Goal: Task Accomplishment & Management: Manage account settings

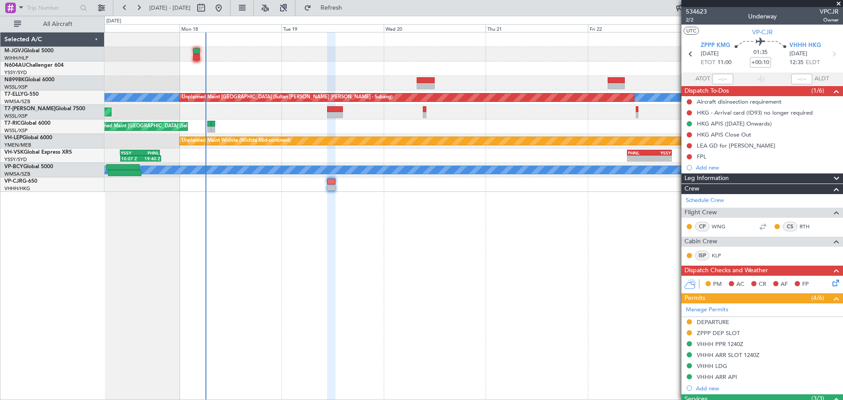
click at [290, 69] on div at bounding box center [473, 68] width 738 height 14
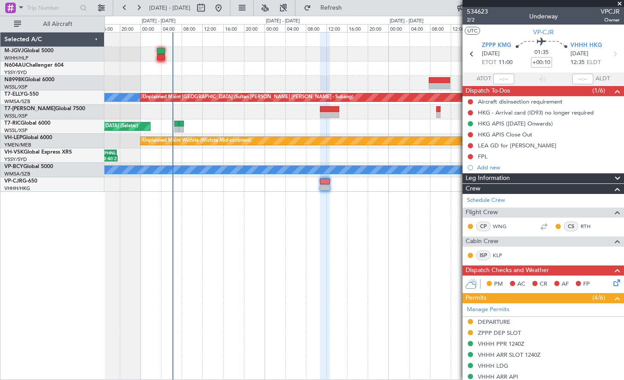
scroll to position [73, 0]
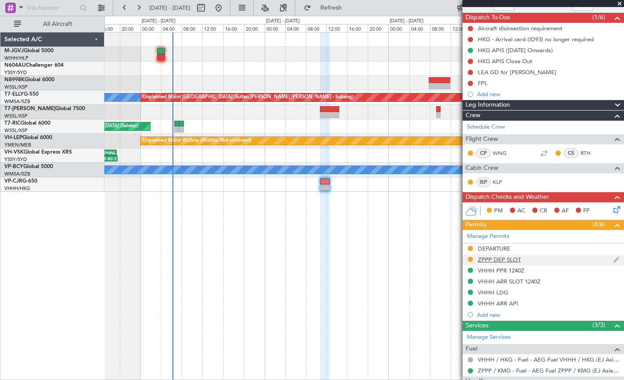
click at [514, 263] on div "ZPPP DEP SLOT" at bounding box center [544, 260] width 162 height 11
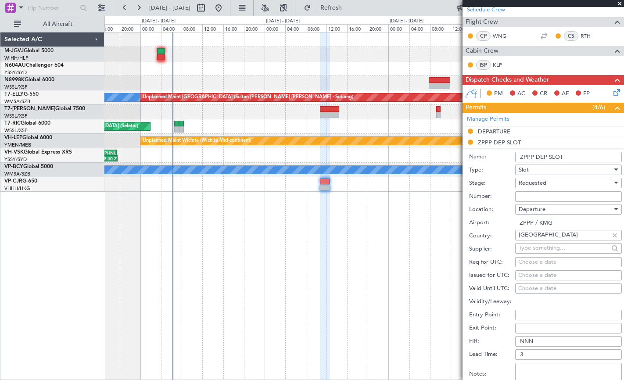
scroll to position [293, 0]
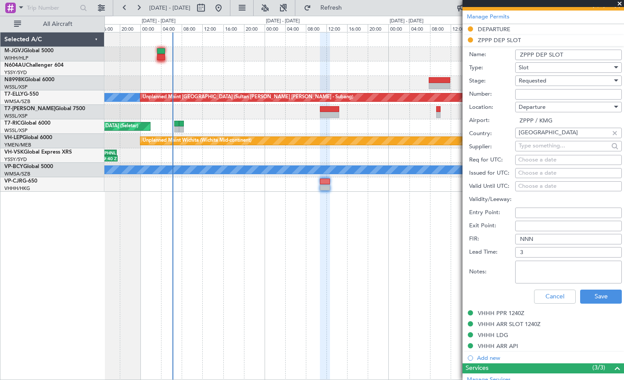
click at [523, 172] on div "Choose a date" at bounding box center [568, 173] width 101 height 9
select select "8"
select select "2025"
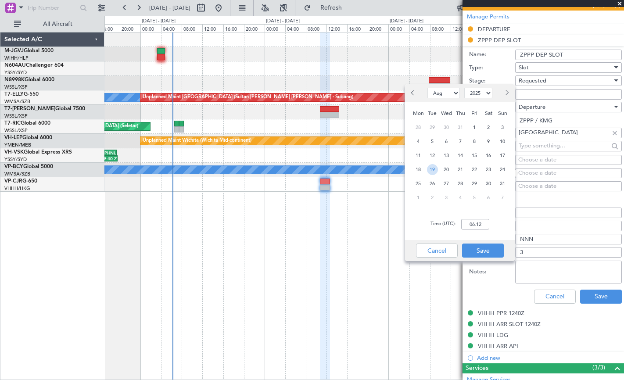
click at [436, 168] on span "19" at bounding box center [432, 169] width 11 height 11
click at [474, 223] on input "00:00" at bounding box center [475, 224] width 28 height 11
type input "11:00"
click at [479, 253] on button "Save" at bounding box center [483, 251] width 42 height 14
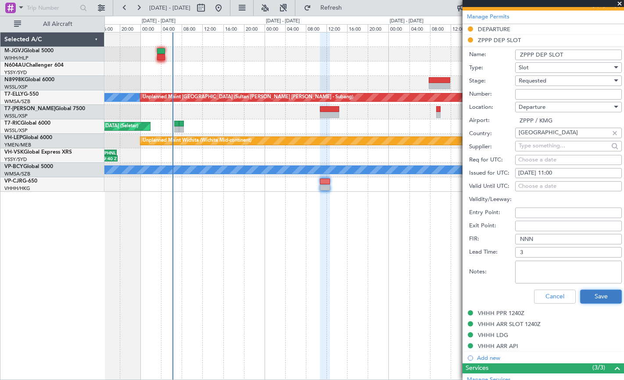
click at [597, 300] on button "Save" at bounding box center [601, 297] width 42 height 14
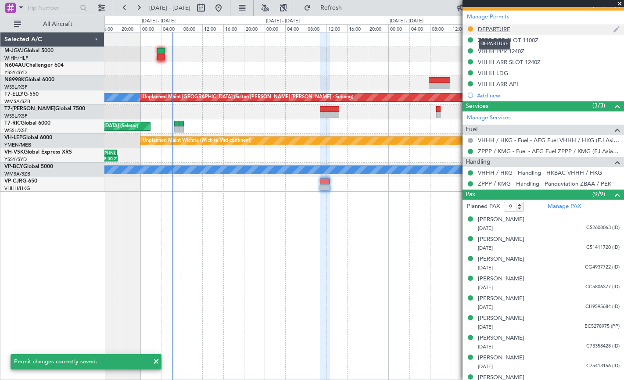
click at [491, 30] on div "DEPARTURE" at bounding box center [494, 28] width 32 height 7
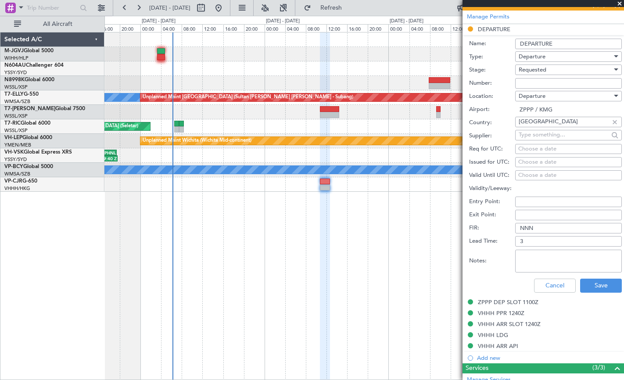
click at [523, 82] on input "Number:" at bounding box center [568, 83] width 107 height 11
paste input "CAD/B252079"
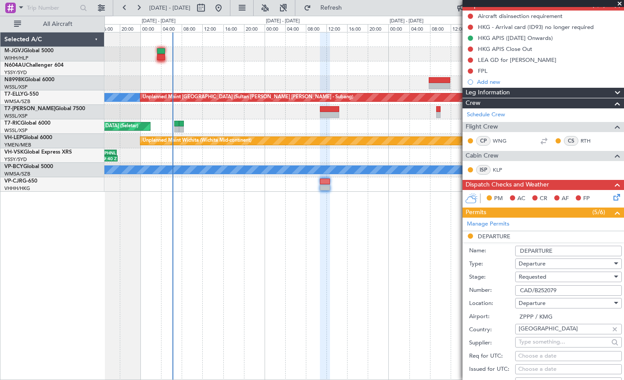
scroll to position [220, 0]
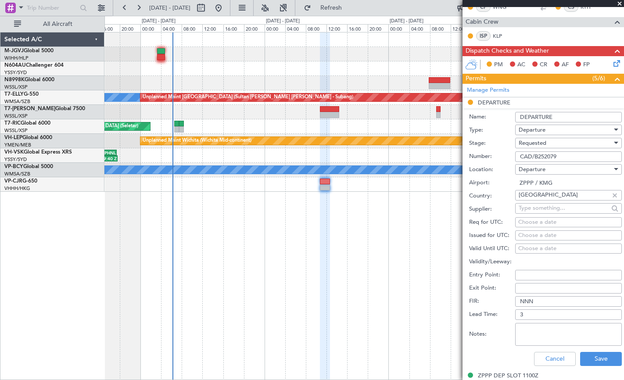
type input "CAD/B252079"
click at [524, 238] on div "Choose a date" at bounding box center [568, 235] width 101 height 9
select select "8"
select select "2025"
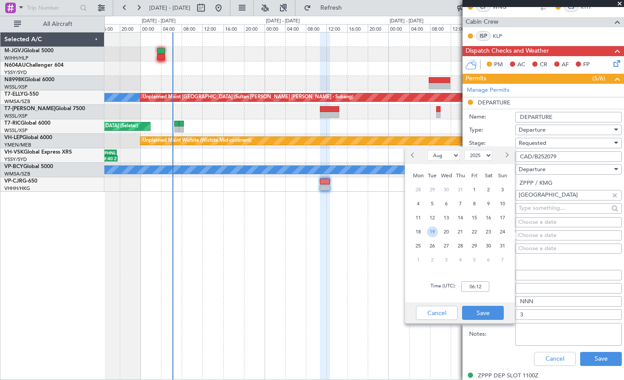
click at [435, 232] on span "19" at bounding box center [432, 232] width 11 height 11
click at [470, 285] on input "00:00" at bounding box center [475, 286] width 28 height 11
type input "11:00"
click at [484, 312] on button "Save" at bounding box center [483, 313] width 42 height 14
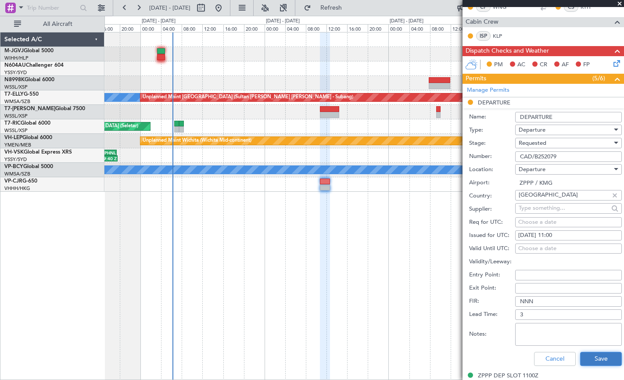
click at [588, 357] on button "Save" at bounding box center [601, 359] width 42 height 14
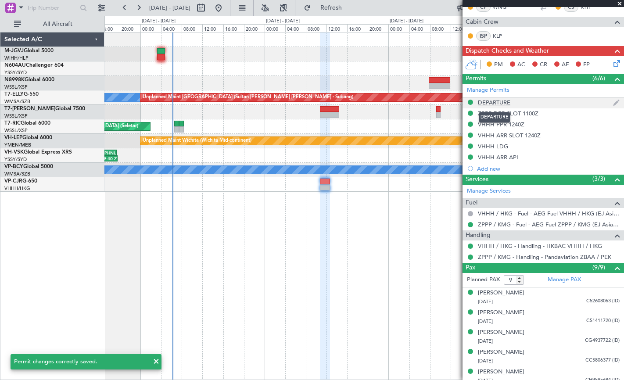
click at [500, 103] on div "DEPARTURE" at bounding box center [494, 102] width 32 height 7
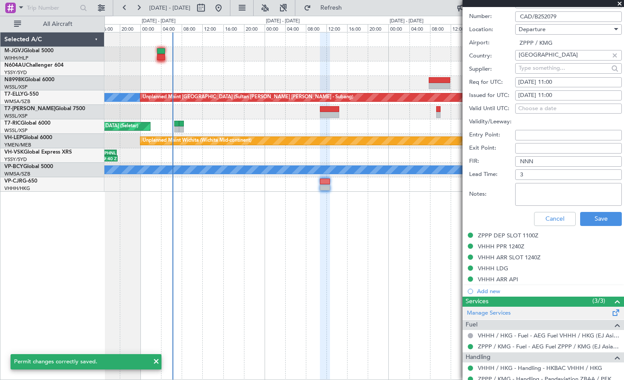
scroll to position [439, 0]
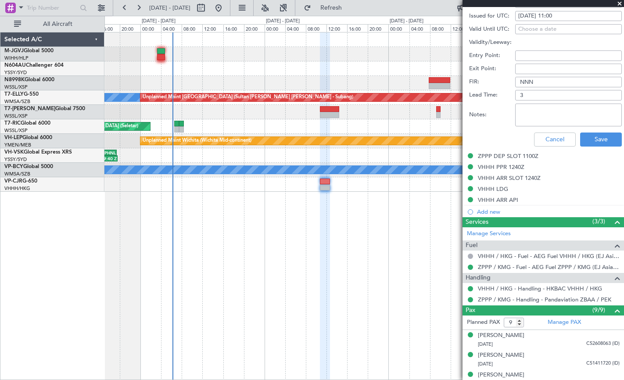
click at [526, 115] on textarea "Notes:" at bounding box center [568, 115] width 107 height 23
paste textarea "FLIGHT ROUTE:LXI A599 POU R473 SIERA"
type textarea "FLIGHT ROUTE:LXI A599 POU R473 SIERA"
click at [589, 140] on button "Save" at bounding box center [601, 140] width 42 height 14
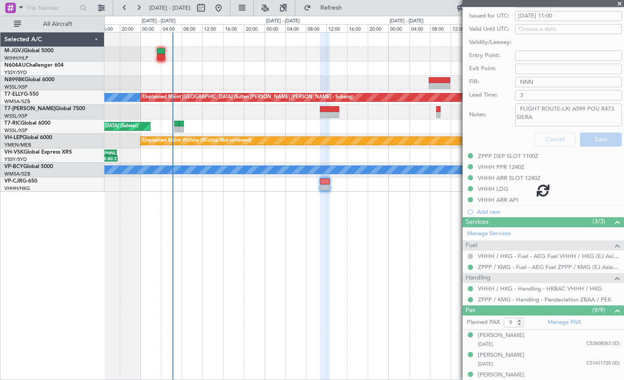
scroll to position [177, 0]
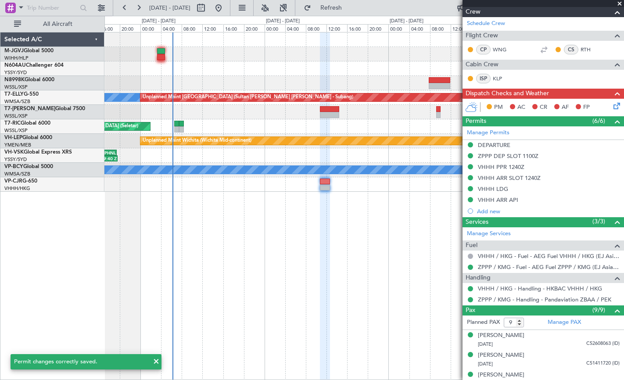
click at [216, 308] on div "Planned Maint [GEOGRAPHIC_DATA] (Seletar) [PERSON_NAME] Unplanned Maint [GEOGRA…" at bounding box center [364, 206] width 520 height 348
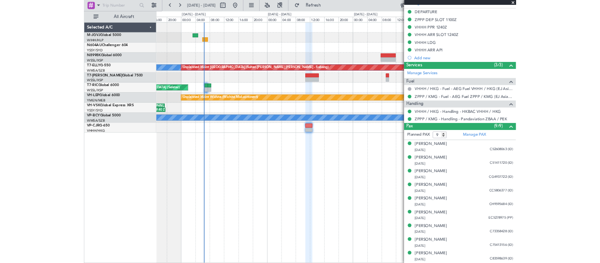
scroll to position [304, 0]
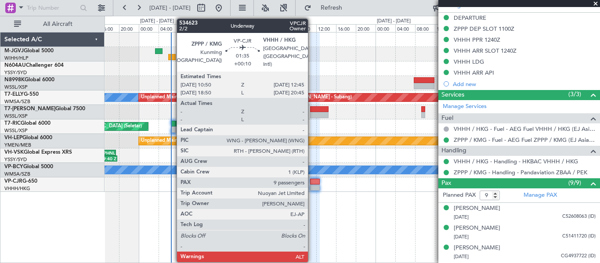
click at [312, 183] on div at bounding box center [315, 182] width 10 height 6
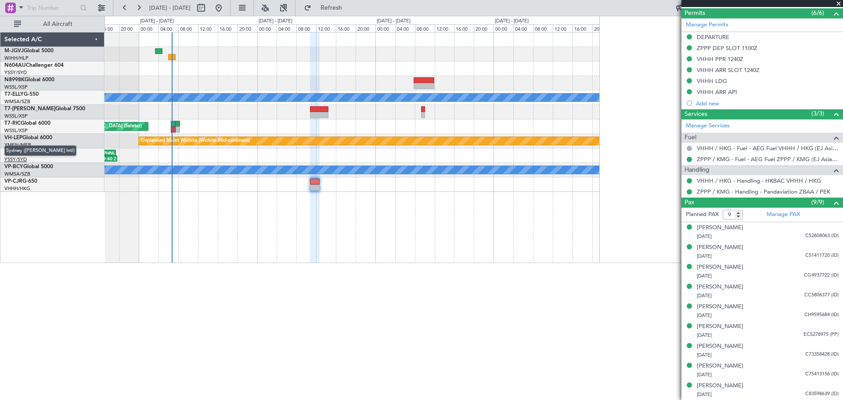
scroll to position [284, 0]
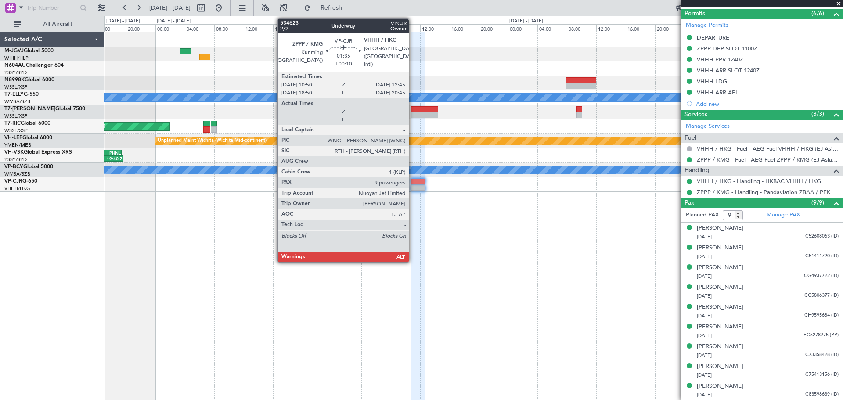
click at [413, 184] on div at bounding box center [418, 187] width 14 height 6
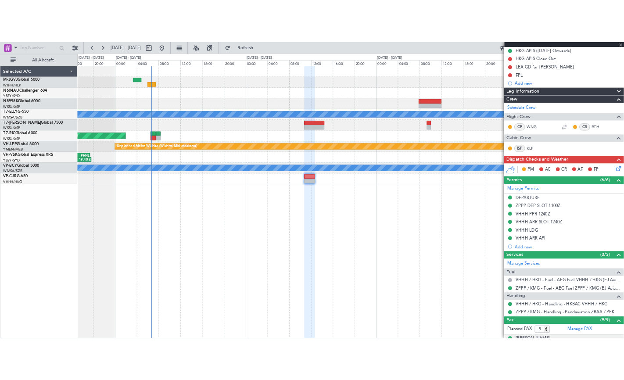
scroll to position [0, 0]
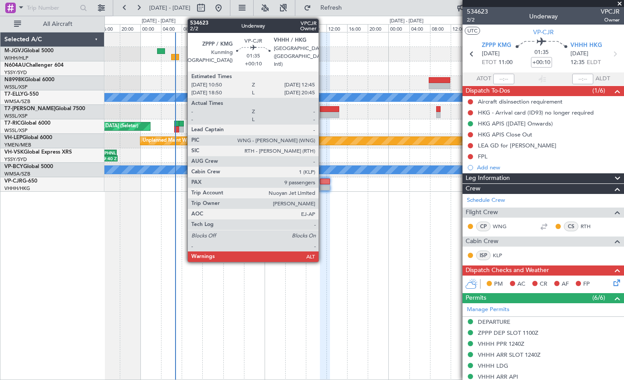
click at [323, 182] on div at bounding box center [325, 182] width 10 height 6
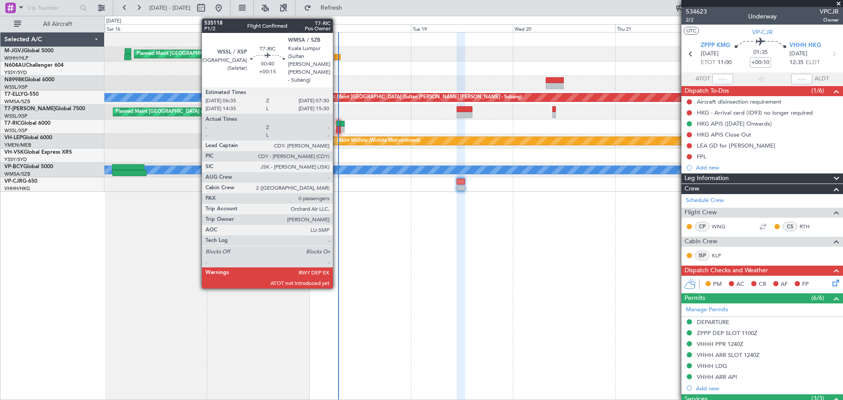
click at [337, 122] on div at bounding box center [338, 124] width 4 height 6
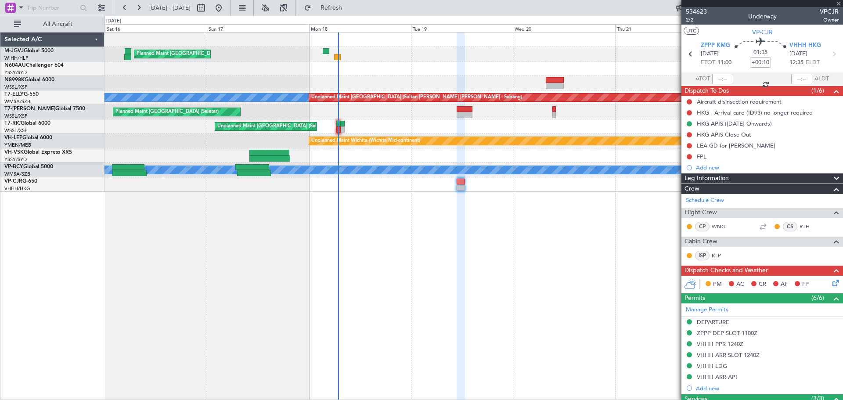
type input "+00:15"
type input "0"
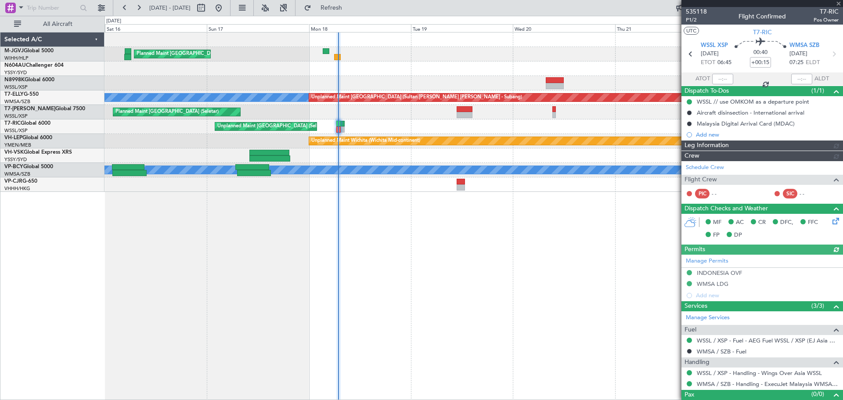
type input "[PERSON_NAME] (EYU)"
type input "A0727"
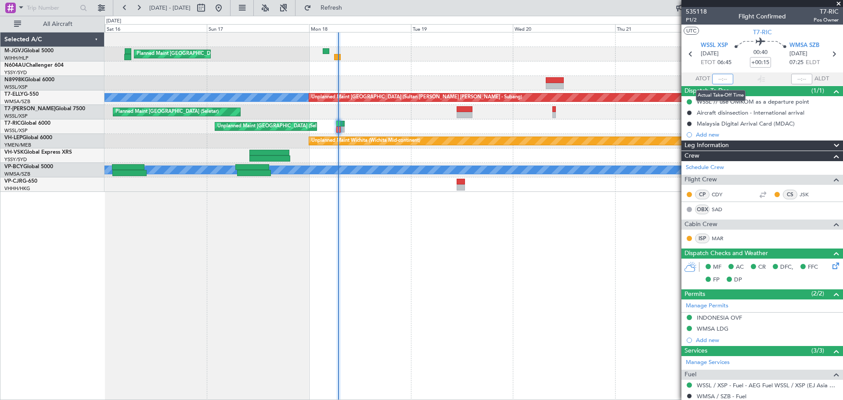
click at [718, 76] on input "text" at bounding box center [722, 79] width 21 height 11
type input "06:49"
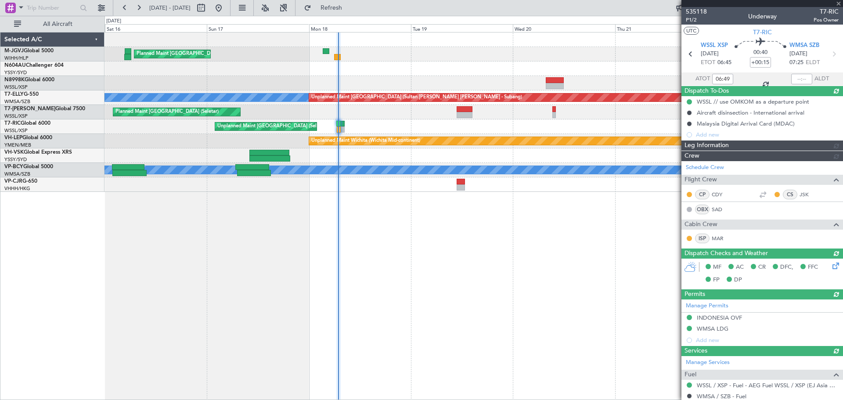
type input "[PERSON_NAME] (EYU)"
type input "A0727"
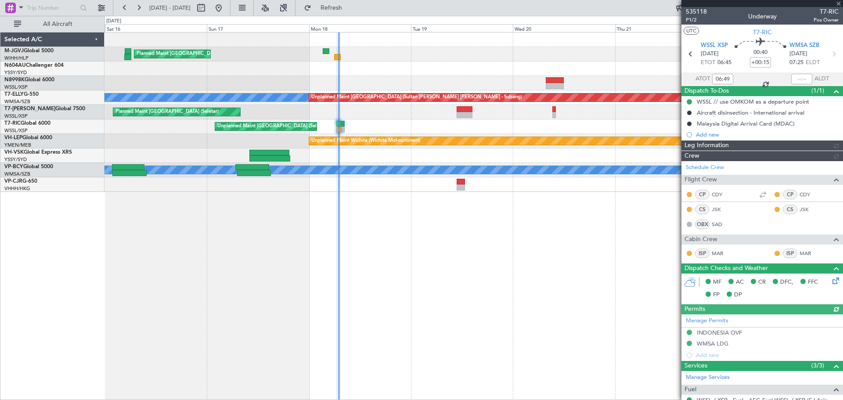
type input "[PERSON_NAME] (EYU)"
type input "A0727"
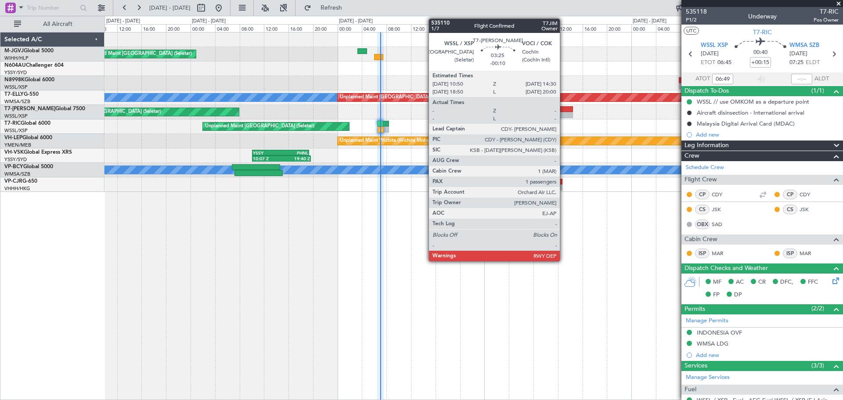
click at [564, 114] on div at bounding box center [561, 115] width 23 height 6
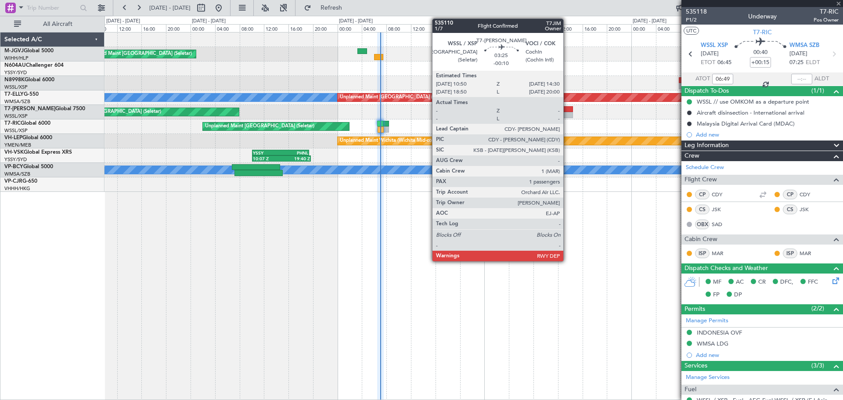
type input "-00:10"
type input "1"
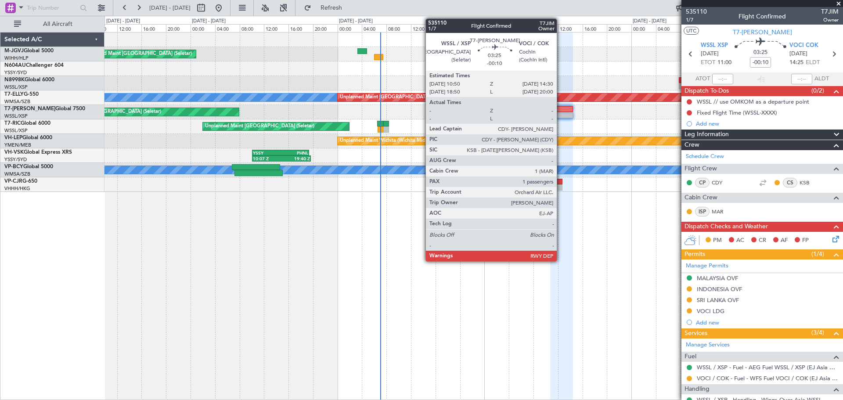
click at [561, 107] on div at bounding box center [561, 109] width 23 height 6
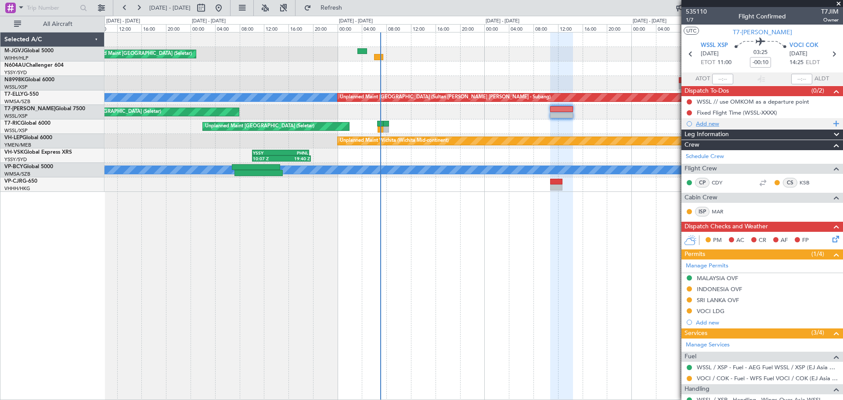
click at [700, 126] on div "Add new" at bounding box center [763, 123] width 135 height 7
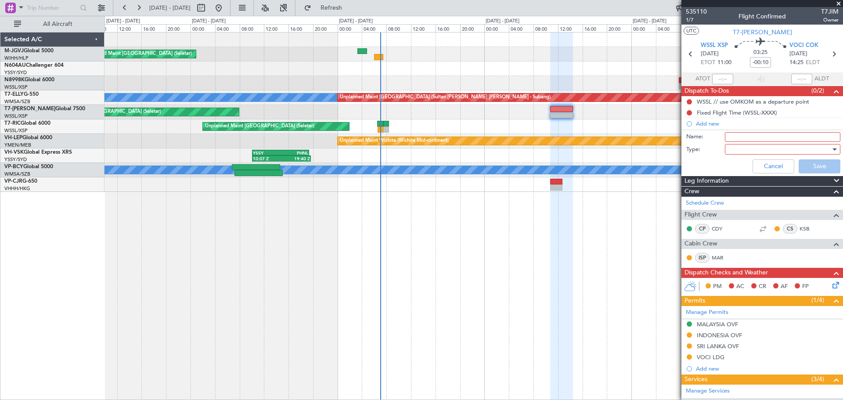
click at [729, 140] on input "Name:" at bounding box center [782, 137] width 115 height 10
type input "VOCI Spray"
click at [745, 152] on div at bounding box center [779, 149] width 102 height 13
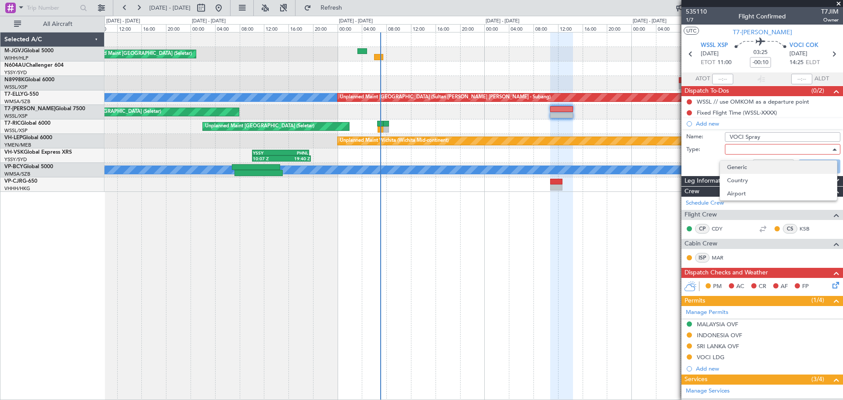
click at [746, 164] on span "Generic" at bounding box center [778, 167] width 103 height 13
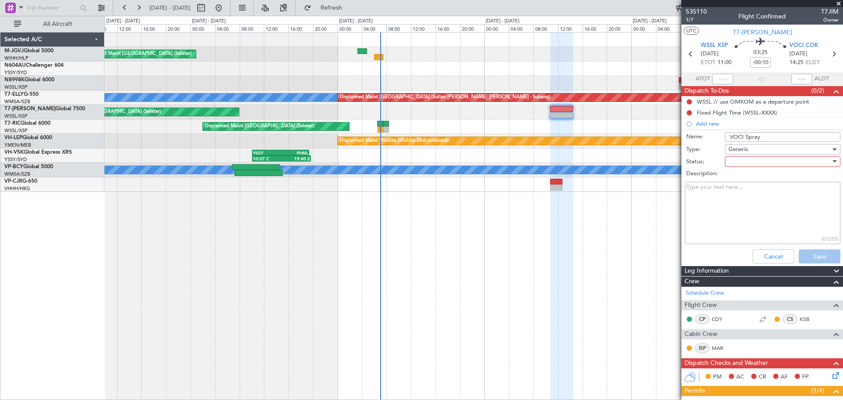
click at [744, 158] on div at bounding box center [779, 161] width 102 height 13
click at [737, 182] on span "Not Started" at bounding box center [778, 179] width 103 height 13
click at [710, 206] on textarea "Description:" at bounding box center [762, 213] width 155 height 63
paste textarea "All international flights, including chartered flights arriving at [GEOGRAPHIC_…"
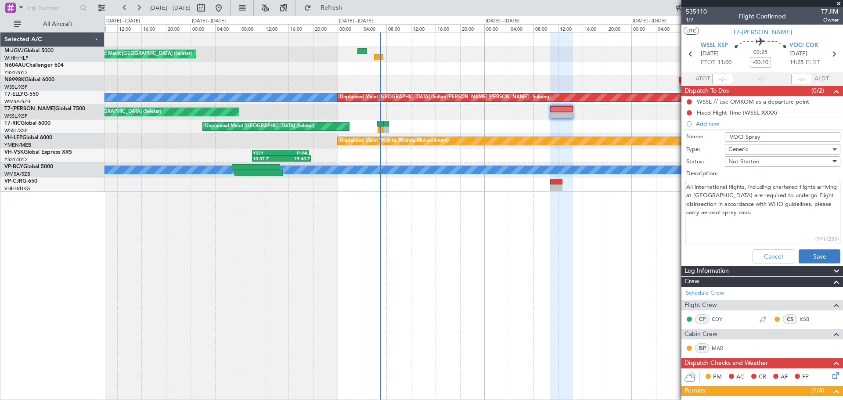
type textarea "All international flights, including chartered flights arriving at [GEOGRAPHIC_…"
click at [807, 256] on button "Save" at bounding box center [820, 256] width 42 height 14
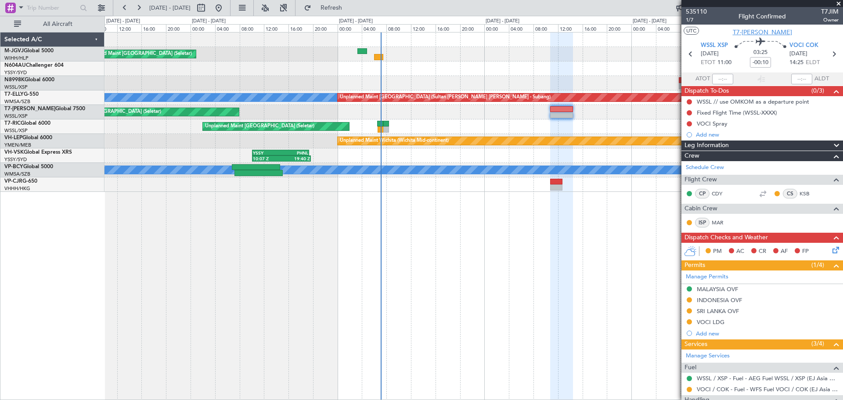
click at [761, 32] on span "T7-[PERSON_NAME]" at bounding box center [762, 32] width 59 height 9
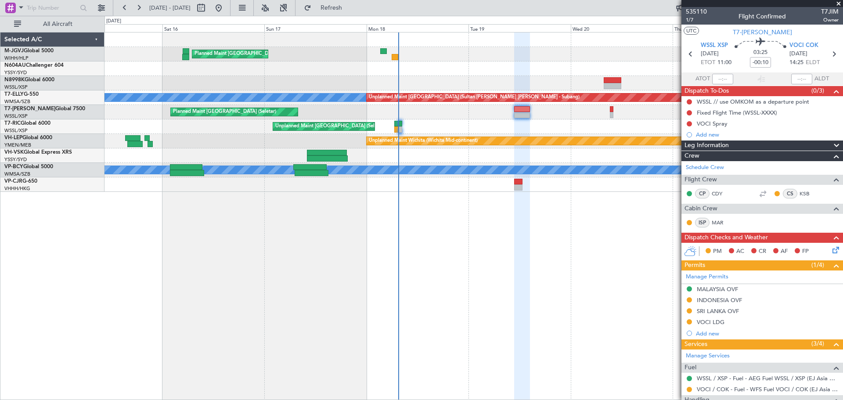
click at [482, 62] on div at bounding box center [473, 68] width 738 height 14
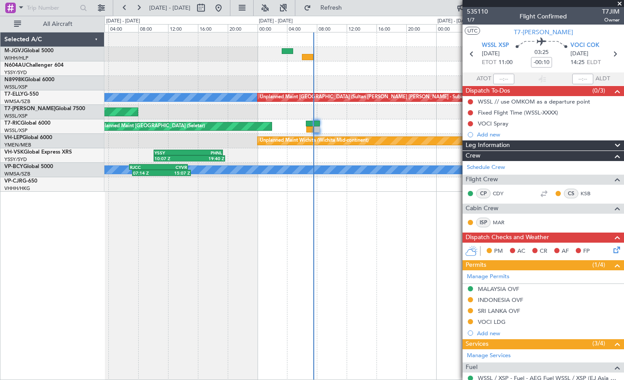
click at [390, 70] on div at bounding box center [363, 68] width 519 height 14
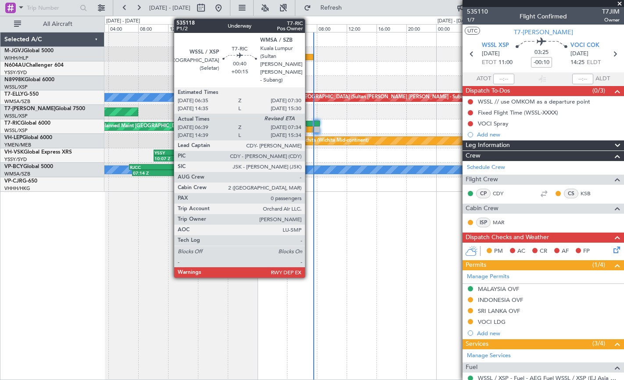
click at [308, 122] on div at bounding box center [309, 124] width 7 height 6
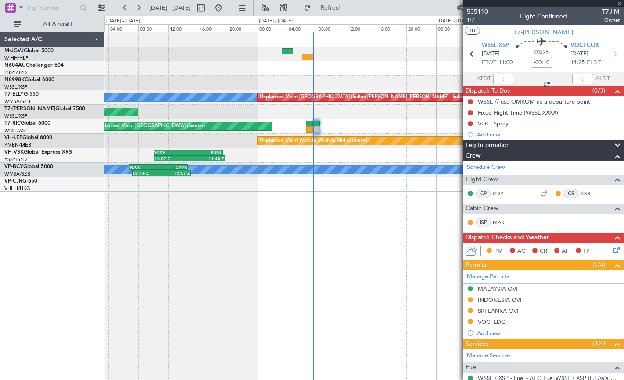
type input "+00:15"
type input "06:49"
type input "0"
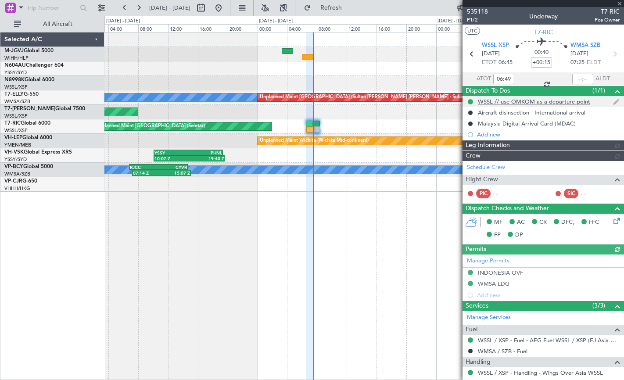
type input "[PERSON_NAME] (EYU)"
type input "A0727"
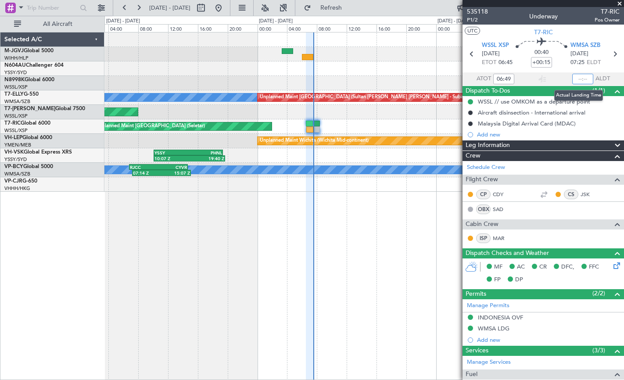
click at [575, 79] on input "text" at bounding box center [582, 79] width 21 height 11
type input "07:31"
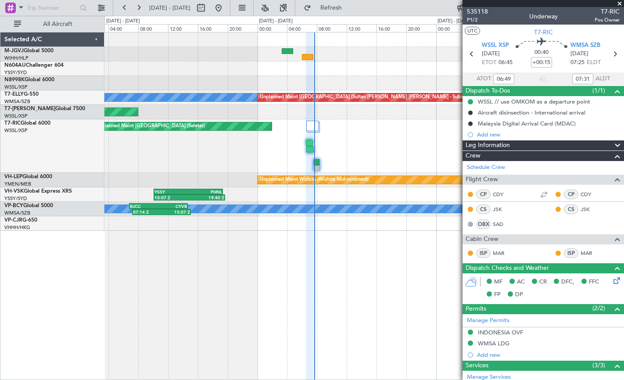
type input "[PERSON_NAME] (EYU)"
type input "A0727"
type input "[PERSON_NAME] (EYU)"
type input "A0727"
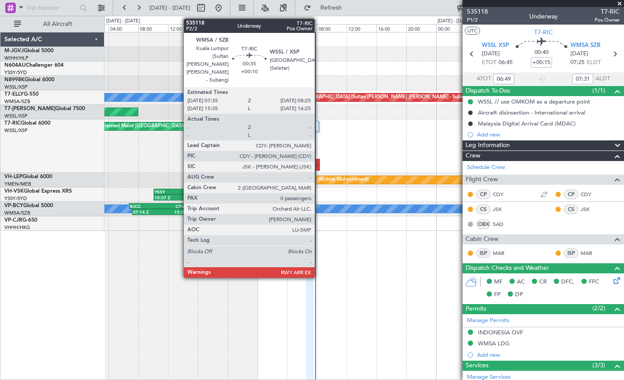
click at [319, 164] on div at bounding box center [316, 162] width 7 height 6
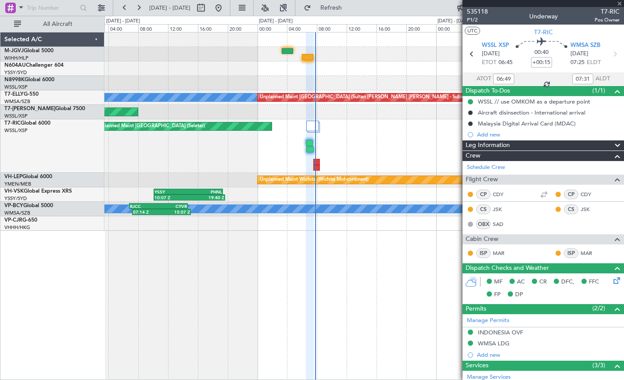
type input "+00:10"
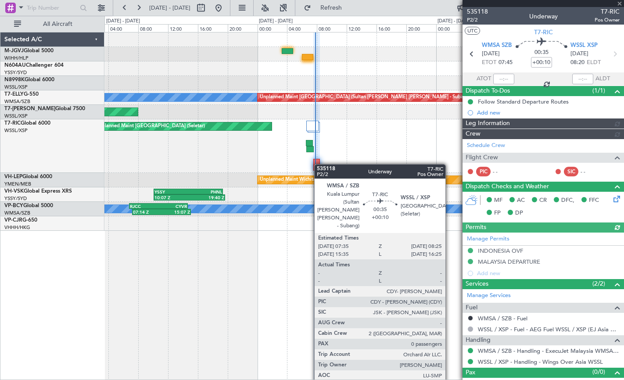
type input "[PERSON_NAME] (EYU)"
type input "A0728"
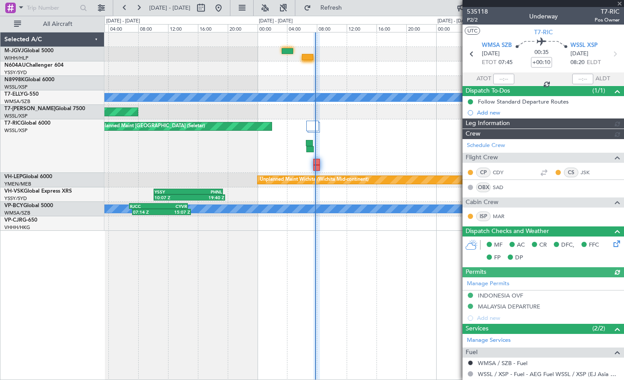
type input "[PERSON_NAME] (EYU)"
type input "A0728"
type input "[PERSON_NAME] (EYU)"
type input "A0728"
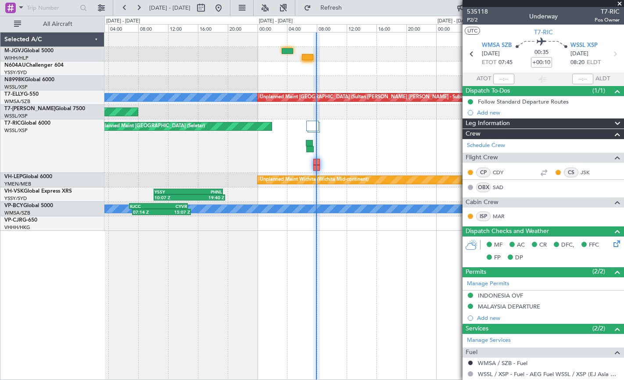
click at [159, 54] on div "Planned Maint [GEOGRAPHIC_DATA] (Seletar)" at bounding box center [363, 54] width 519 height 14
click at [221, 51] on div "Planned Maint [GEOGRAPHIC_DATA] (Seletar)" at bounding box center [363, 54] width 519 height 14
click at [350, 9] on span "Refresh" at bounding box center [331, 8] width 37 height 6
click at [280, 77] on div at bounding box center [363, 83] width 519 height 14
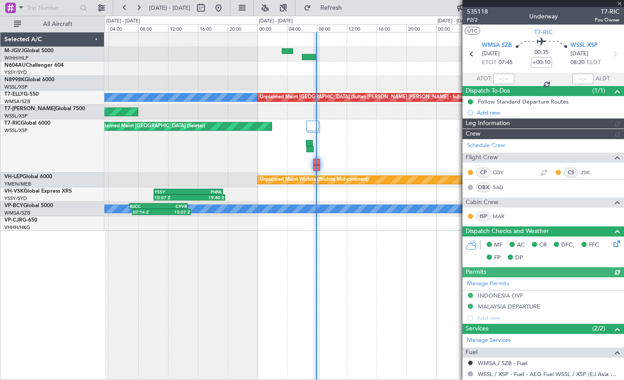
type input "[PERSON_NAME] (EYU)"
type input "A0728"
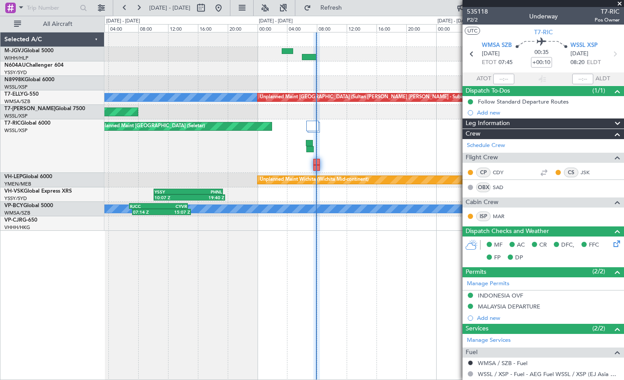
click at [212, 58] on div "Planned Maint [GEOGRAPHIC_DATA] (Seletar)" at bounding box center [363, 54] width 519 height 14
click at [339, 56] on div "Planned Maint [GEOGRAPHIC_DATA] (Seletar)" at bounding box center [363, 54] width 519 height 14
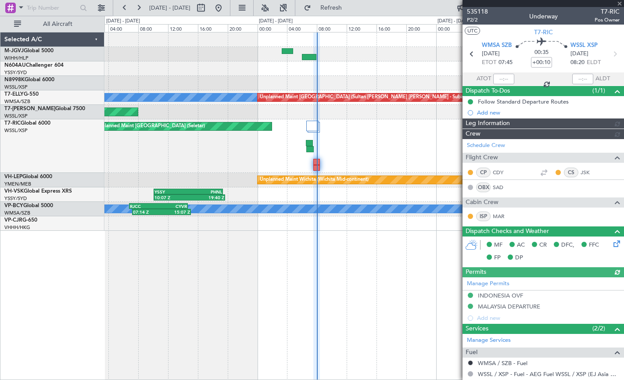
type input "[PERSON_NAME] (EYU)"
type input "A0728"
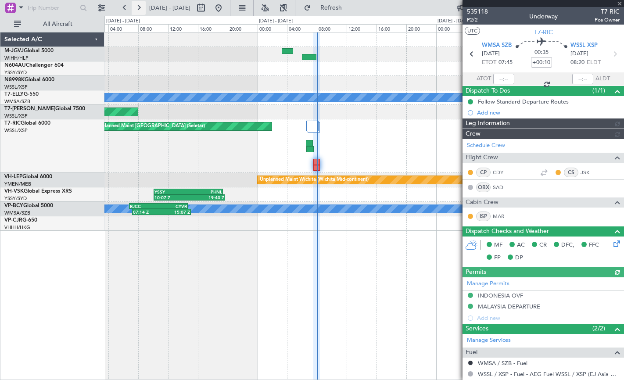
type input "[PERSON_NAME] (EYU)"
type input "A0728"
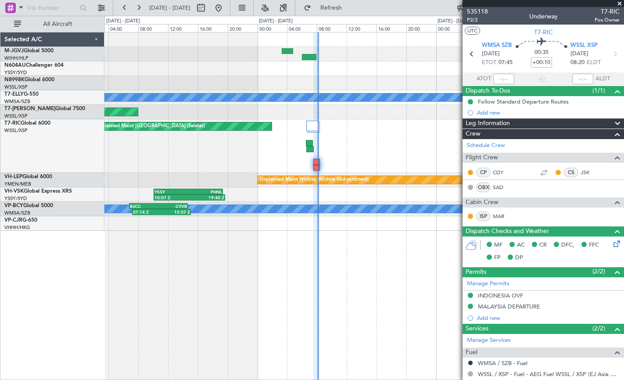
click at [619, 2] on span at bounding box center [619, 4] width 9 height 8
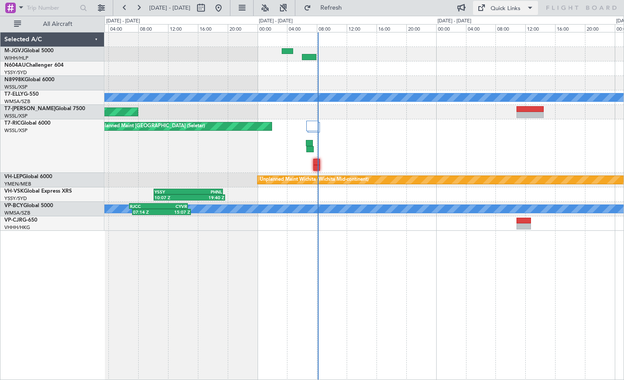
click at [483, 7] on span at bounding box center [481, 8] width 11 height 11
click at [486, 28] on button "Trip Builder" at bounding box center [506, 28] width 66 height 21
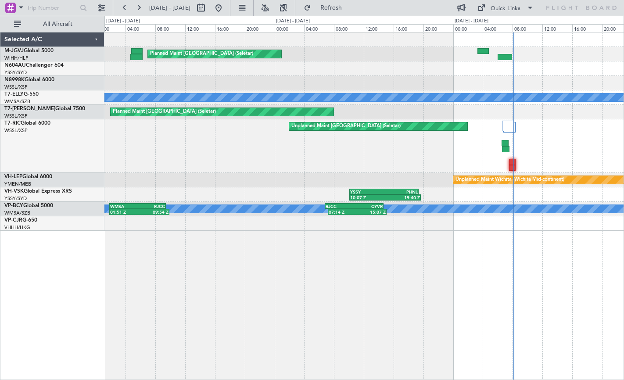
click at [348, 72] on div at bounding box center [363, 68] width 519 height 14
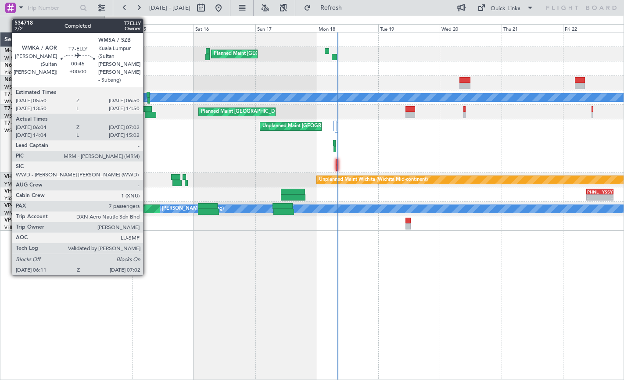
click at [147, 93] on div at bounding box center [148, 95] width 3 height 6
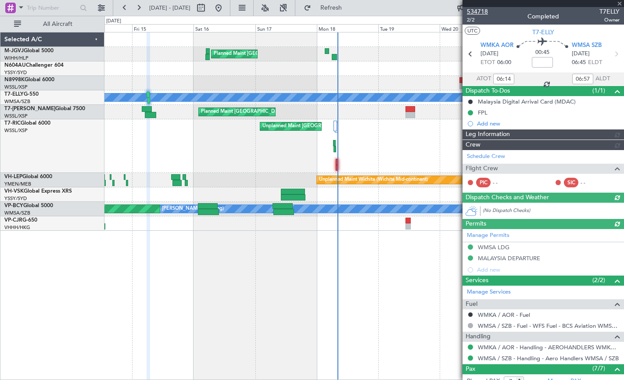
type input "[PERSON_NAME] (EYU)"
type input "F0290"
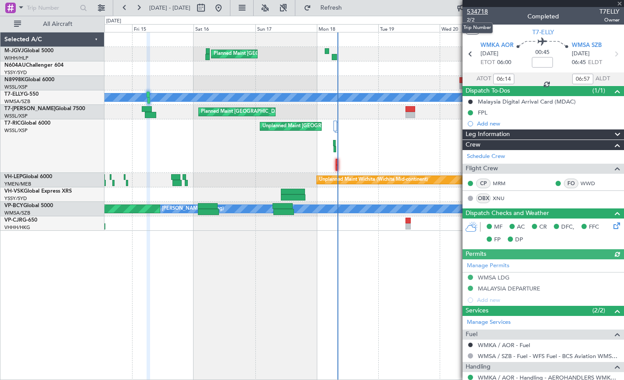
click at [476, 14] on span "534718" at bounding box center [477, 11] width 21 height 9
type input "14:14"
type input "14:57"
type input "06:14"
type input "06:57"
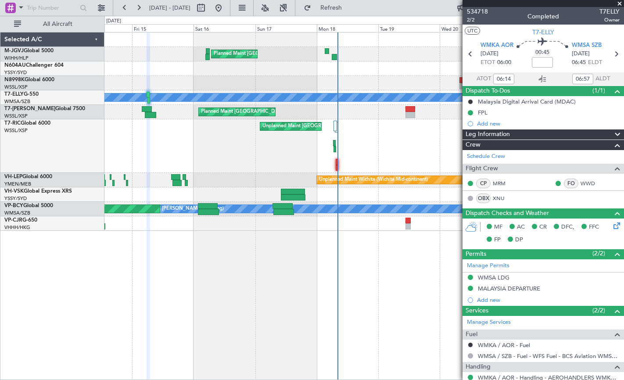
click at [622, 4] on span at bounding box center [619, 4] width 9 height 8
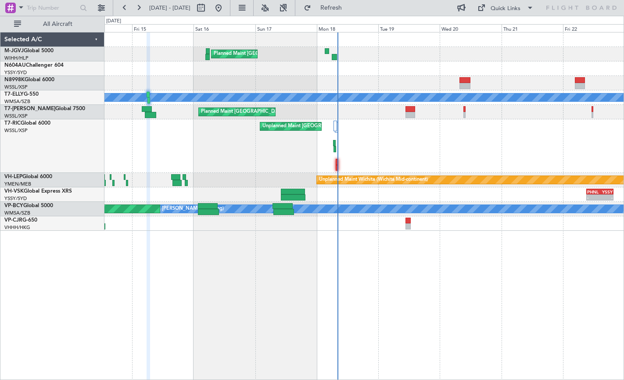
type input "0"
click at [487, 8] on button "Quick Links" at bounding box center [505, 8] width 65 height 14
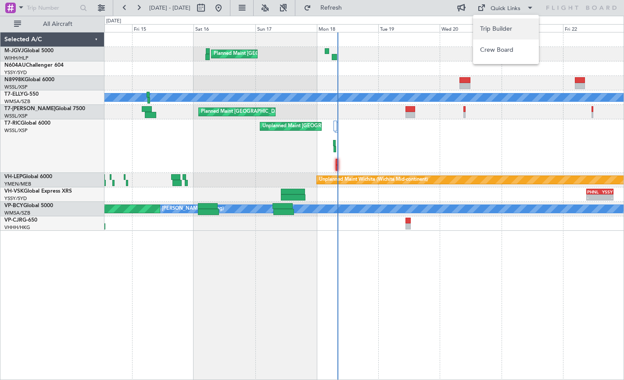
click at [488, 30] on button "Trip Builder" at bounding box center [506, 28] width 66 height 21
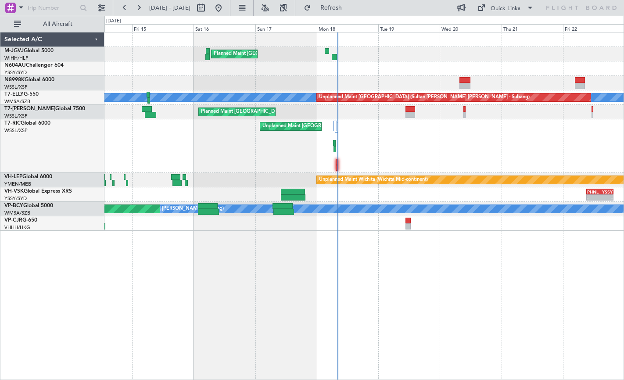
click at [335, 162] on div "Unplanned Maint [GEOGRAPHIC_DATA] (Seletar)" at bounding box center [363, 146] width 519 height 54
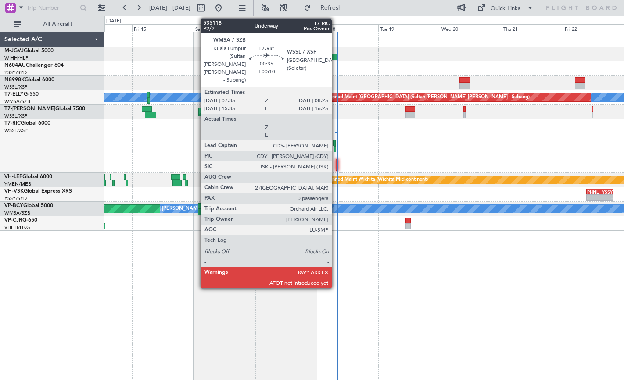
click at [336, 162] on div at bounding box center [337, 162] width 2 height 6
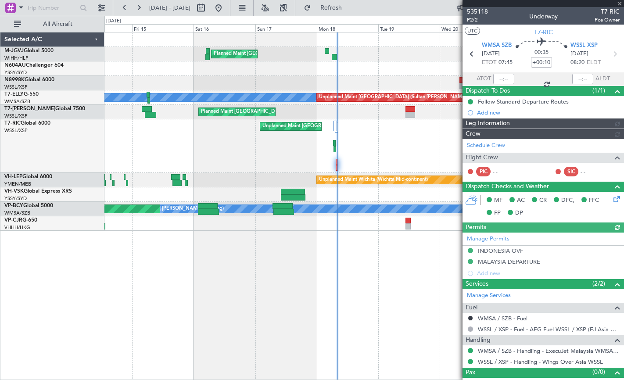
type input "[PERSON_NAME] (EYU)"
type input "A0728"
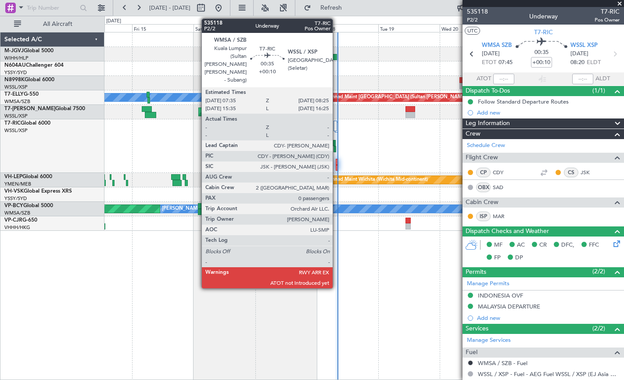
click at [337, 161] on div at bounding box center [337, 162] width 2 height 6
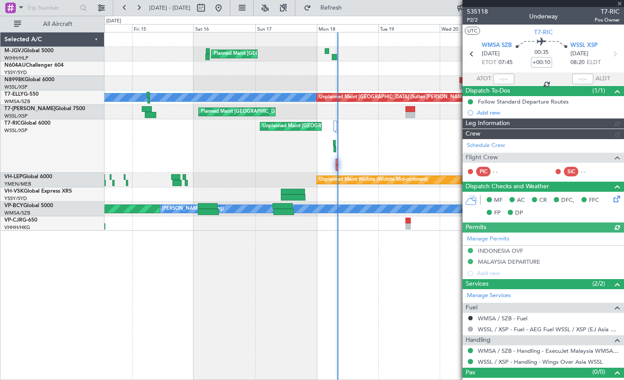
type input "[PERSON_NAME] (EYU)"
type input "A0728"
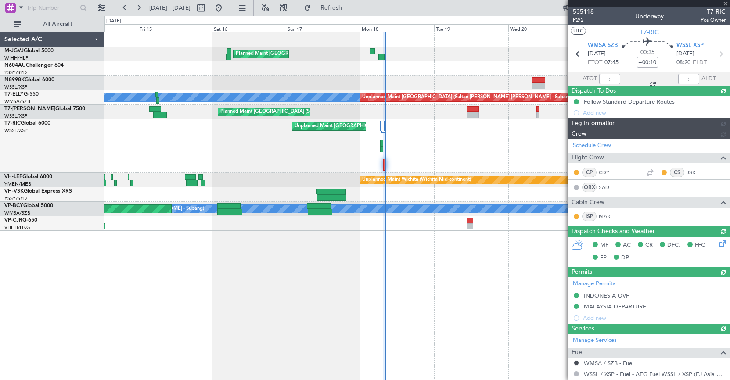
type input "[PERSON_NAME] (EYU)"
type input "A0728"
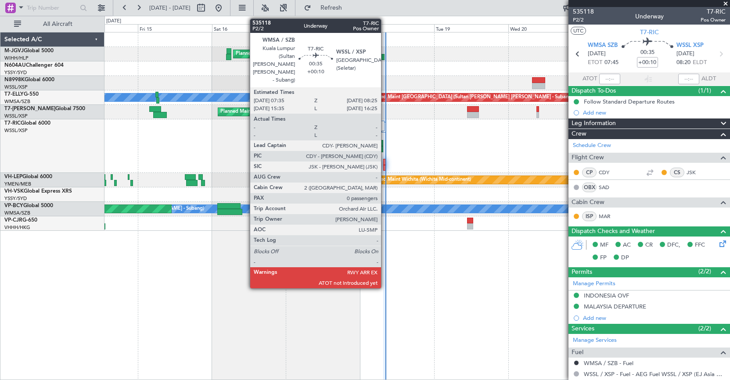
click at [385, 162] on div at bounding box center [384, 162] width 3 height 6
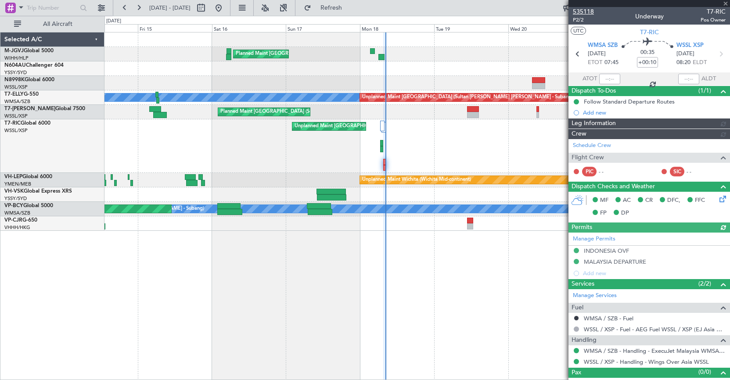
type input "[PERSON_NAME] (EYU)"
type input "A0728"
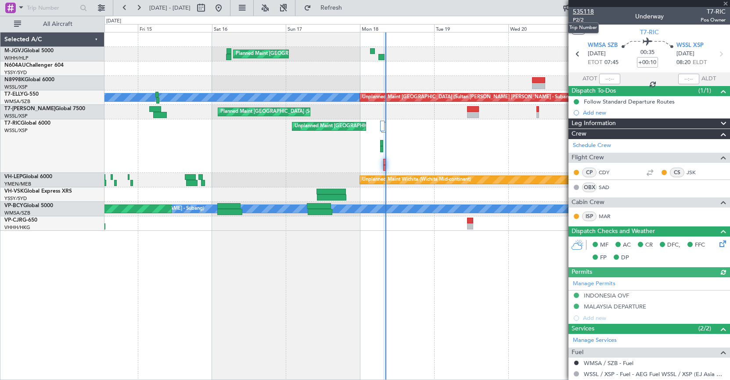
click at [587, 13] on span "535118" at bounding box center [583, 11] width 21 height 9
click at [350, 11] on span "Refresh" at bounding box center [331, 8] width 37 height 6
click at [350, 5] on span "Refresh" at bounding box center [331, 8] width 37 height 6
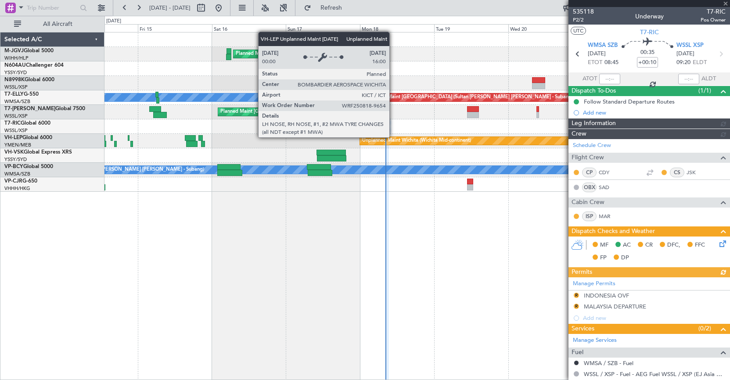
type input "[PERSON_NAME] (EYU)"
type input "A0728"
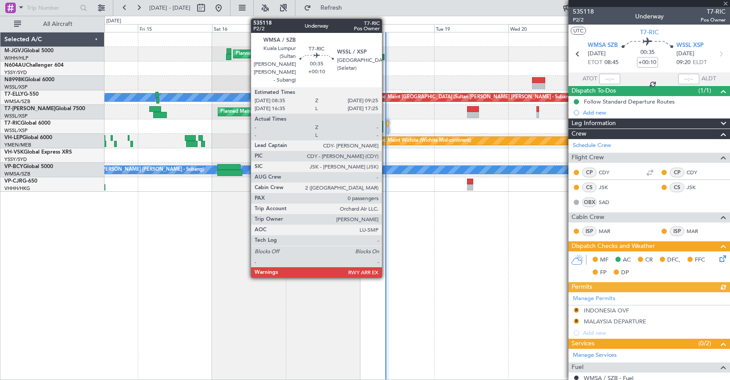
click at [386, 124] on div at bounding box center [387, 124] width 3 height 6
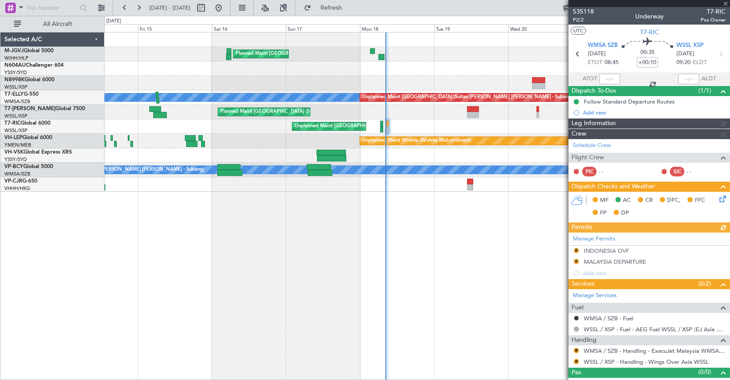
type input "[PERSON_NAME] (EYU)"
type input "A0728"
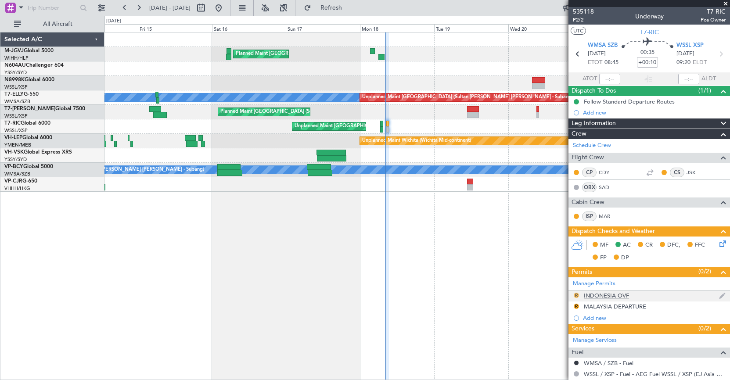
click at [576, 293] on button "R" at bounding box center [576, 295] width 5 height 5
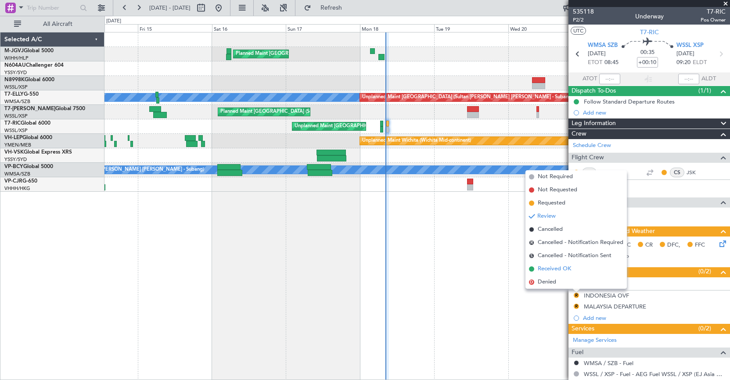
click at [558, 271] on span "Received OK" at bounding box center [554, 269] width 33 height 9
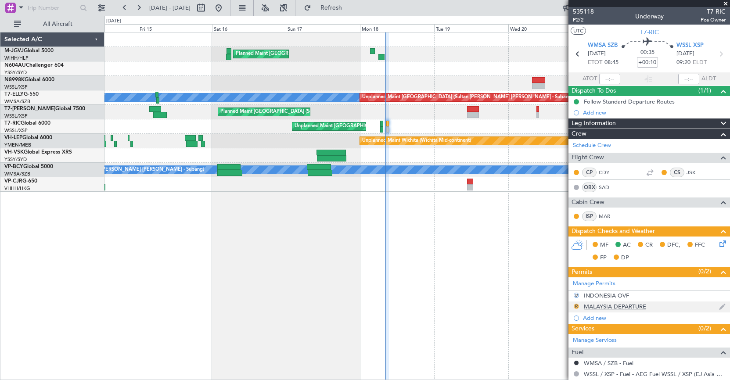
click at [575, 304] on button "R" at bounding box center [576, 306] width 5 height 5
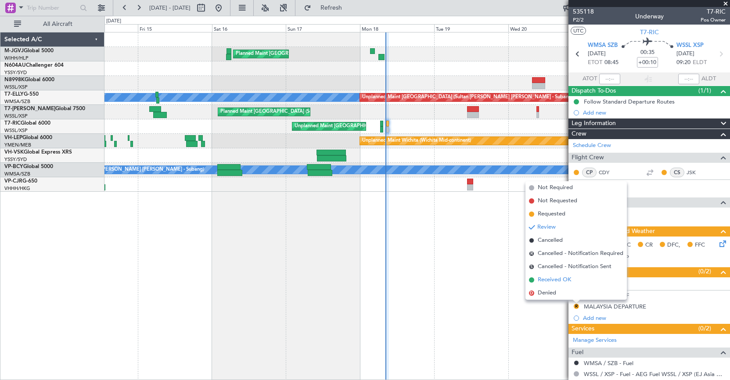
click at [556, 277] on span "Received OK" at bounding box center [554, 280] width 33 height 9
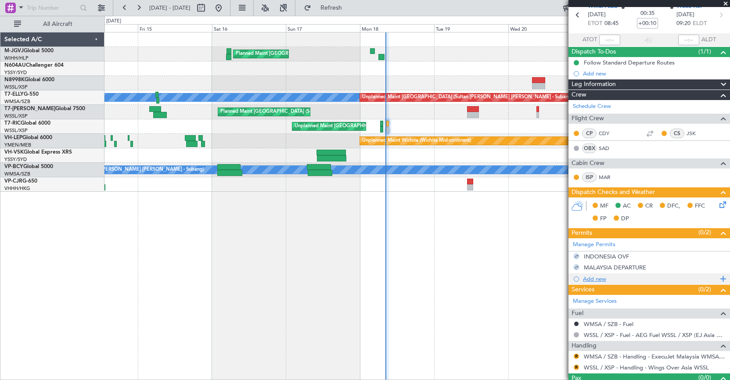
scroll to position [57, 0]
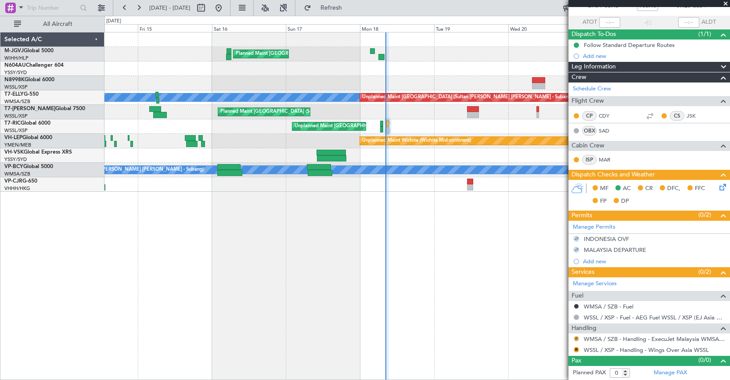
click at [576, 337] on button "R" at bounding box center [576, 338] width 5 height 5
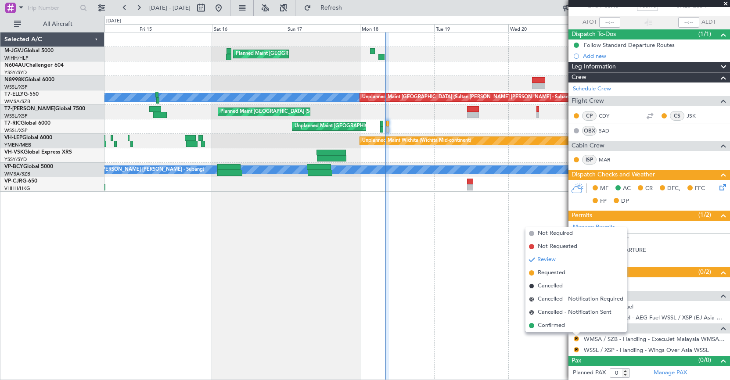
click at [555, 323] on span "Confirmed" at bounding box center [551, 325] width 27 height 9
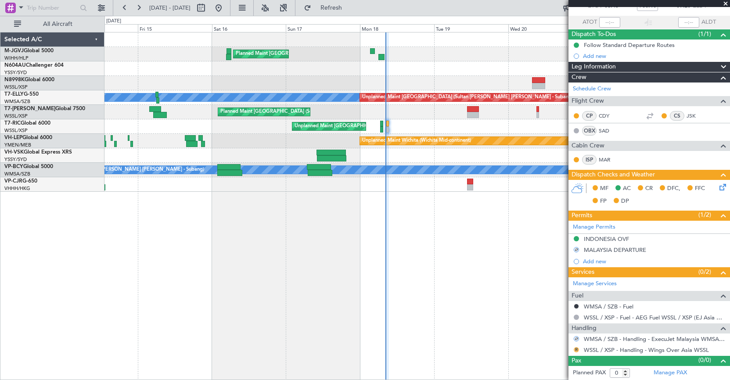
click at [576, 347] on button "R" at bounding box center [576, 349] width 5 height 5
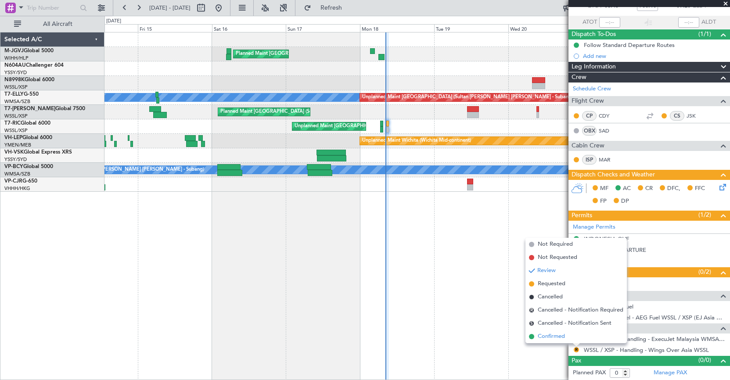
click at [561, 339] on span "Confirmed" at bounding box center [551, 336] width 27 height 9
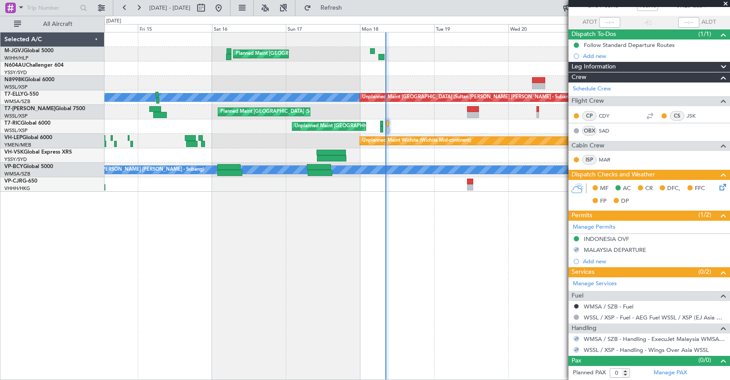
click at [718, 186] on icon at bounding box center [721, 185] width 7 height 7
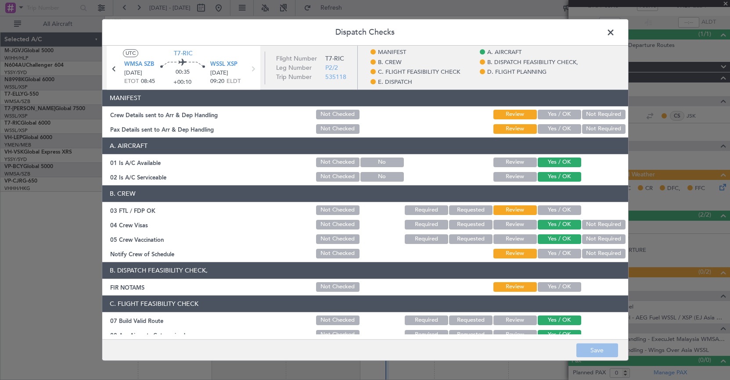
click at [540, 108] on div "Yes / OK" at bounding box center [558, 114] width 44 height 12
click at [540, 115] on button "Yes / OK" at bounding box center [559, 115] width 43 height 10
drag, startPoint x: 540, startPoint y: 129, endPoint x: 540, endPoint y: 137, distance: 7.9
click at [540, 133] on button "Yes / OK" at bounding box center [559, 129] width 43 height 10
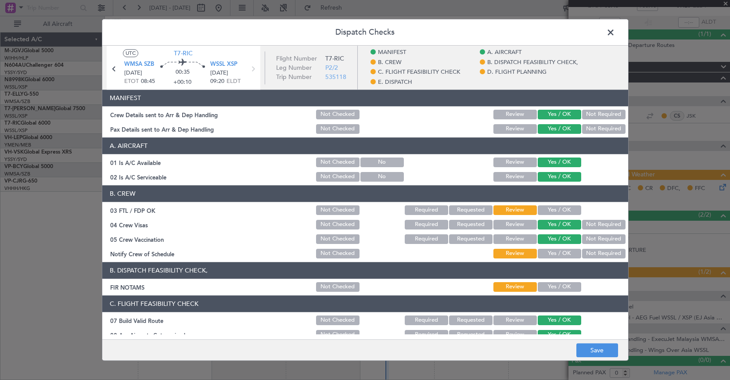
drag, startPoint x: 547, startPoint y: 211, endPoint x: 538, endPoint y: 241, distance: 31.5
click at [547, 212] on button "Yes / OK" at bounding box center [559, 210] width 43 height 10
click at [538, 251] on button "Yes / OK" at bounding box center [559, 254] width 43 height 10
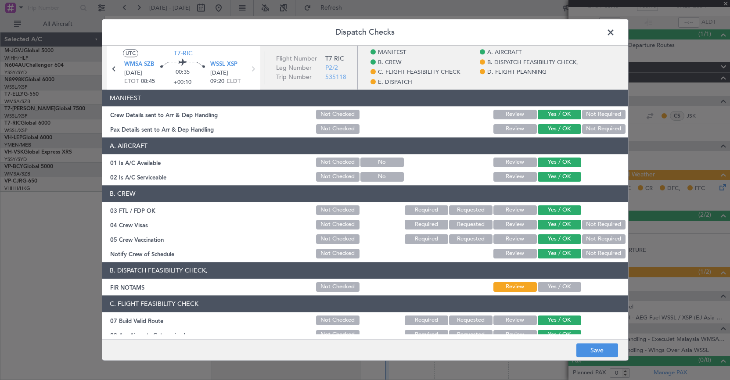
scroll to position [73, 0]
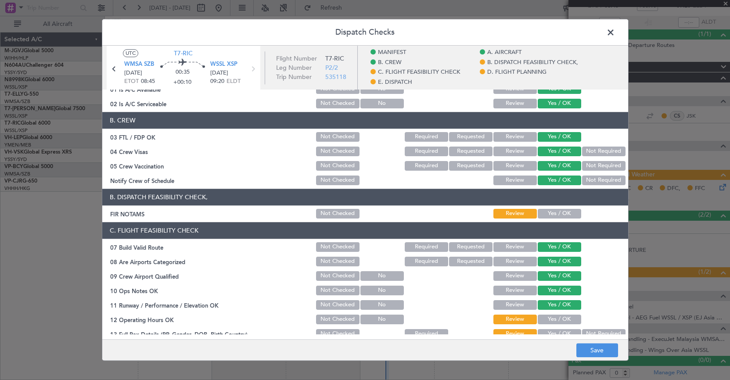
click at [547, 212] on button "Yes / OK" at bounding box center [559, 214] width 43 height 10
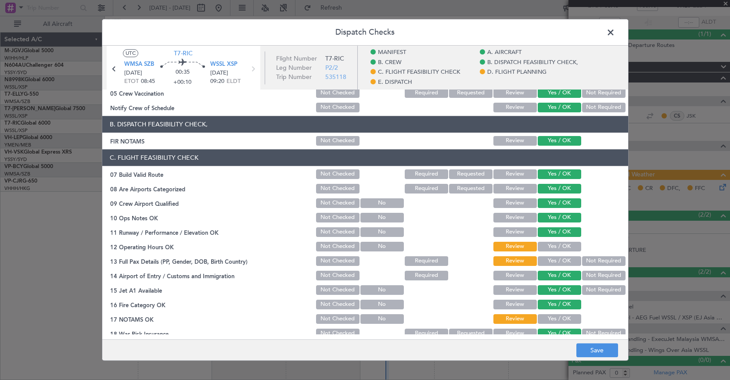
click at [542, 241] on div "Yes / OK" at bounding box center [558, 247] width 44 height 12
click at [541, 245] on button "Yes / OK" at bounding box center [559, 247] width 43 height 10
click at [539, 259] on button "Yes / OK" at bounding box center [559, 261] width 43 height 10
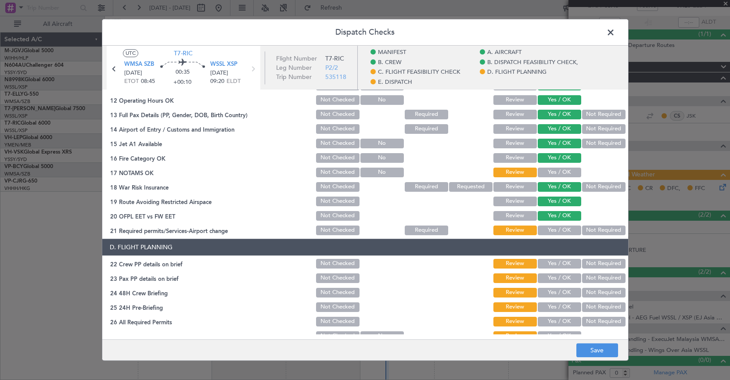
click at [551, 175] on button "Yes / OK" at bounding box center [559, 173] width 43 height 10
drag, startPoint x: 544, startPoint y: 225, endPoint x: 544, endPoint y: 231, distance: 5.7
click at [544, 228] on div "Yes / OK" at bounding box center [558, 230] width 44 height 12
click at [544, 230] on button "Yes / OK" at bounding box center [559, 231] width 43 height 10
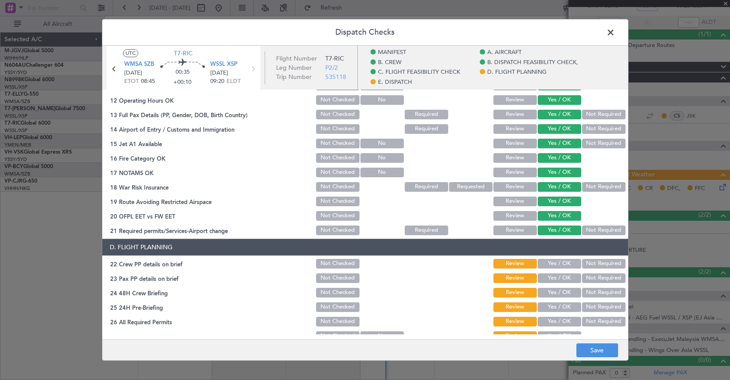
scroll to position [439, 0]
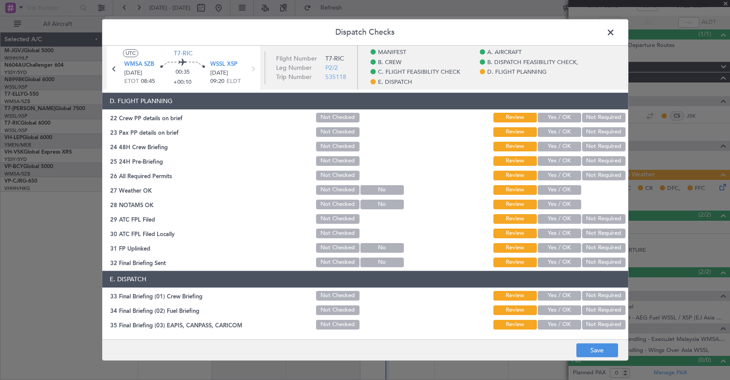
click at [547, 116] on button "Yes / OK" at bounding box center [559, 118] width 43 height 10
click at [548, 134] on button "Yes / OK" at bounding box center [559, 132] width 43 height 10
click at [547, 143] on button "Yes / OK" at bounding box center [559, 147] width 43 height 10
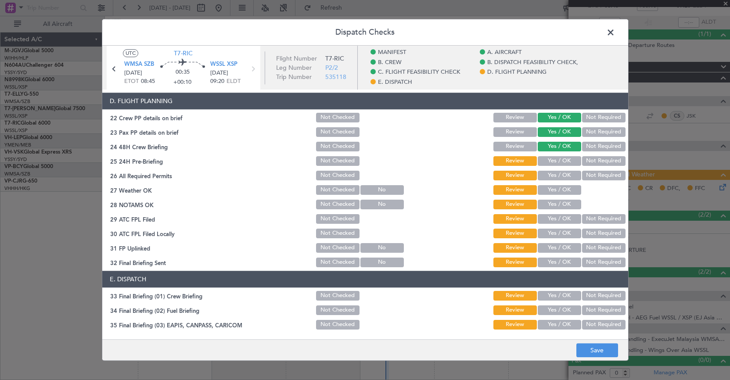
drag, startPoint x: 544, startPoint y: 159, endPoint x: 544, endPoint y: 176, distance: 16.2
click at [544, 162] on button "Yes / OK" at bounding box center [559, 161] width 43 height 10
click at [544, 177] on button "Yes / OK" at bounding box center [559, 176] width 43 height 10
drag, startPoint x: 544, startPoint y: 186, endPoint x: 544, endPoint y: 197, distance: 11.0
click at [544, 192] on button "Yes / OK" at bounding box center [559, 190] width 43 height 10
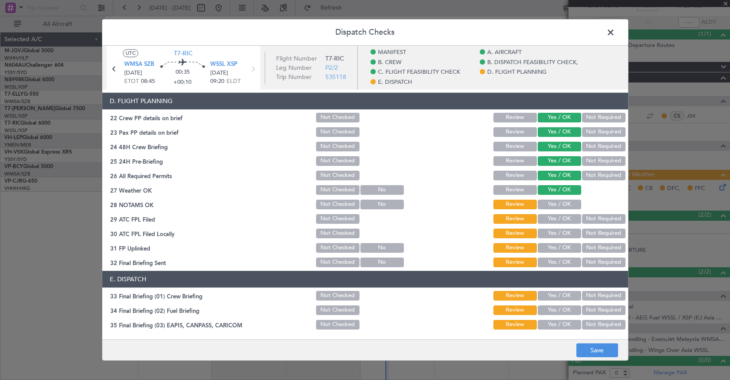
drag, startPoint x: 544, startPoint y: 201, endPoint x: 541, endPoint y: 217, distance: 16.5
click at [544, 204] on button "Yes / OK" at bounding box center [559, 205] width 43 height 10
click at [540, 220] on button "Yes / OK" at bounding box center [559, 219] width 43 height 10
drag, startPoint x: 540, startPoint y: 230, endPoint x: 540, endPoint y: 237, distance: 7.0
click at [540, 234] on button "Yes / OK" at bounding box center [559, 234] width 43 height 10
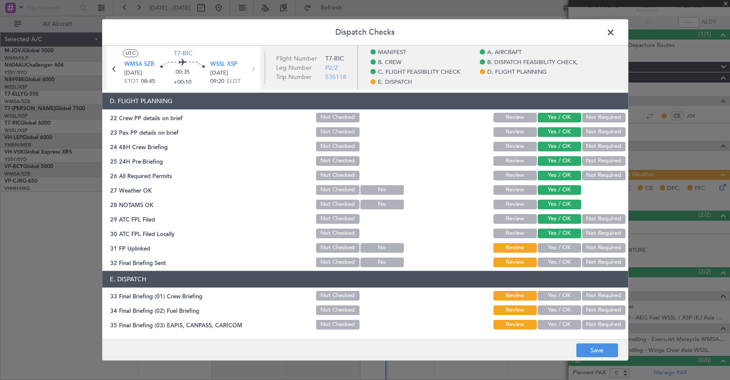
drag, startPoint x: 539, startPoint y: 247, endPoint x: 539, endPoint y: 255, distance: 8.3
click at [539, 248] on button "Yes / OK" at bounding box center [559, 248] width 43 height 10
drag, startPoint x: 539, startPoint y: 260, endPoint x: 541, endPoint y: 270, distance: 9.9
click at [539, 260] on button "Yes / OK" at bounding box center [559, 263] width 43 height 10
drag, startPoint x: 544, startPoint y: 292, endPoint x: 543, endPoint y: 305, distance: 12.8
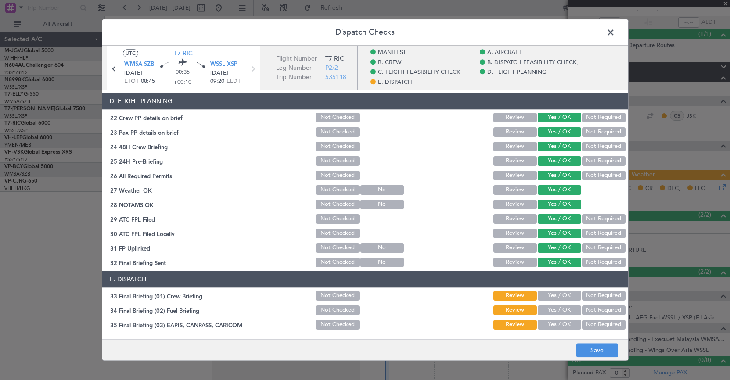
click at [544, 293] on button "Yes / OK" at bounding box center [559, 296] width 43 height 10
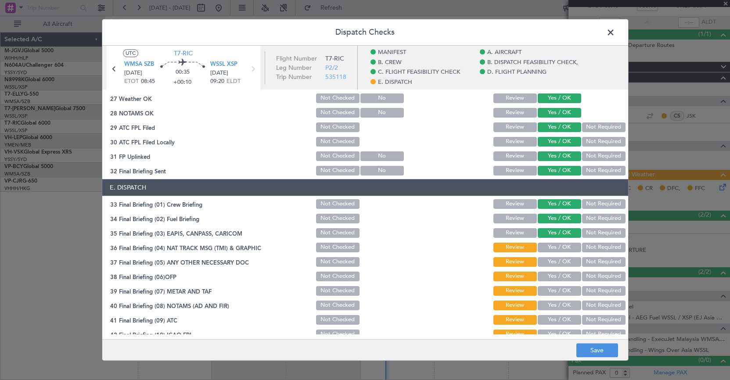
scroll to position [569, 0]
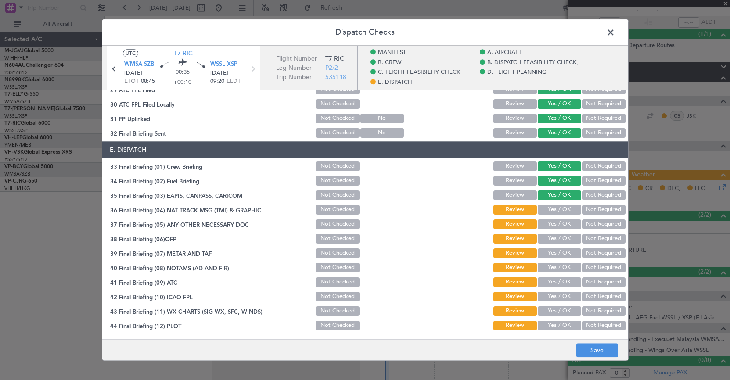
click at [543, 211] on button "Yes / OK" at bounding box center [559, 210] width 43 height 10
click at [543, 223] on button "Yes / OK" at bounding box center [559, 225] width 43 height 10
click at [543, 233] on div "Yes / OK" at bounding box center [558, 239] width 44 height 12
drag, startPoint x: 545, startPoint y: 238, endPoint x: 544, endPoint y: 259, distance: 22.0
click at [545, 239] on button "Yes / OK" at bounding box center [559, 239] width 43 height 10
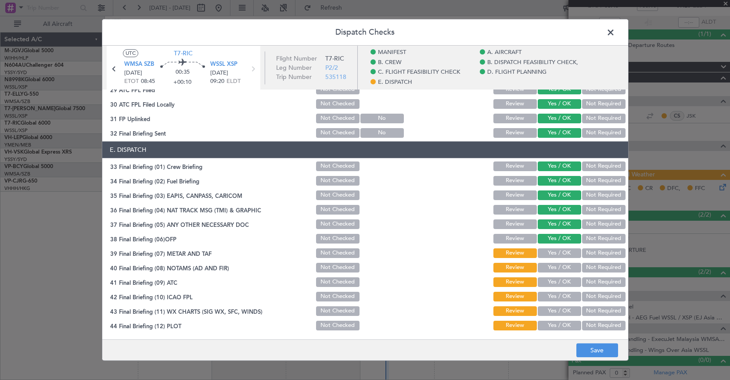
click at [544, 259] on div "Yes / OK" at bounding box center [558, 253] width 44 height 12
click at [544, 256] on button "Yes / OK" at bounding box center [559, 253] width 43 height 10
click at [540, 267] on button "Yes / OK" at bounding box center [559, 268] width 43 height 10
click at [540, 280] on button "Yes / OK" at bounding box center [559, 282] width 43 height 10
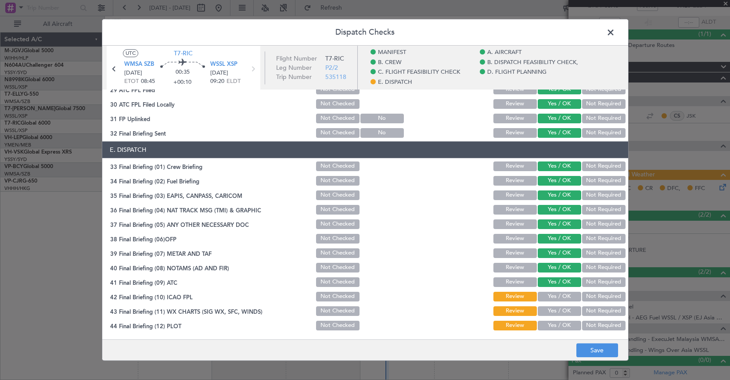
drag, startPoint x: 542, startPoint y: 296, endPoint x: 543, endPoint y: 316, distance: 19.8
click at [542, 298] on button "Yes / OK" at bounding box center [559, 297] width 43 height 10
click at [543, 316] on button "Yes / OK" at bounding box center [559, 311] width 43 height 10
drag, startPoint x: 540, startPoint y: 326, endPoint x: 549, endPoint y: 311, distance: 17.3
click at [540, 326] on button "Yes / OK" at bounding box center [559, 326] width 43 height 10
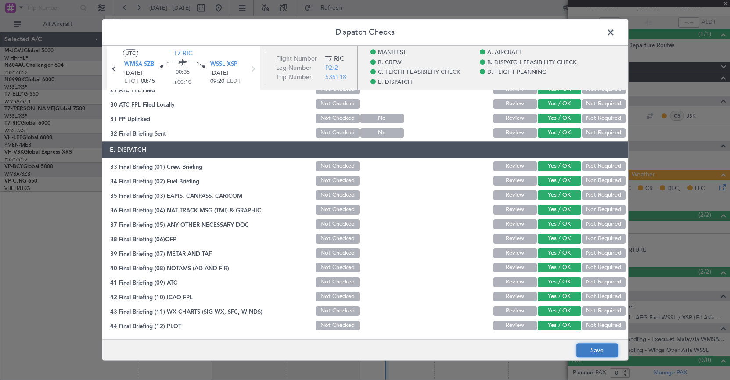
drag, startPoint x: 590, startPoint y: 352, endPoint x: 592, endPoint y: 348, distance: 4.6
click at [592, 348] on button "Save" at bounding box center [597, 351] width 42 height 14
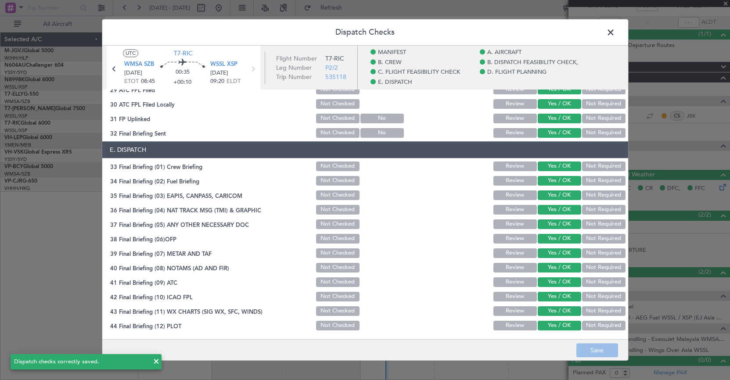
click at [615, 30] on span at bounding box center [615, 35] width 0 height 18
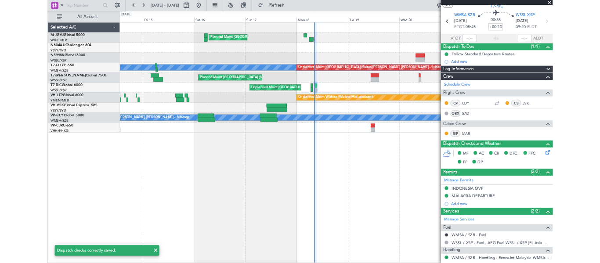
scroll to position [0, 0]
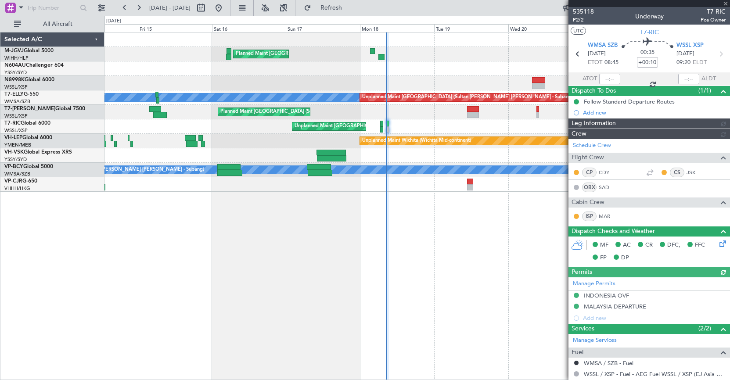
type input "[PERSON_NAME] (EYU)"
type input "A0728"
type input "[PERSON_NAME] (EYU)"
type input "A0728"
type input "[PERSON_NAME] (EYU)"
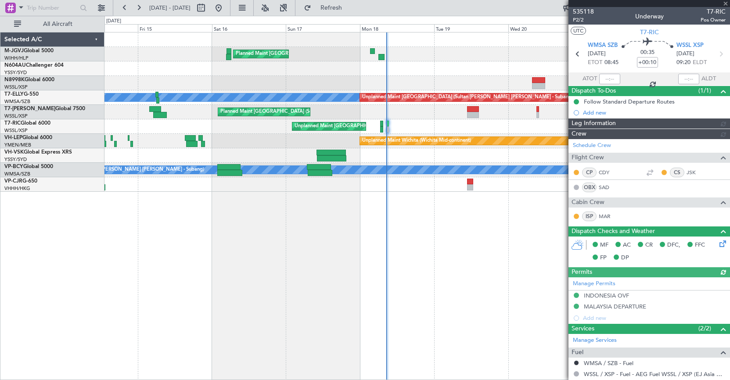
type input "A0728"
type input "[PERSON_NAME] (EYU)"
type input "A0728"
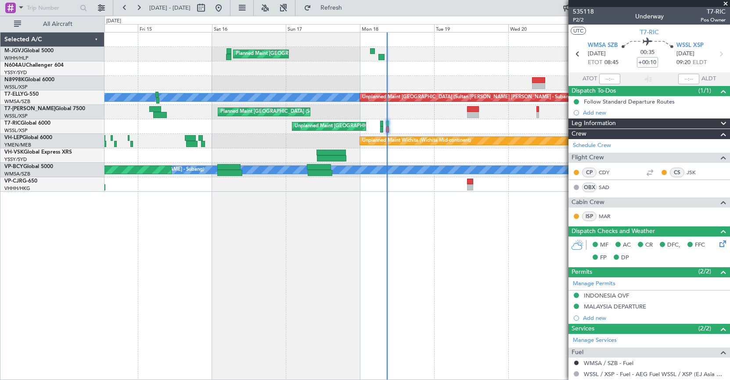
click at [422, 61] on div "Planned Maint [GEOGRAPHIC_DATA] (Seletar)" at bounding box center [416, 54] width 625 height 14
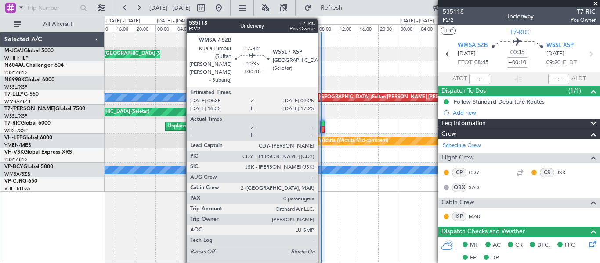
click at [321, 125] on div at bounding box center [322, 124] width 4 height 6
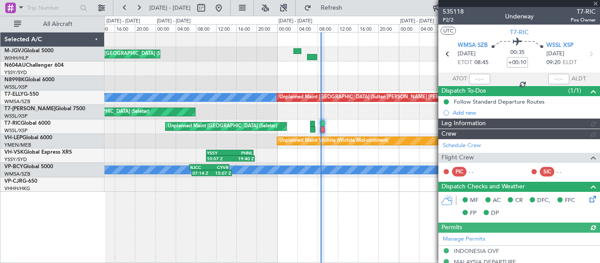
type input "[PERSON_NAME] (EYU)"
type input "A0728"
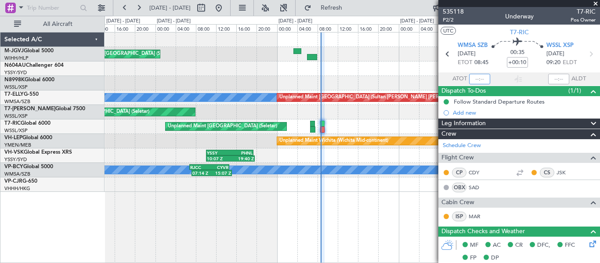
click at [475, 79] on input "text" at bounding box center [479, 79] width 21 height 11
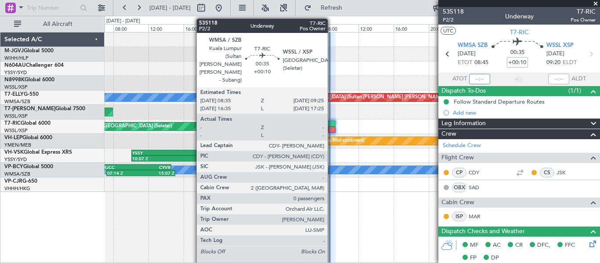
click at [331, 126] on div at bounding box center [331, 124] width 7 height 6
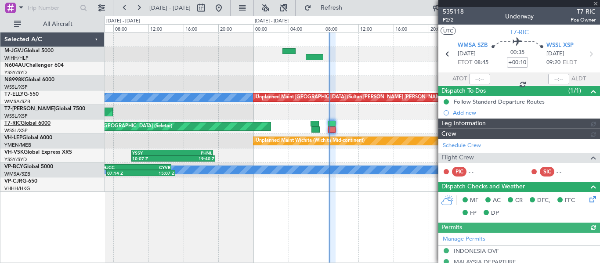
type input "[PERSON_NAME] (EYU)"
type input "A0728"
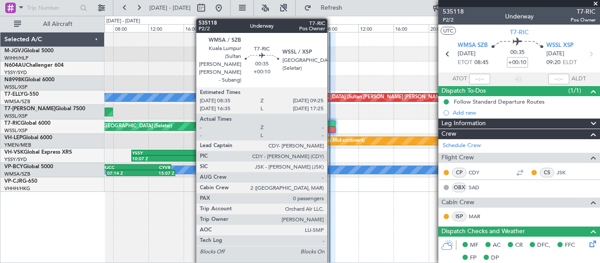
click at [331, 126] on div at bounding box center [331, 124] width 7 height 6
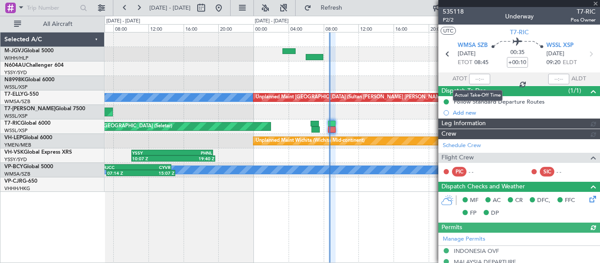
type input "[PERSON_NAME] (EYU)"
type input "A0728"
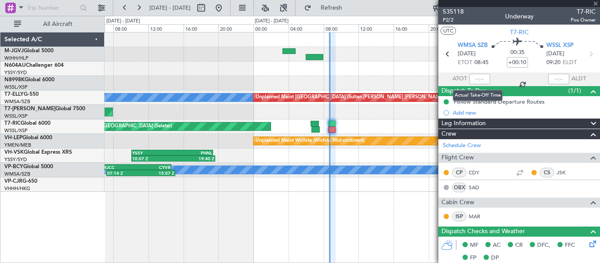
click at [474, 81] on div at bounding box center [479, 79] width 21 height 11
drag, startPoint x: 472, startPoint y: 78, endPoint x: 448, endPoint y: 68, distance: 26.4
click at [472, 78] on input "text" at bounding box center [479, 79] width 21 height 11
type input "[PERSON_NAME] (EYU)"
type input "A0728"
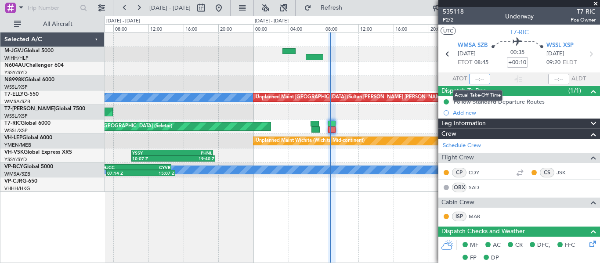
click at [475, 79] on input "text" at bounding box center [479, 79] width 21 height 11
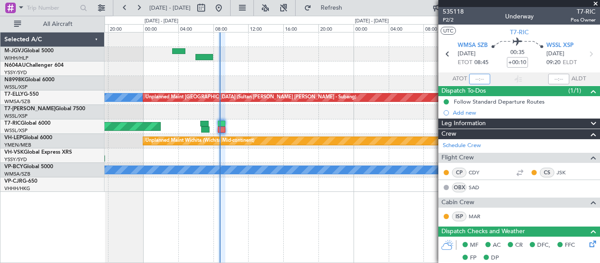
click at [289, 120] on div "- - VHHH 07:50 Z RJTT 12:00 Z MEL Unplanned Maint Kuala Lumpur (Sultan Abdul Az…" at bounding box center [351, 111] width 495 height 159
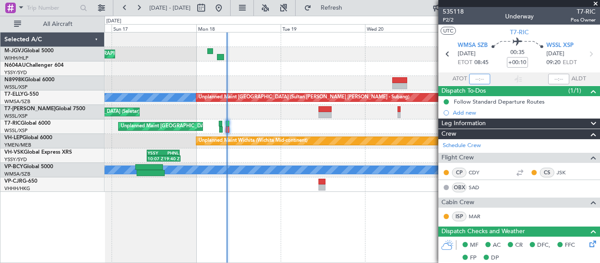
click at [305, 122] on div "Unplanned Maint [GEOGRAPHIC_DATA] (Seletar)" at bounding box center [351, 126] width 495 height 14
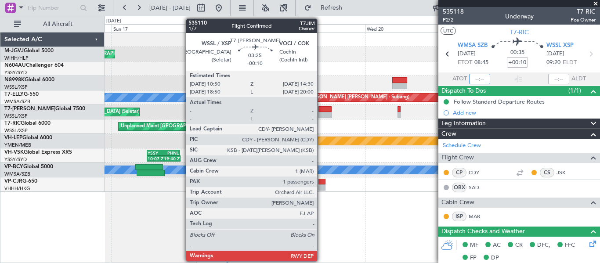
click at [321, 115] on div at bounding box center [324, 115] width 13 height 6
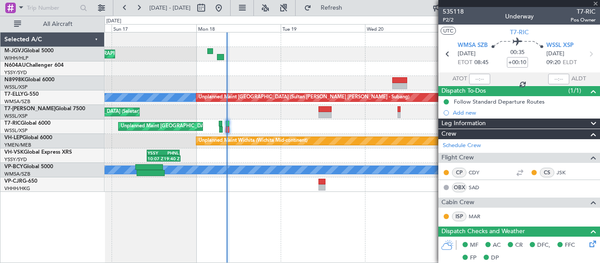
type input "-00:10"
type input "1"
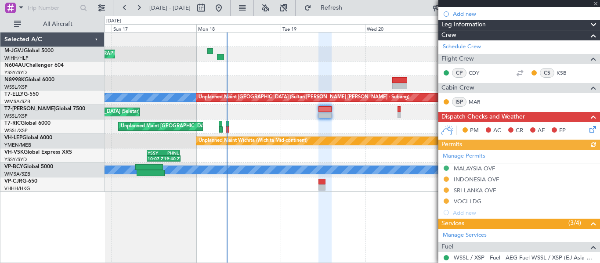
scroll to position [146, 0]
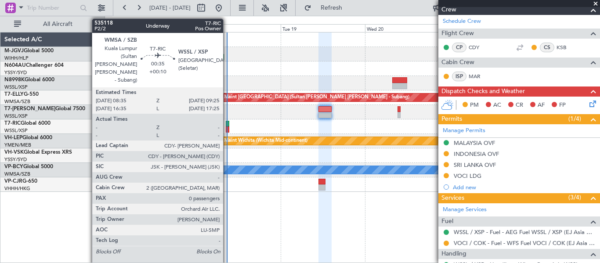
click at [227, 123] on div at bounding box center [227, 124] width 3 height 6
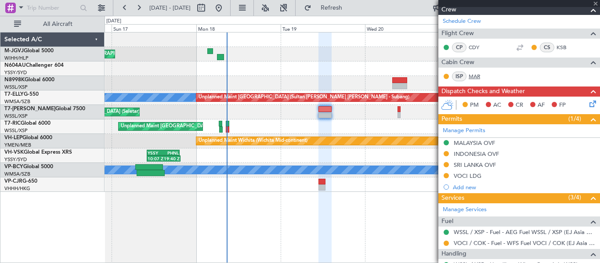
type input "+00:10"
type input "0"
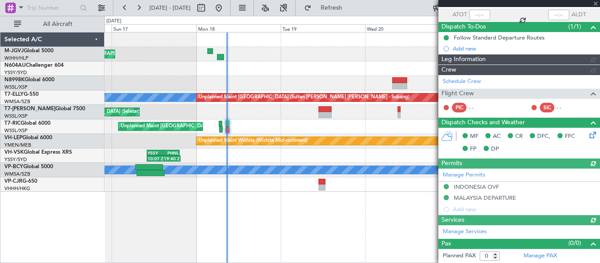
scroll to position [0, 0]
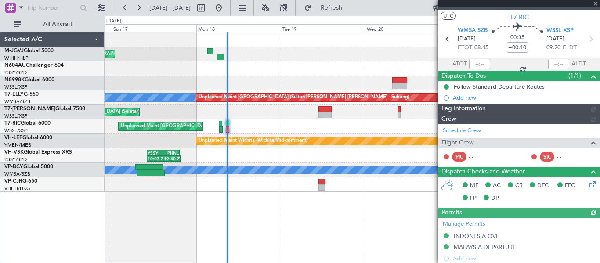
type input "[PERSON_NAME] (EYU)"
type input "A0728"
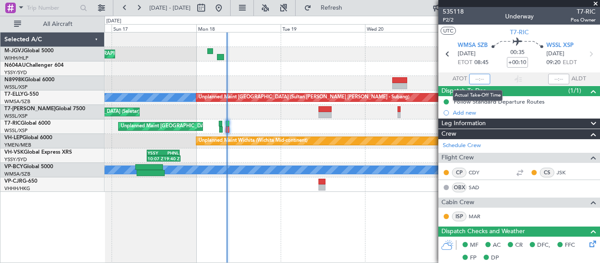
click at [474, 79] on input "text" at bounding box center [479, 79] width 21 height 11
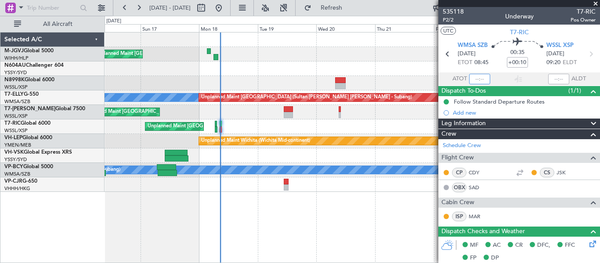
click at [319, 152] on div at bounding box center [351, 155] width 495 height 14
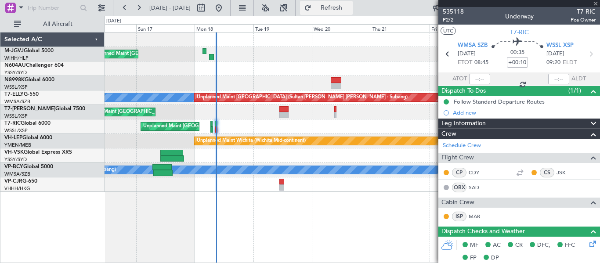
type input "[PERSON_NAME] (EYU)"
type input "A0728"
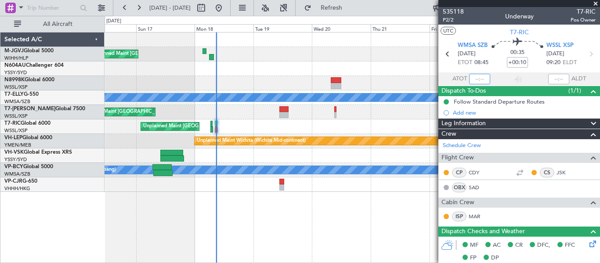
click at [469, 78] on input "text" at bounding box center [479, 79] width 21 height 11
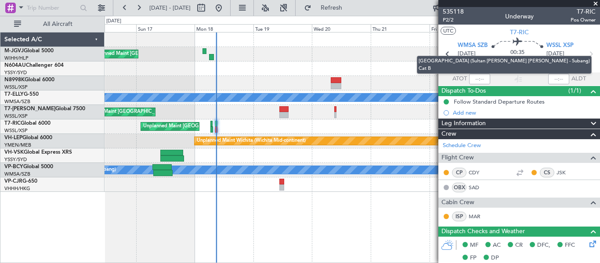
click at [472, 78] on mat-tooltip-component "[GEOGRAPHIC_DATA] (Sultan [PERSON_NAME] [PERSON_NAME] - Subang) Cat B" at bounding box center [503, 65] width 187 height 30
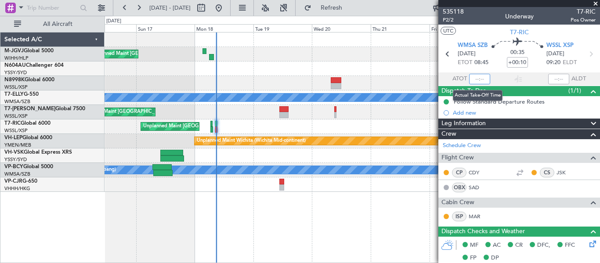
click at [474, 76] on input "text" at bounding box center [479, 79] width 21 height 11
click at [392, 62] on div at bounding box center [351, 68] width 495 height 14
type input "08:48"
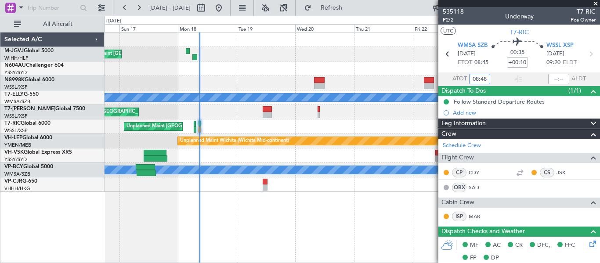
click at [240, 120] on div "Unplanned Maint [GEOGRAPHIC_DATA] (Seletar)" at bounding box center [351, 126] width 495 height 14
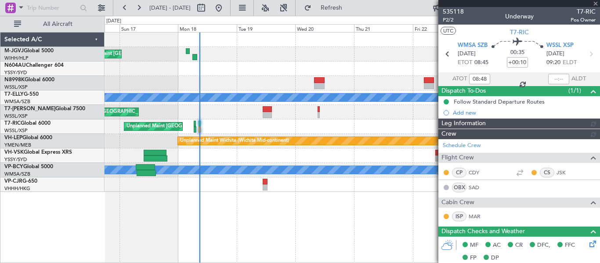
type input "[PERSON_NAME] (EYU)"
type input "A0728"
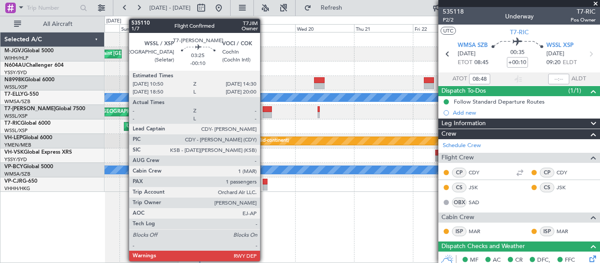
click at [264, 113] on div at bounding box center [267, 115] width 9 height 6
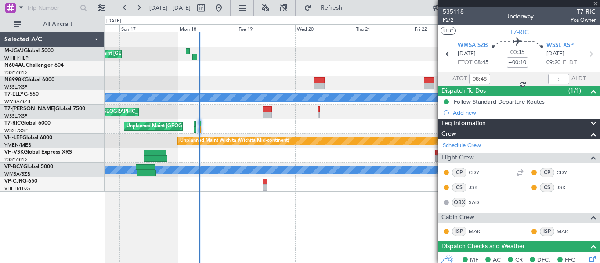
type input "-00:10"
type input "1"
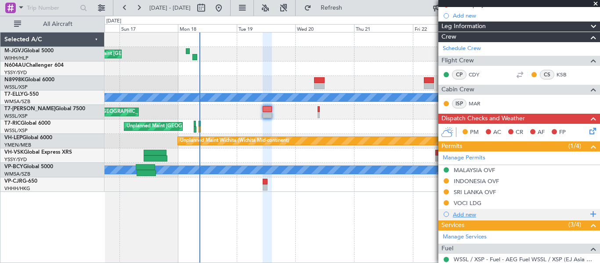
scroll to position [209, 0]
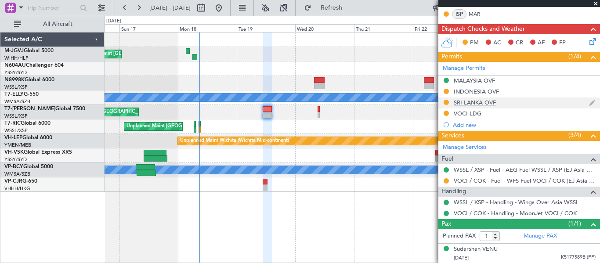
click at [472, 101] on div "SRI LANKA OVF" at bounding box center [475, 102] width 42 height 7
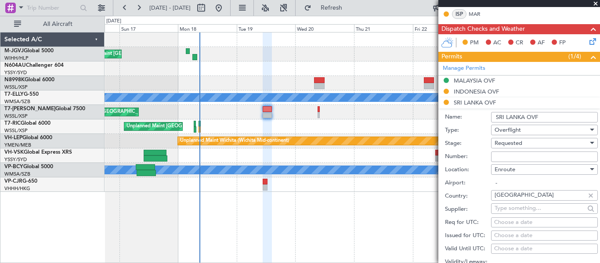
click at [511, 153] on input "Number:" at bounding box center [544, 156] width 107 height 11
paste input "SL/OC526-25/AS/21/02"
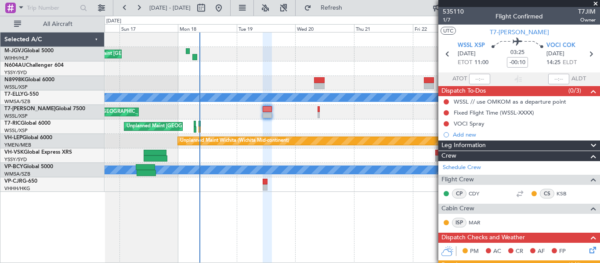
scroll to position [293, 0]
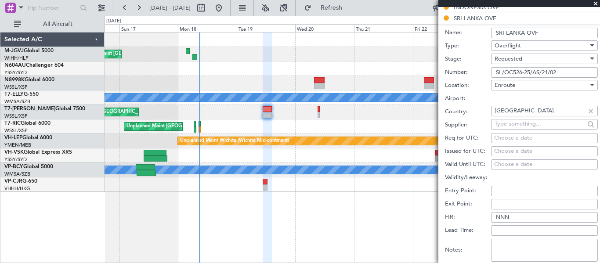
type input "SL/OC526-25/AS/21/02"
click at [504, 153] on div "Choose a date" at bounding box center [544, 151] width 101 height 9
select select "8"
select select "2025"
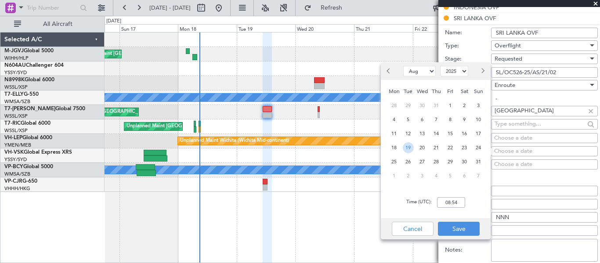
click at [408, 145] on span "19" at bounding box center [408, 147] width 11 height 11
click at [442, 205] on input "00:00" at bounding box center [451, 202] width 28 height 11
type input "11:00"
click at [461, 228] on button "Save" at bounding box center [459, 229] width 42 height 14
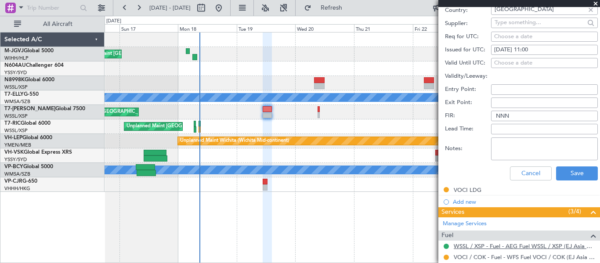
scroll to position [439, 0]
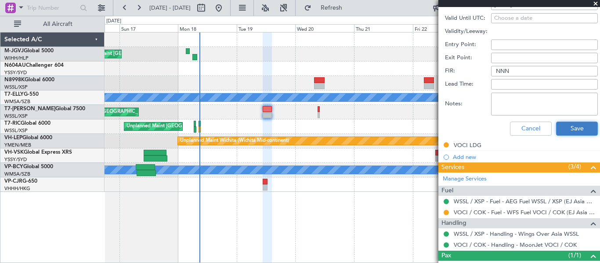
click at [556, 128] on button "Save" at bounding box center [577, 129] width 42 height 14
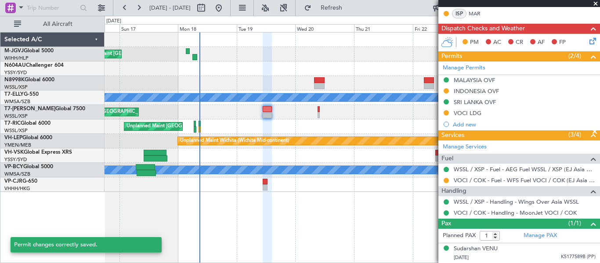
scroll to position [177, 0]
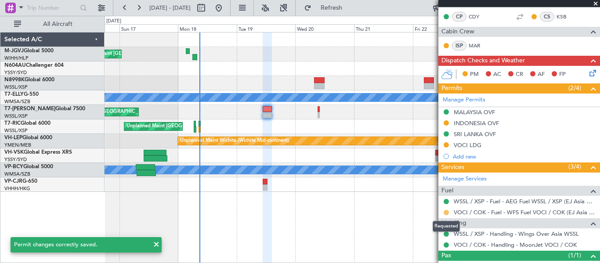
click at [446, 213] on button at bounding box center [445, 212] width 5 height 5
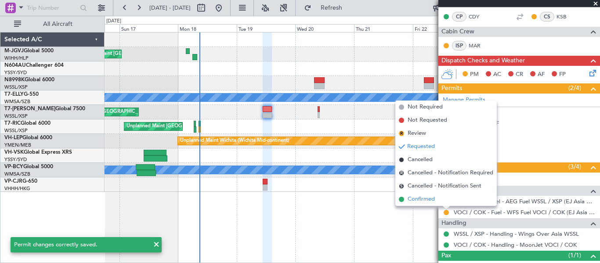
click at [427, 199] on span "Confirmed" at bounding box center [420, 199] width 27 height 9
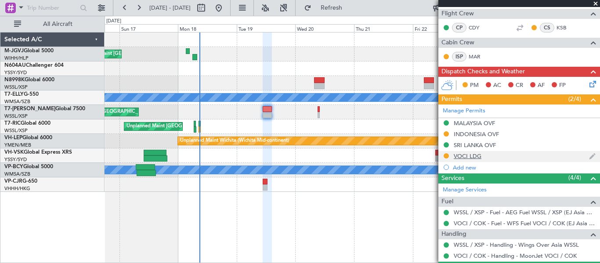
scroll to position [135, 0]
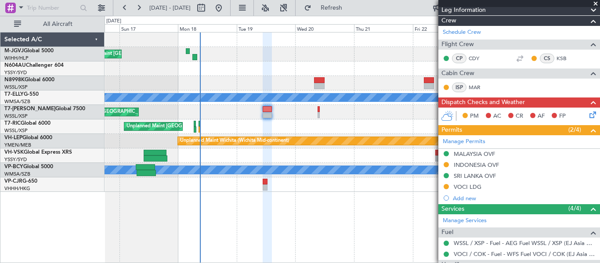
click at [227, 210] on div "Planned Maint Singapore (Seletar) Unplanned Maint Kuala Lumpur (Sultan Abdul Az…" at bounding box center [351, 147] width 495 height 231
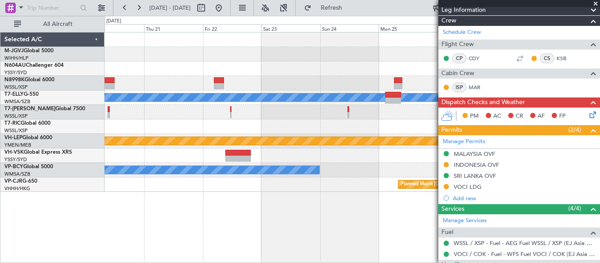
click at [121, 228] on div "Unplanned Maint Kuala Lumpur (Sultan Abdul Aziz Shah - Subang) MEL Unplanned Ma…" at bounding box center [351, 147] width 495 height 231
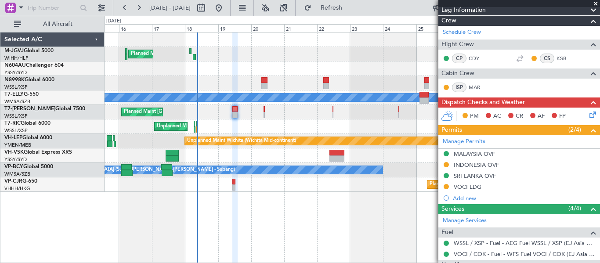
click at [445, 219] on fb-app "20 Aug 2025 - 04 Sep 2025 Refresh Quick Links All Aircraft Planned Maint Singap…" at bounding box center [300, 135] width 600 height 256
drag, startPoint x: 443, startPoint y: 218, endPoint x: 331, endPoint y: 221, distance: 112.0
click at [167, 221] on fb-app "15 Aug 2025 - 30 Aug 2025 Refresh Quick Links All Aircraft Planned Maint Singap…" at bounding box center [300, 135] width 600 height 256
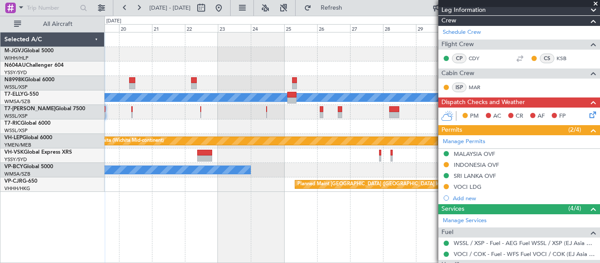
click at [155, 220] on div "Planned Maint Singapore (Seletar) Planned Maint Singapore (Seletar) Unplanned M…" at bounding box center [351, 147] width 495 height 231
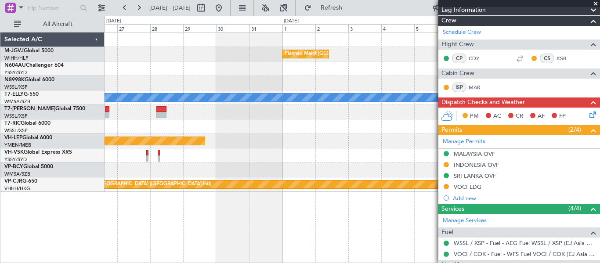
click at [207, 222] on div "Planned Maint Singapore (Seletar) MEL Planned Maint Dubai (Dubai Intl) Unplanne…" at bounding box center [351, 147] width 495 height 231
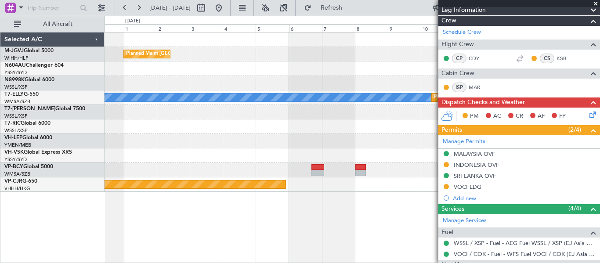
click at [194, 215] on div "Planned Maint Singapore (Seletar) MEL Planned Maint Dubai (Dubai Intl) Unplanne…" at bounding box center [351, 147] width 495 height 231
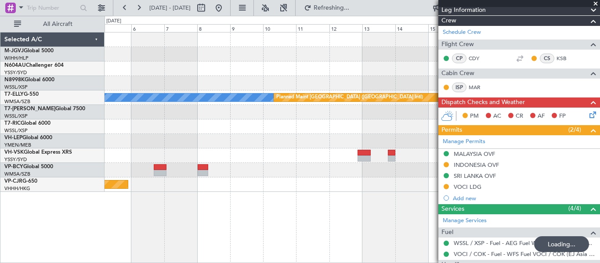
click at [181, 230] on div "Planned Maint Singapore (Seletar) MEL Planned Maint Dubai (Dubai Intl) Planned …" at bounding box center [351, 147] width 495 height 231
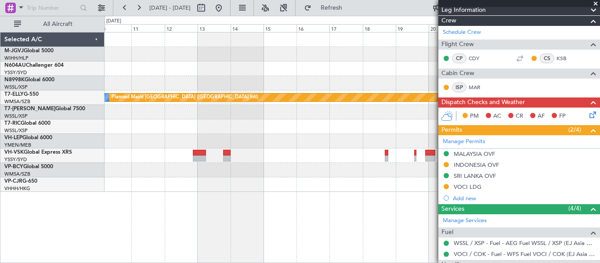
click at [141, 245] on div "MEL Planned Maint Dubai (Dubai Intl)" at bounding box center [351, 147] width 495 height 231
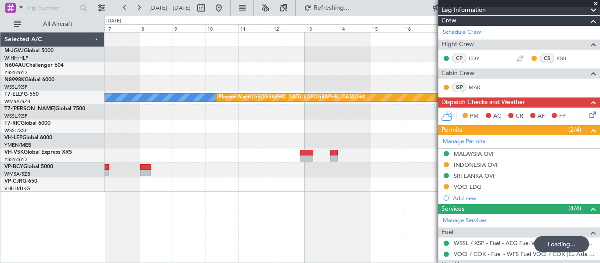
click at [389, 235] on div "MEL Planned Maint Dubai (Dubai Intl) Planned Maint Hong Kong (Hong Kong Intl)" at bounding box center [351, 147] width 495 height 231
click at [473, 229] on fb-app "11 Sep 2025 - 26 Sep 2025 Refreshing... Quick Links All Aircraft MEL Planned Ma…" at bounding box center [300, 135] width 600 height 256
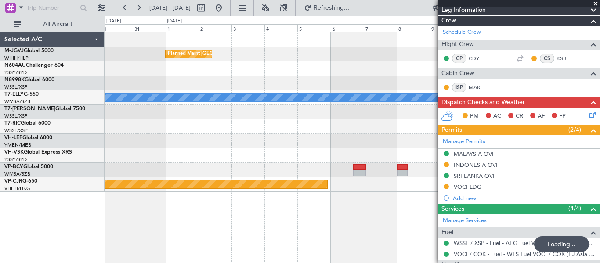
click at [377, 230] on div "Planned Maint Singapore (Seletar) MEL Planned Maint Dubai (Dubai Intl) Unplanne…" at bounding box center [351, 147] width 495 height 231
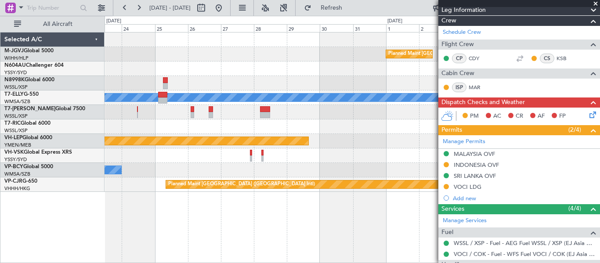
click at [380, 229] on div "Planned Maint Singapore (Seletar) MEL Planned Maint Dubai (Dubai Intl) Unplanne…" at bounding box center [351, 147] width 495 height 231
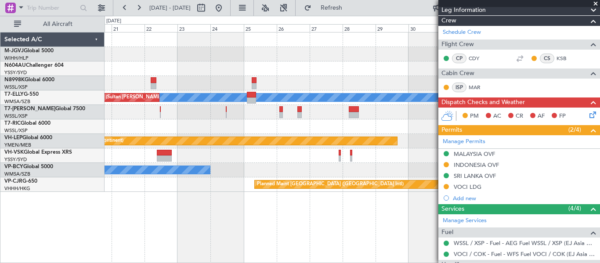
click at [375, 227] on div "Planned Maint Singapore (Seletar) MEL Unplanned Maint Kuala Lumpur (Sultan Abdu…" at bounding box center [351, 147] width 495 height 231
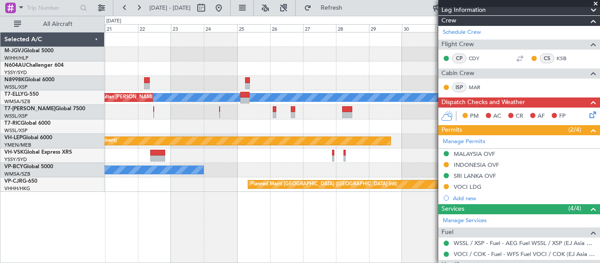
click at [415, 228] on div "Planned Maint Singapore (Seletar) MEL Unplanned Maint Kuala Lumpur (Sultan Abdu…" at bounding box center [351, 147] width 495 height 231
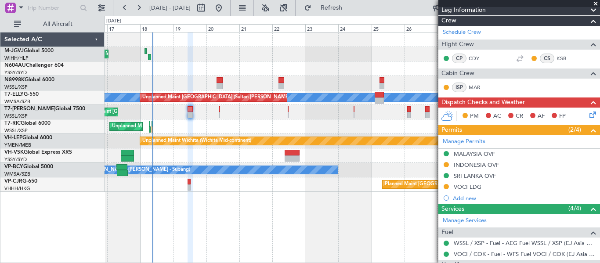
click at [314, 233] on div "Planned Maint Singapore (Seletar) Planned Maint Singapore (Seletar) MEL Unplann…" at bounding box center [351, 147] width 495 height 231
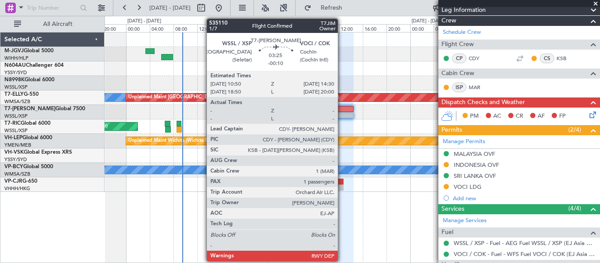
click at [342, 108] on div at bounding box center [342, 109] width 22 height 6
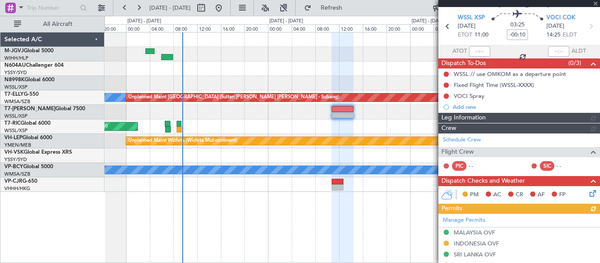
scroll to position [180, 0]
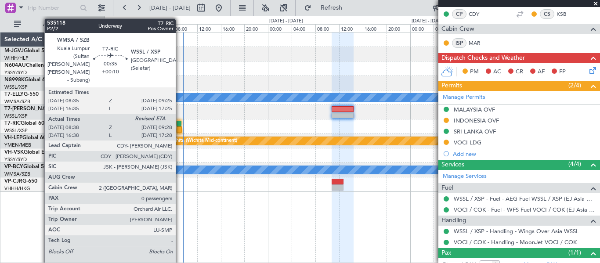
click at [180, 130] on div at bounding box center [178, 129] width 5 height 6
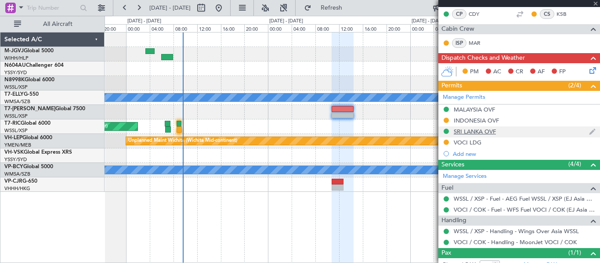
type input "+00:10"
type input "08:48"
type input "0"
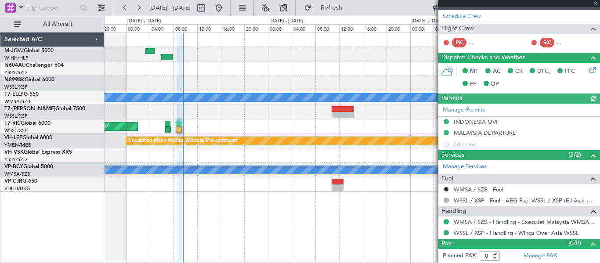
type input "[PERSON_NAME] (EYU)"
type input "A0728"
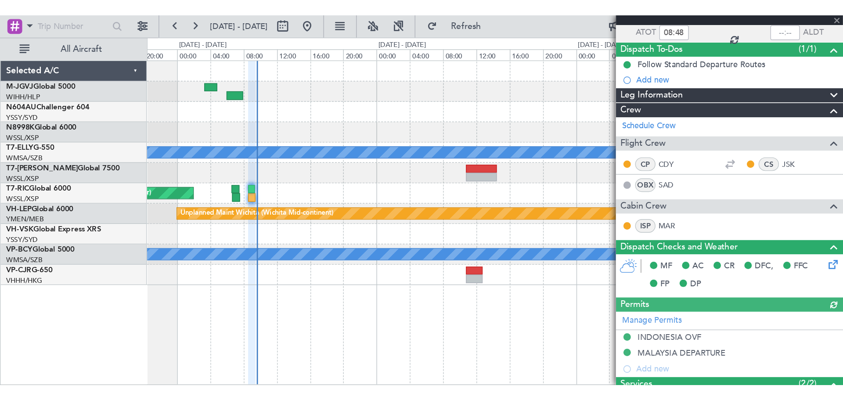
scroll to position [0, 0]
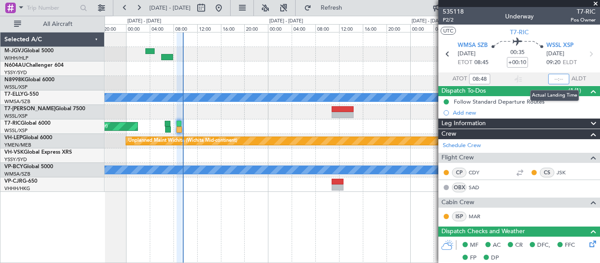
drag, startPoint x: 551, startPoint y: 79, endPoint x: 516, endPoint y: 214, distance: 138.9
click at [551, 79] on input "text" at bounding box center [558, 79] width 21 height 11
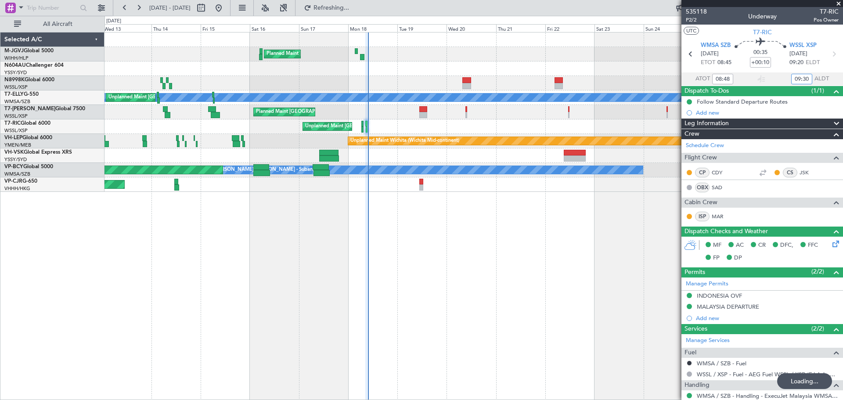
click at [431, 98] on div "Planned Maint Singapore (Seletar) Unplanned Maint Kuala Lumpur (Sultan Abdul Az…" at bounding box center [473, 111] width 738 height 159
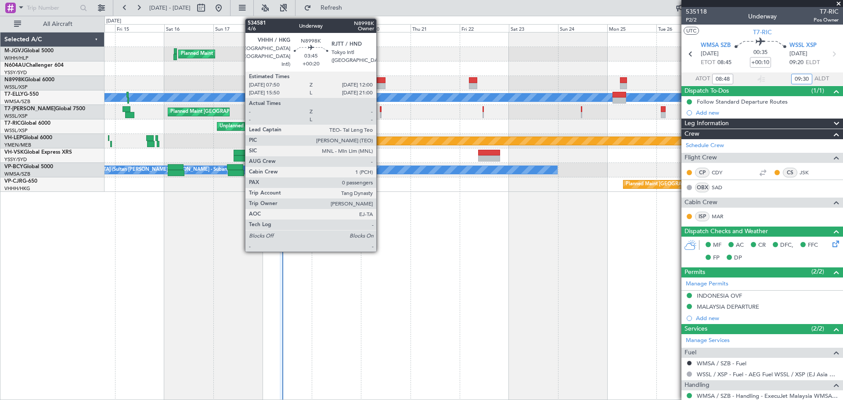
click at [380, 79] on div at bounding box center [381, 80] width 9 height 6
type input "09:30"
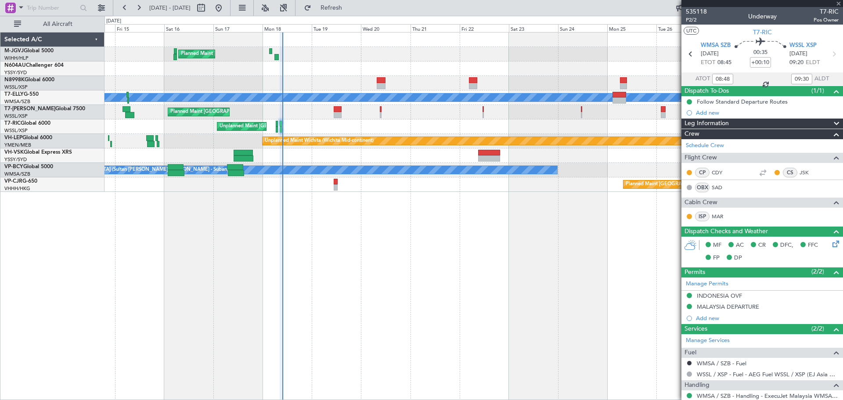
type input "+00:20"
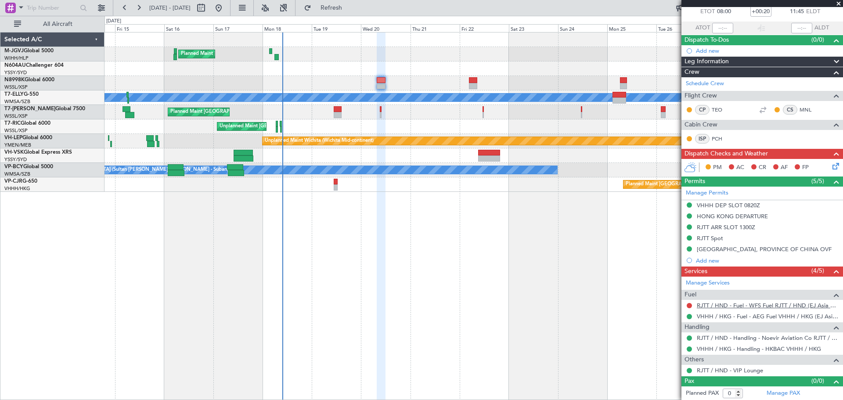
scroll to position [51, 0]
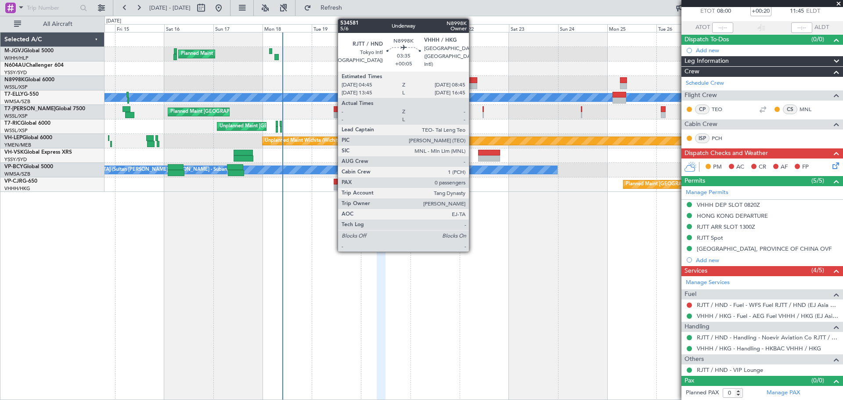
click at [473, 82] on div at bounding box center [473, 80] width 8 height 6
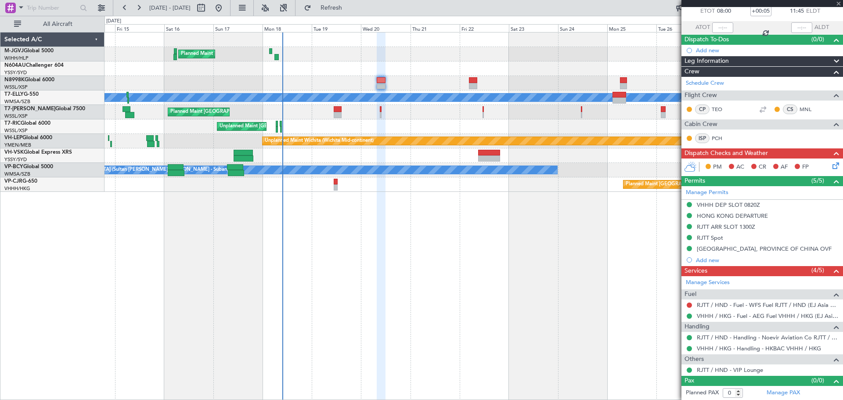
scroll to position [0, 0]
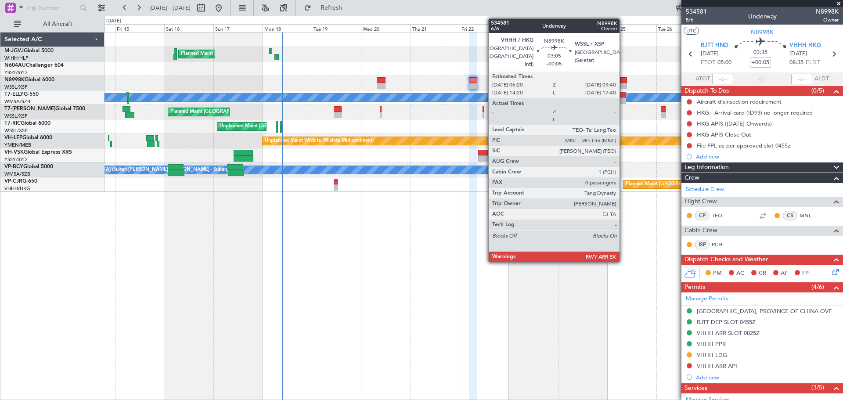
click at [623, 82] on div at bounding box center [623, 80] width 7 height 6
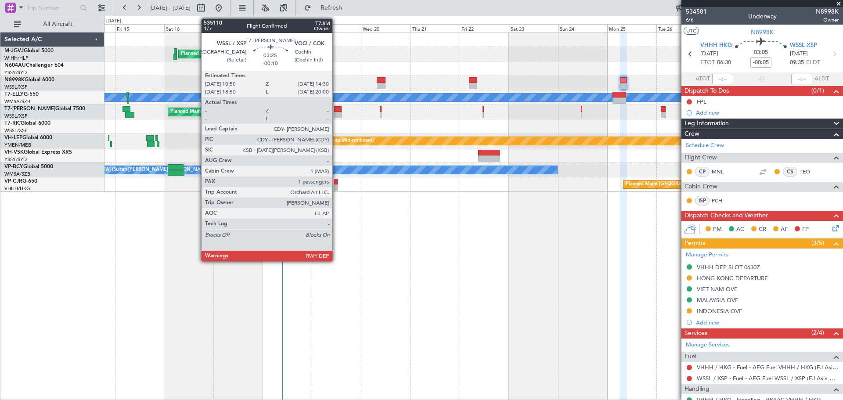
click at [336, 113] on div at bounding box center [338, 115] width 8 height 6
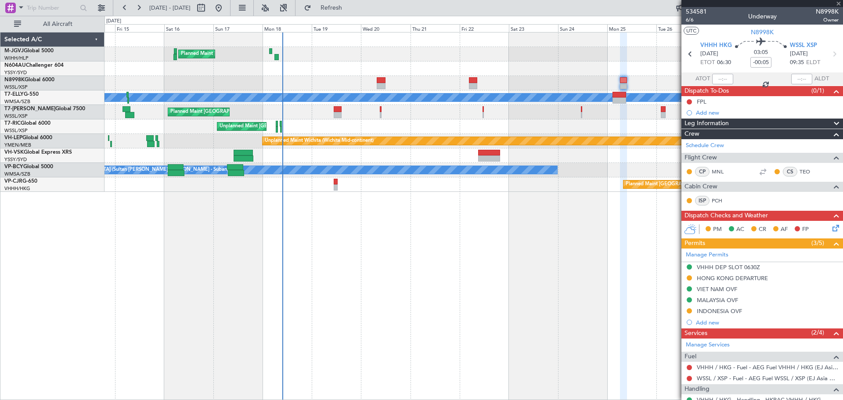
type input "-00:10"
type input "1"
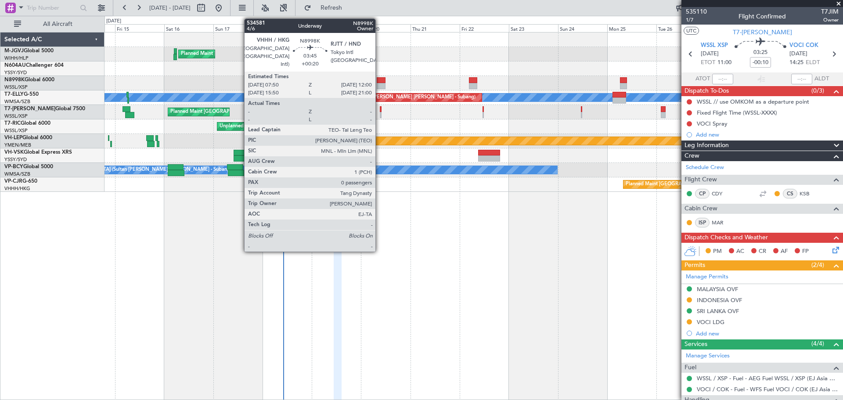
click at [379, 84] on div at bounding box center [381, 86] width 9 height 6
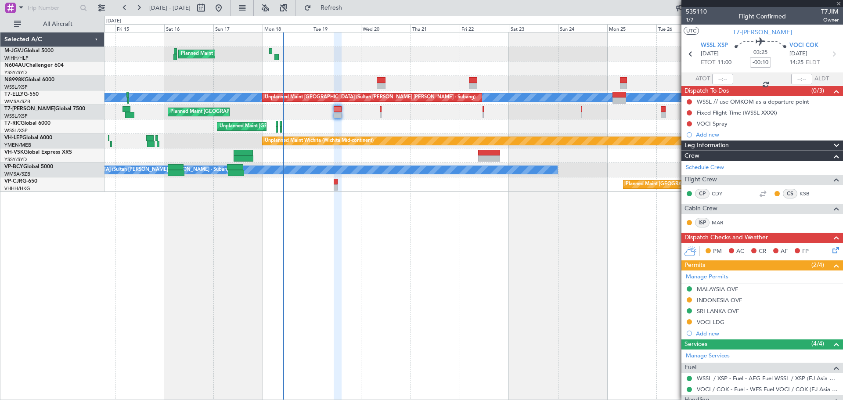
type input "+00:20"
type input "0"
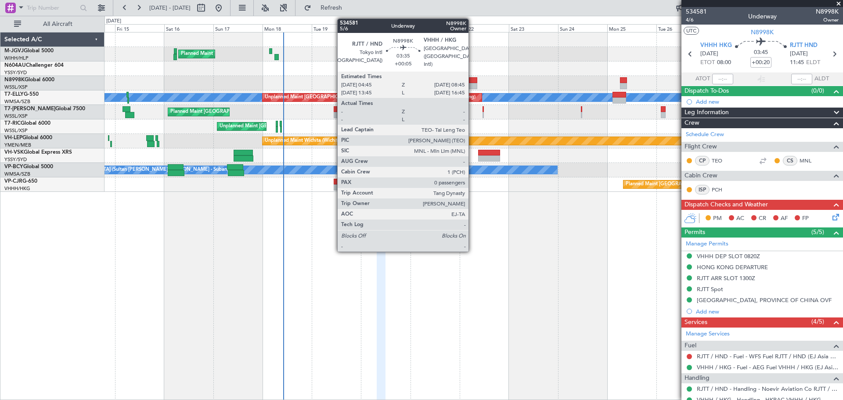
click at [472, 86] on div at bounding box center [473, 86] width 8 height 6
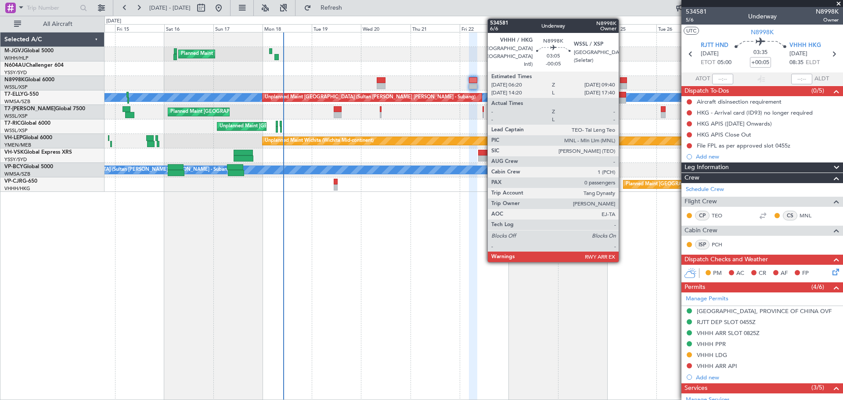
click at [623, 82] on div at bounding box center [623, 80] width 7 height 6
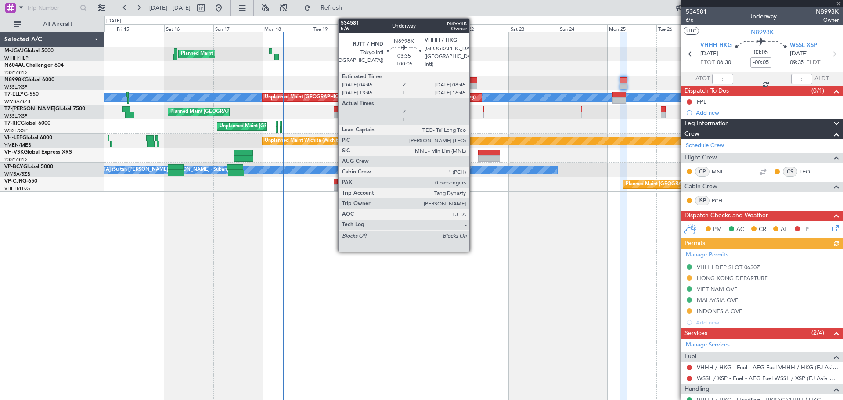
click at [473, 82] on div at bounding box center [473, 80] width 8 height 6
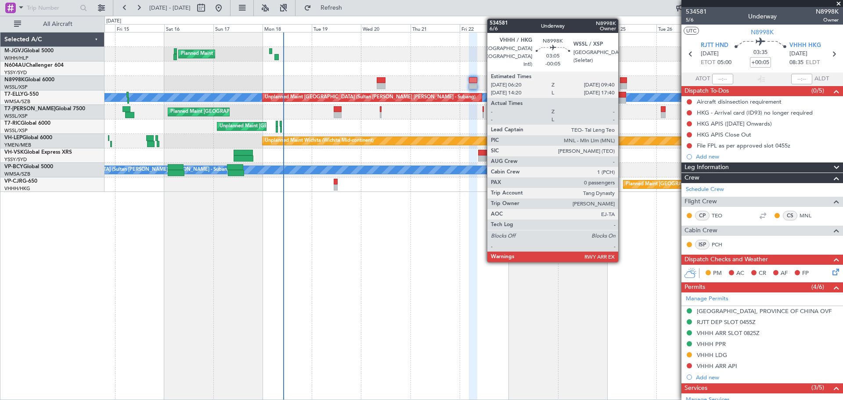
click at [622, 83] on div at bounding box center [623, 86] width 7 height 6
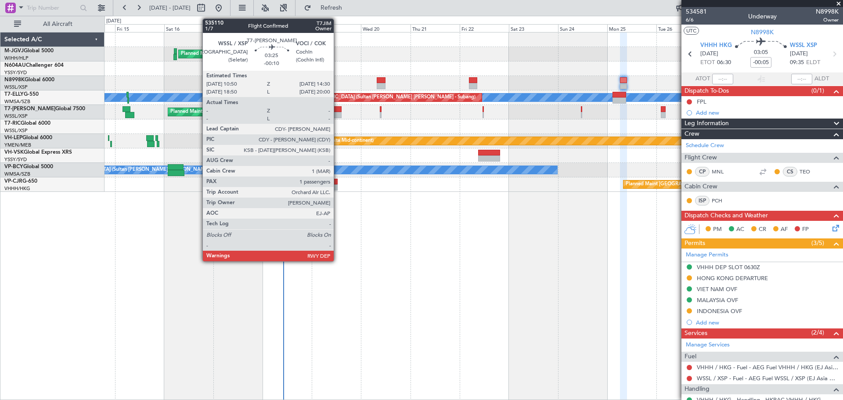
click at [338, 114] on div at bounding box center [338, 115] width 8 height 6
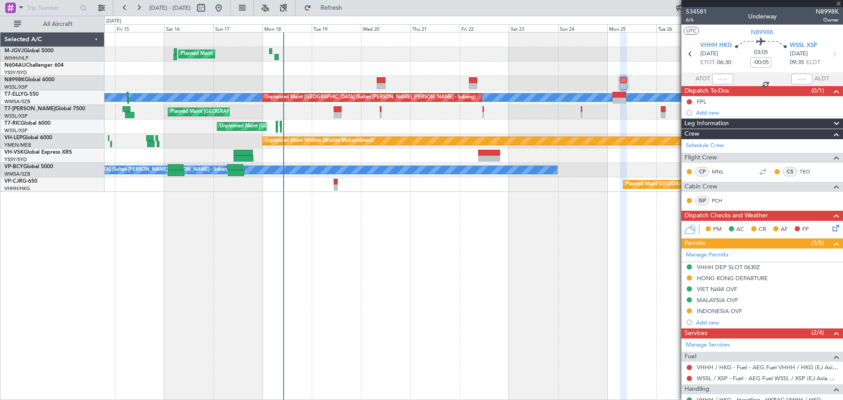
type input "-00:10"
type input "1"
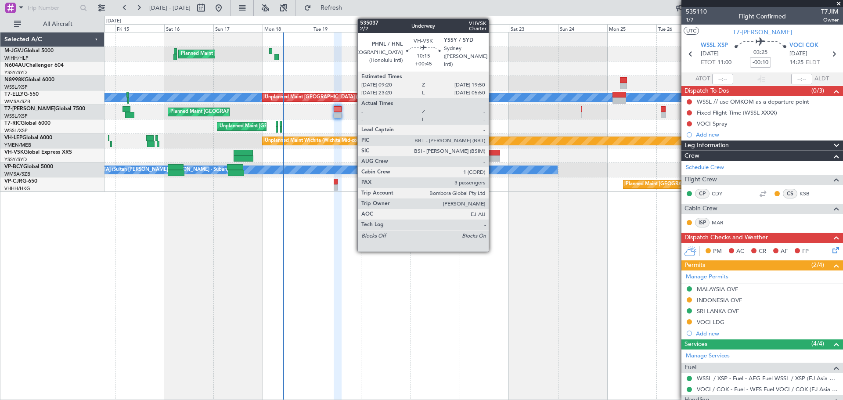
click at [493, 158] on div at bounding box center [489, 158] width 22 height 6
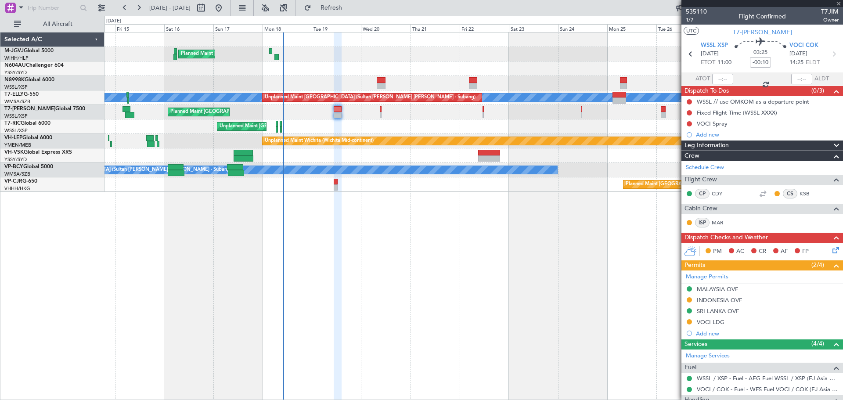
type input "+00:45"
type input "3"
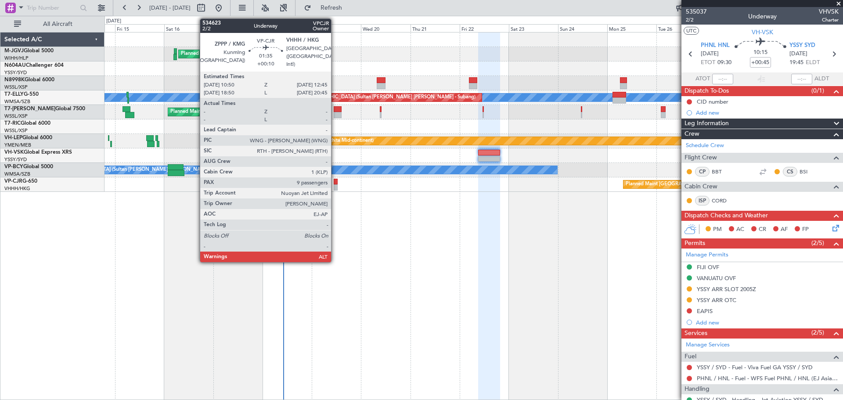
click at [335, 180] on div at bounding box center [336, 182] width 4 height 6
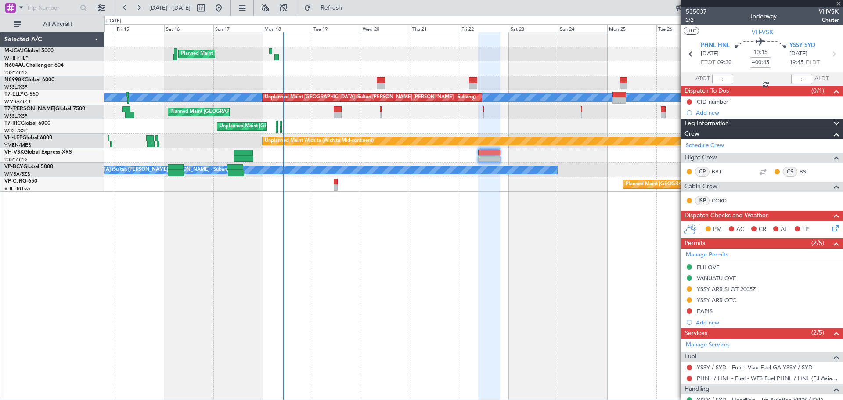
type input "+00:10"
type input "9"
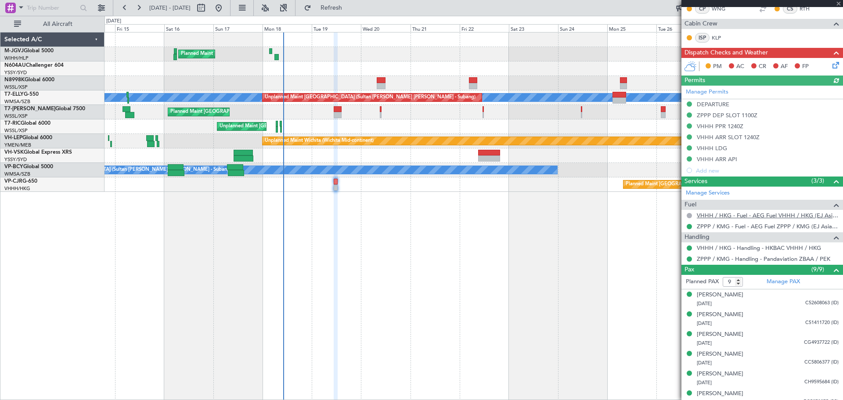
scroll to position [220, 0]
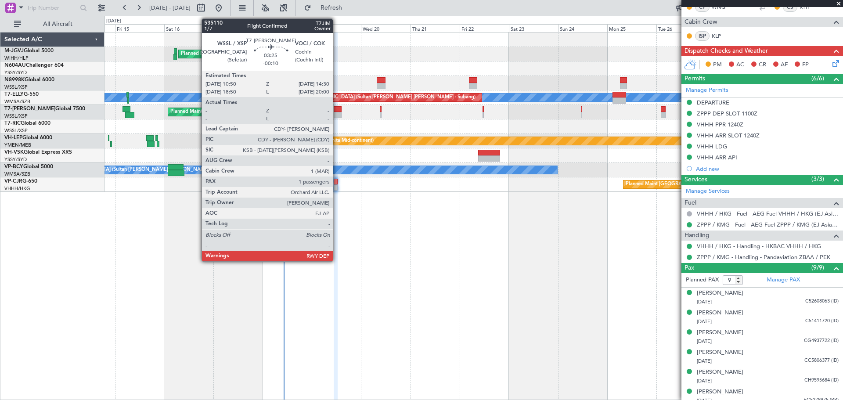
click at [337, 112] on div at bounding box center [338, 109] width 8 height 6
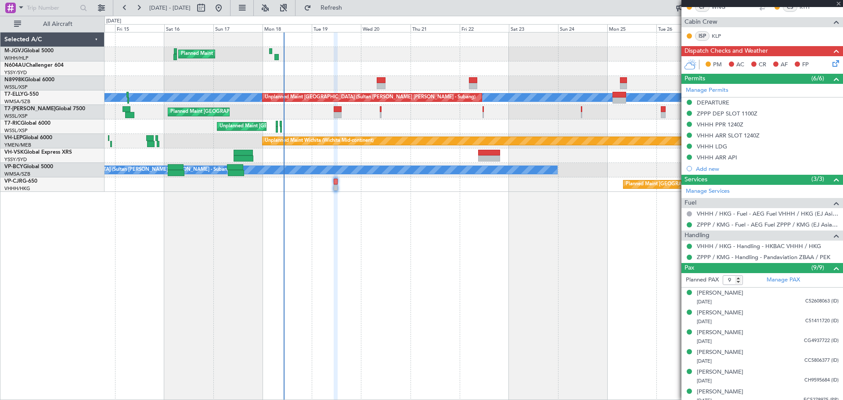
type input "-00:10"
type input "1"
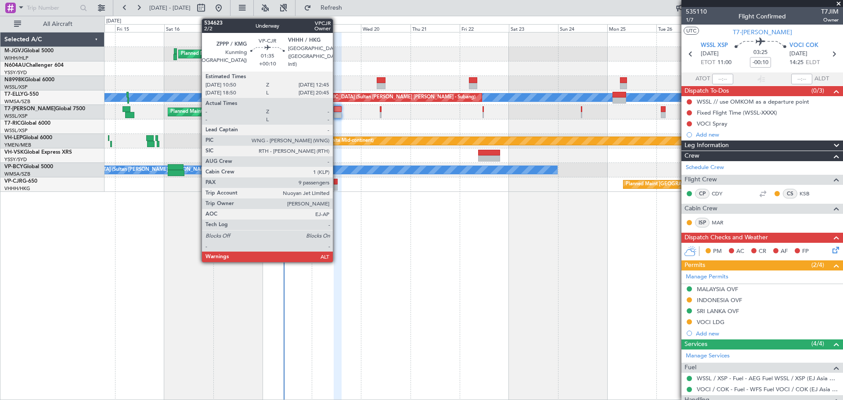
click at [337, 188] on div at bounding box center [336, 187] width 4 height 6
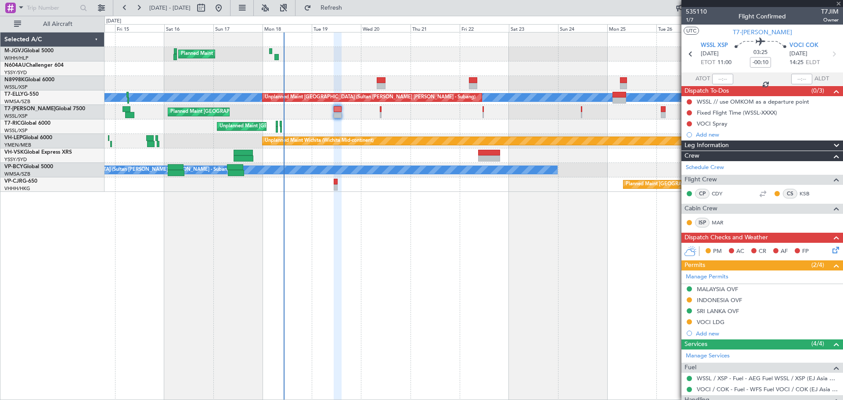
type input "+00:10"
type input "9"
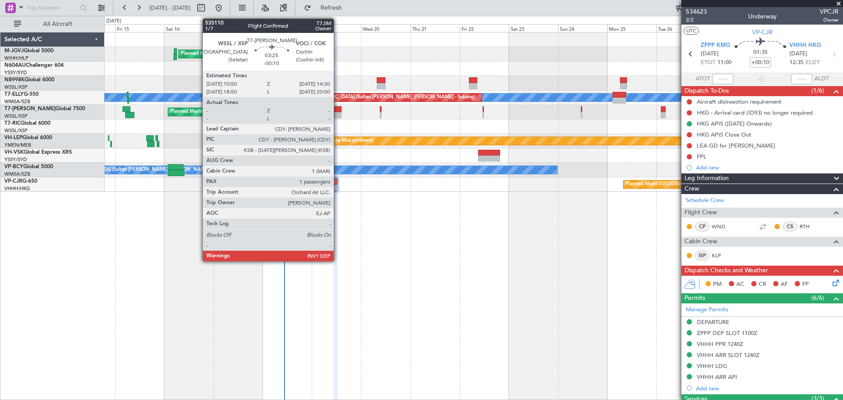
click at [338, 112] on div at bounding box center [338, 115] width 8 height 6
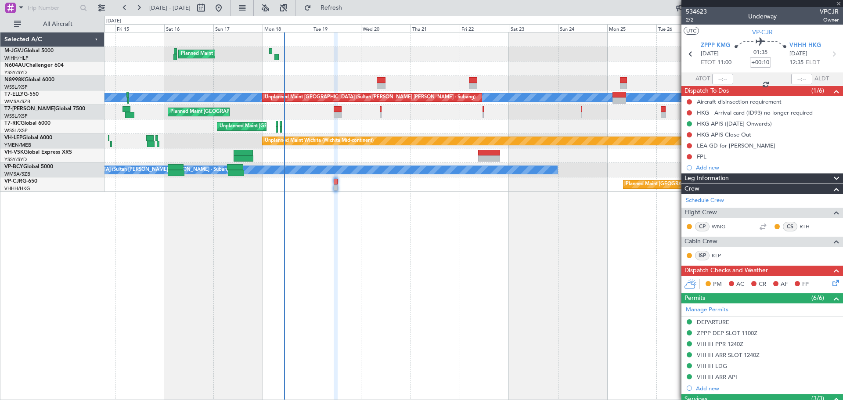
type input "-00:10"
type input "1"
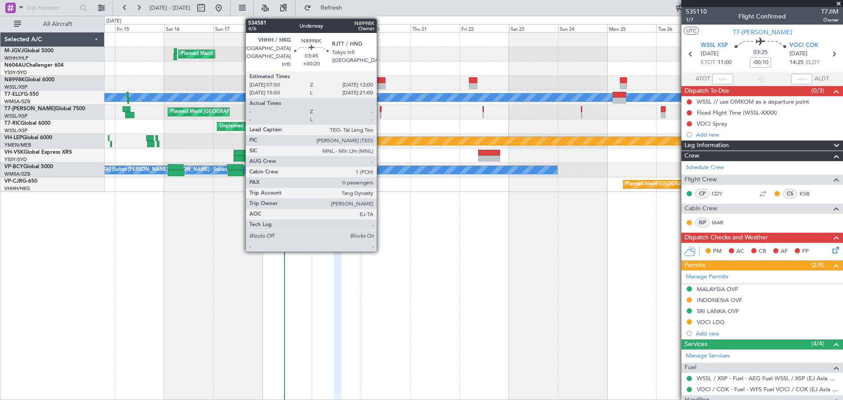
click at [381, 82] on div at bounding box center [381, 80] width 9 height 6
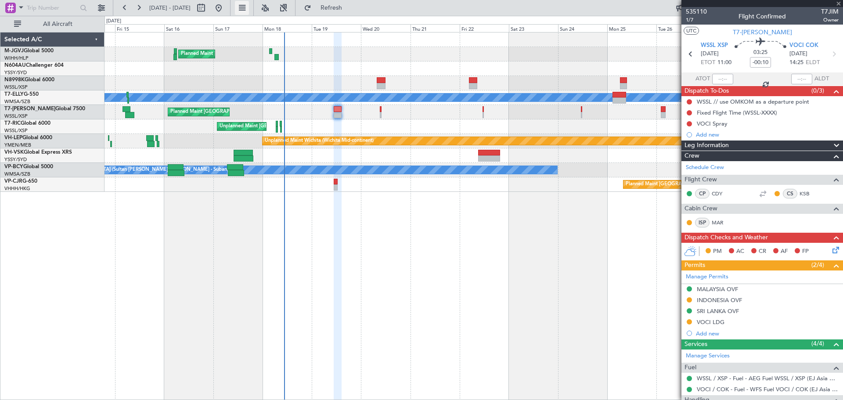
type input "+00:20"
type input "0"
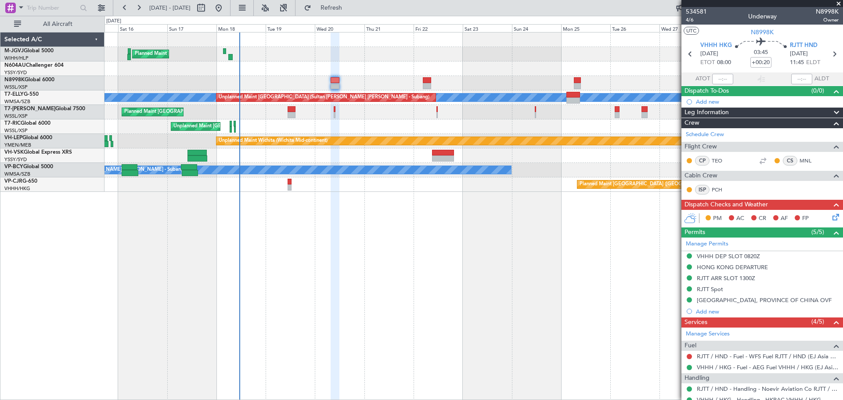
click at [381, 77] on div "Planned Maint Singapore (Seletar) Planned Maint Singapore (Seletar) MEL Unplann…" at bounding box center [473, 111] width 738 height 159
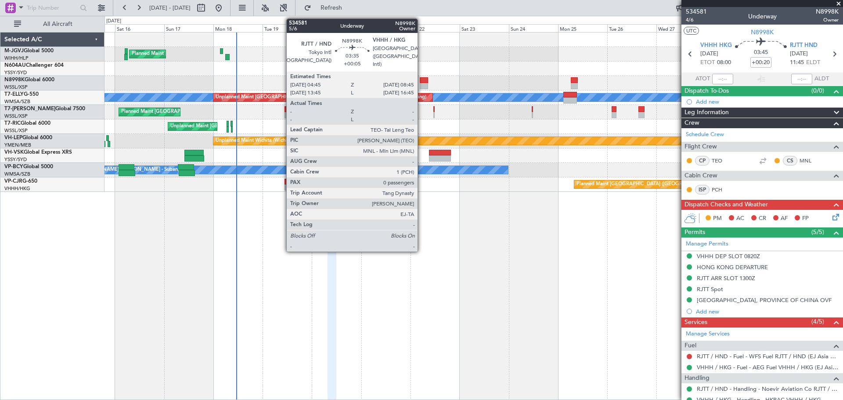
click at [421, 83] on div at bounding box center [424, 80] width 8 height 6
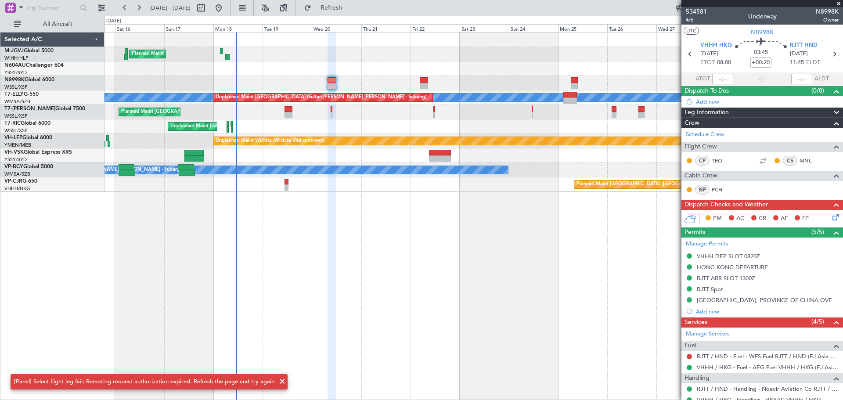
click at [421, 83] on div at bounding box center [424, 80] width 8 height 6
click at [350, 9] on span "Refresh" at bounding box center [331, 8] width 37 height 6
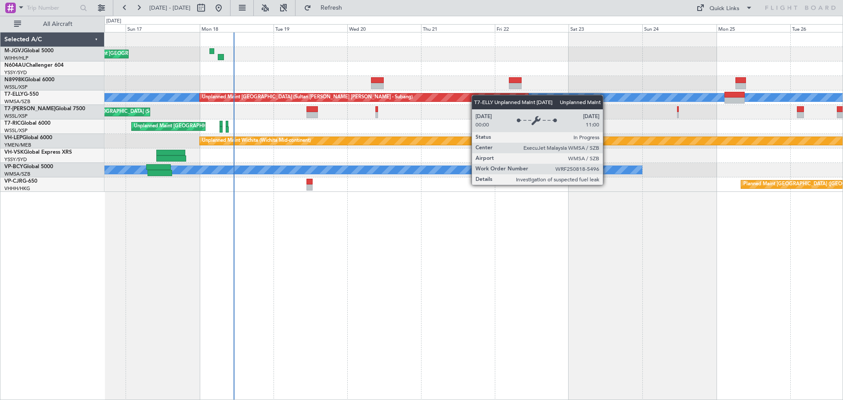
click at [332, 110] on div "Planned Maint [GEOGRAPHIC_DATA] (Seletar) [PERSON_NAME] Unplanned Maint [GEOGRA…" at bounding box center [473, 111] width 738 height 159
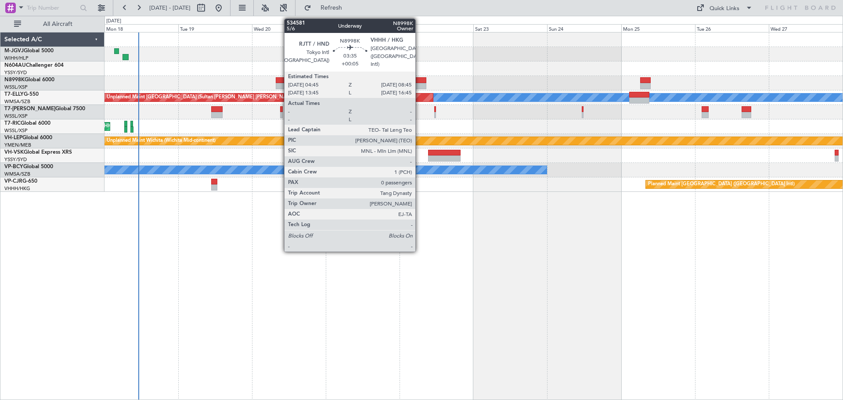
click at [419, 82] on div at bounding box center [420, 80] width 13 height 6
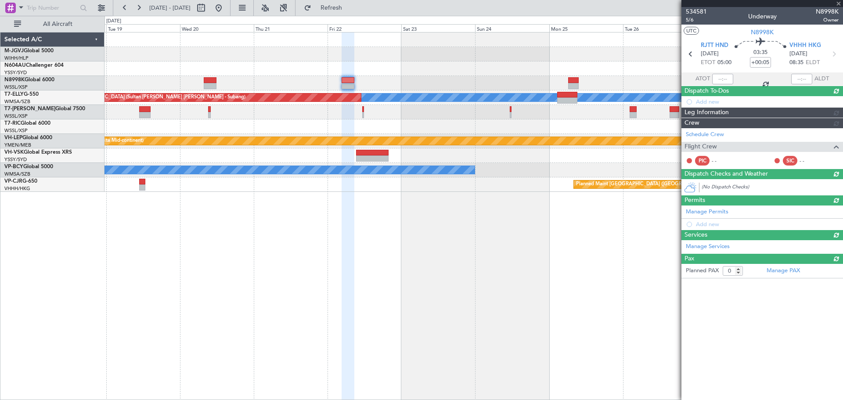
click at [515, 135] on div "Planned Maint [GEOGRAPHIC_DATA] (Seletar) [PERSON_NAME] Unplanned Maint [GEOGRA…" at bounding box center [473, 111] width 738 height 159
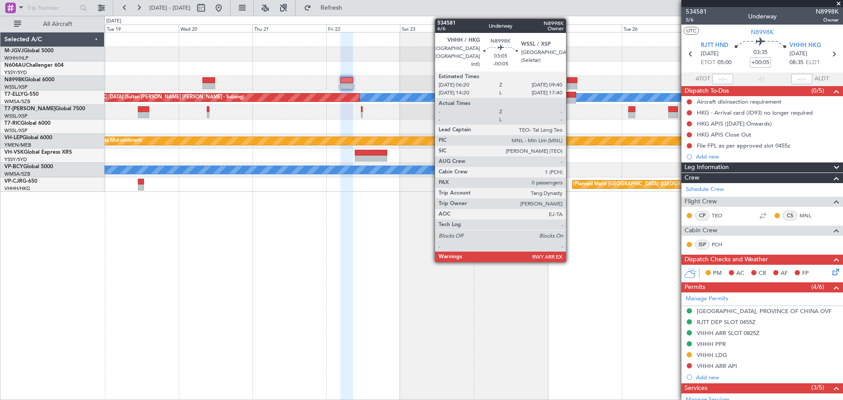
click at [570, 84] on div at bounding box center [572, 86] width 11 height 6
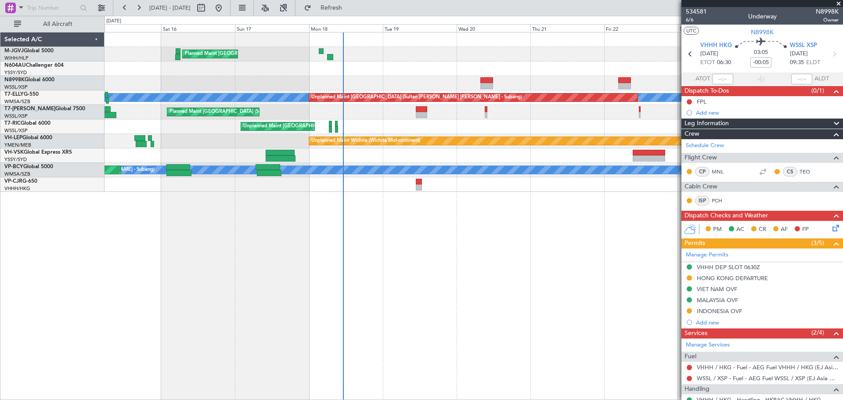
click at [527, 124] on div "Unplanned Maint [GEOGRAPHIC_DATA] (Seletar)" at bounding box center [473, 126] width 738 height 14
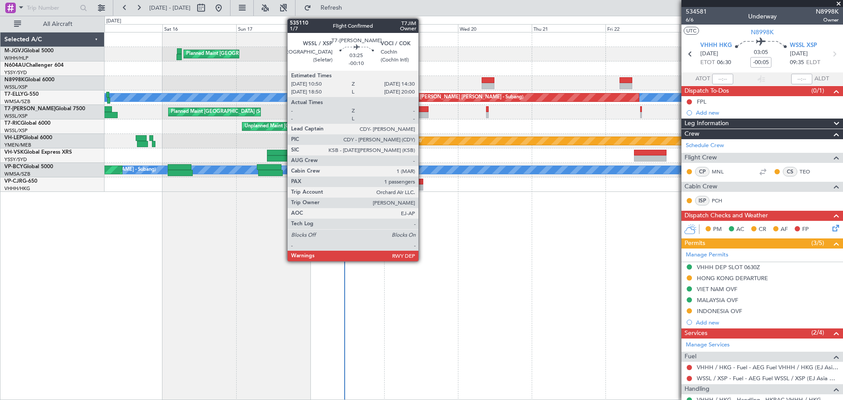
click at [422, 112] on div at bounding box center [422, 109] width 11 height 6
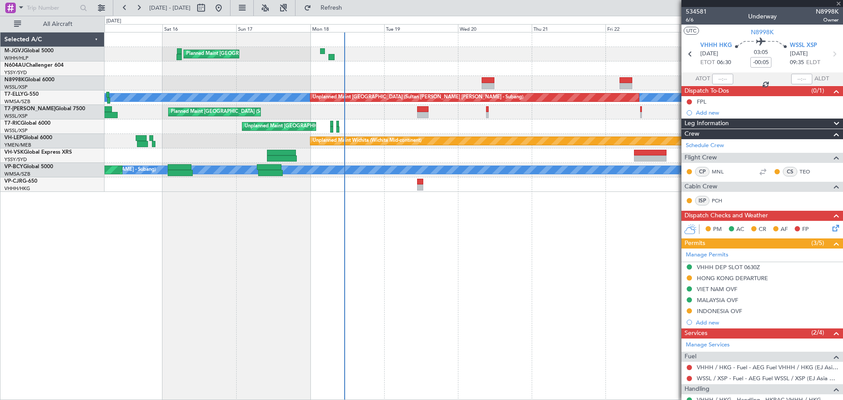
type input "-00:10"
type input "1"
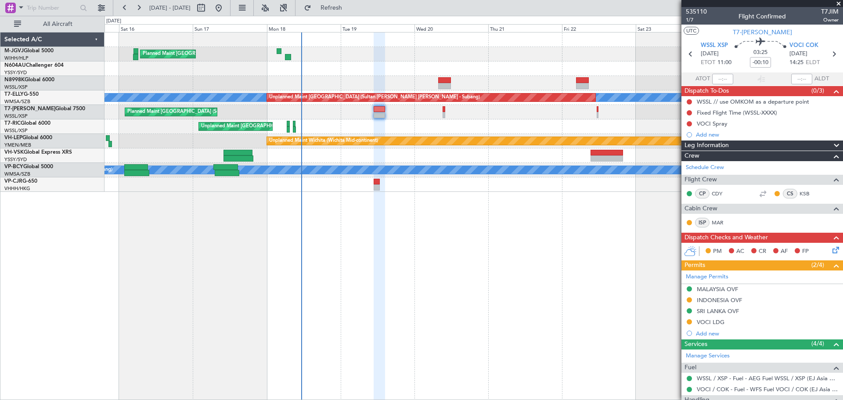
click at [567, 127] on div "Unplanned Maint [GEOGRAPHIC_DATA] (Seletar)" at bounding box center [473, 126] width 738 height 14
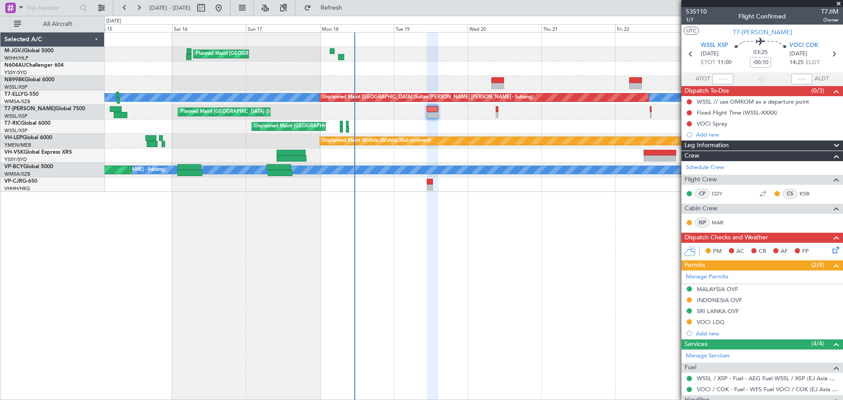
click at [206, 151] on div "Unplanned Maint Sydney ([PERSON_NAME] Intl)" at bounding box center [473, 155] width 738 height 14
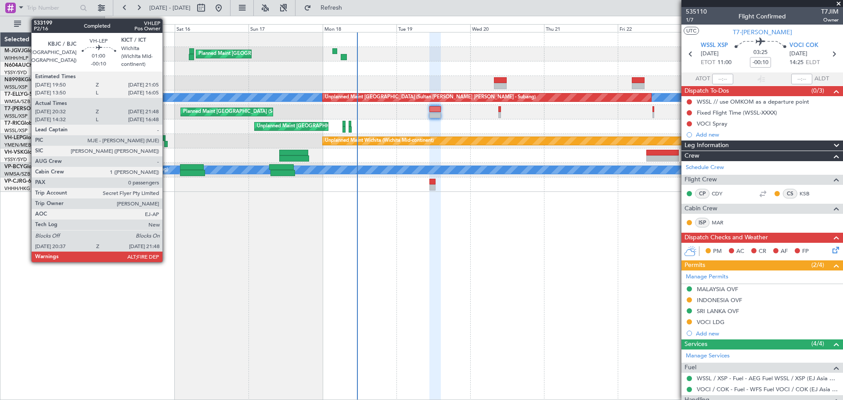
click at [166, 144] on div at bounding box center [166, 144] width 4 height 6
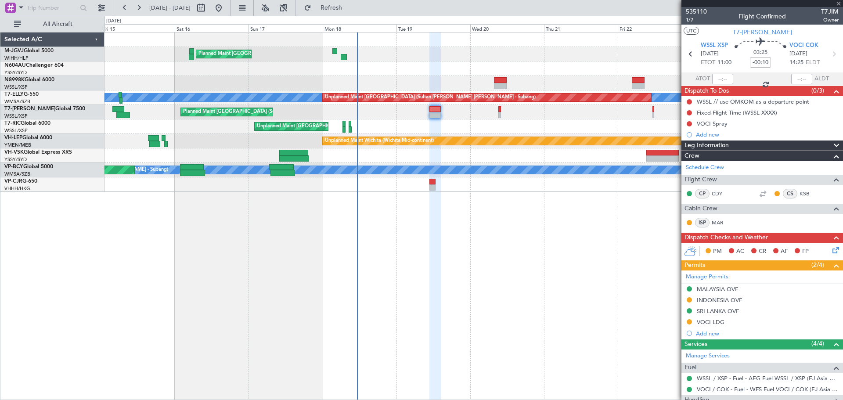
type input "20:42"
type input "21:43"
type input "0"
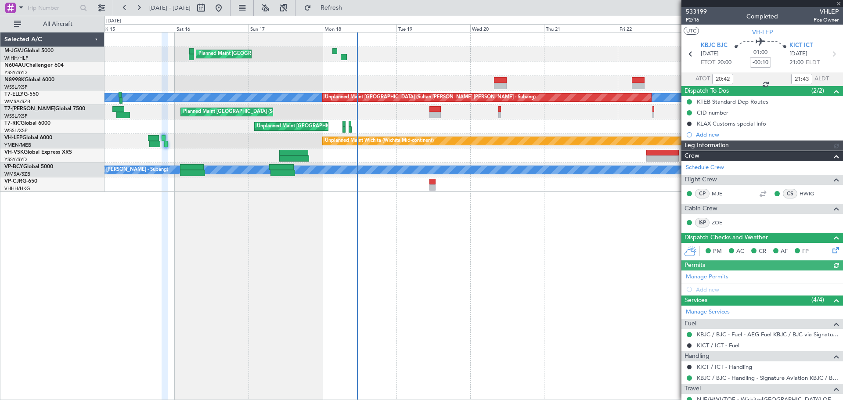
type input "[PERSON_NAME] (LEU)"
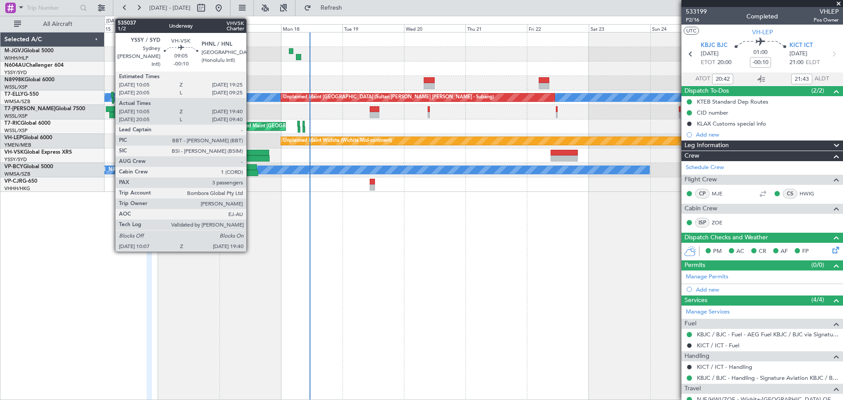
click at [250, 153] on div at bounding box center [257, 153] width 24 height 6
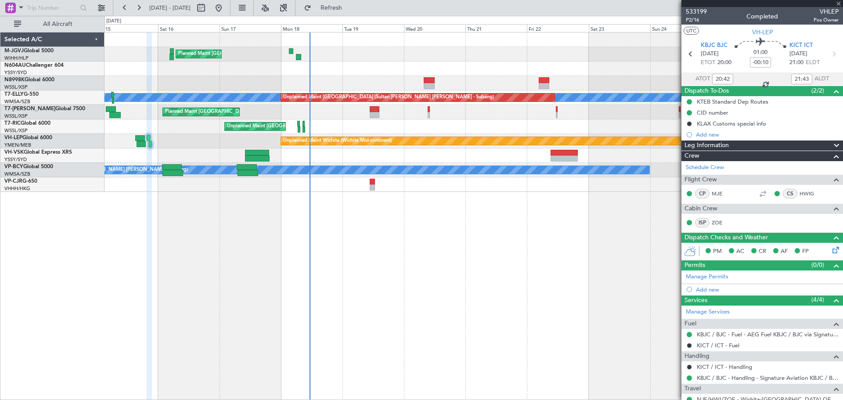
type input "10:15"
type input "19:35"
type input "3"
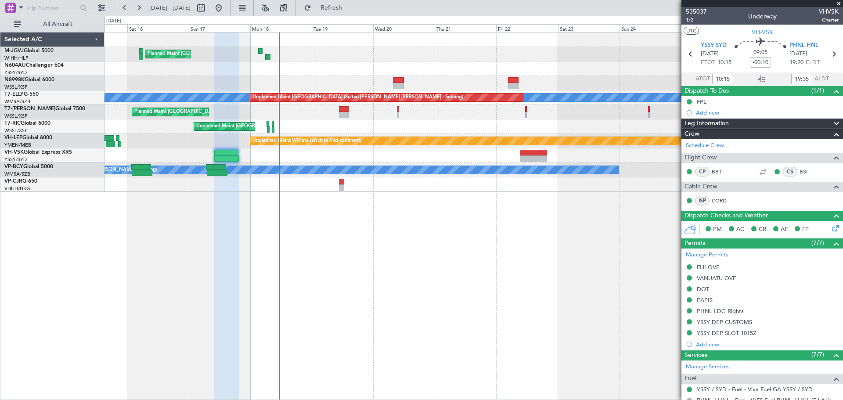
click at [344, 162] on div "Unplanned Maint Sydney ([PERSON_NAME] Intl)" at bounding box center [473, 155] width 738 height 14
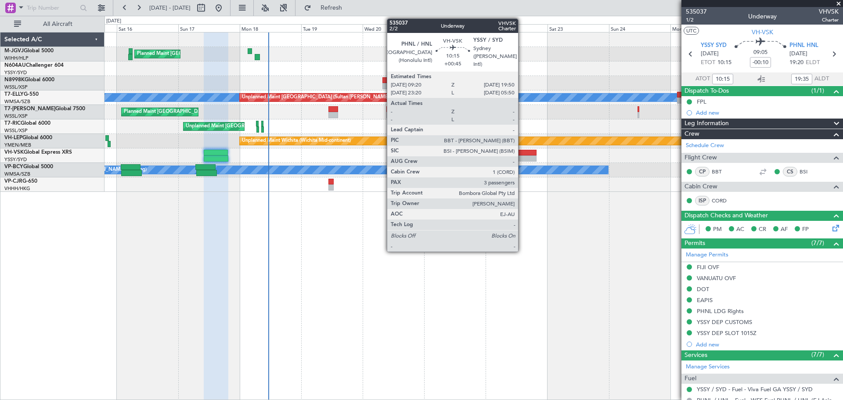
click at [522, 156] on div at bounding box center [522, 158] width 27 height 6
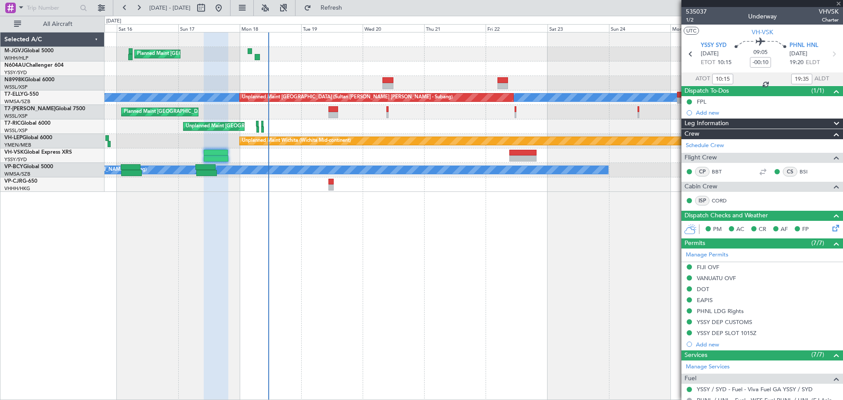
type input "+00:45"
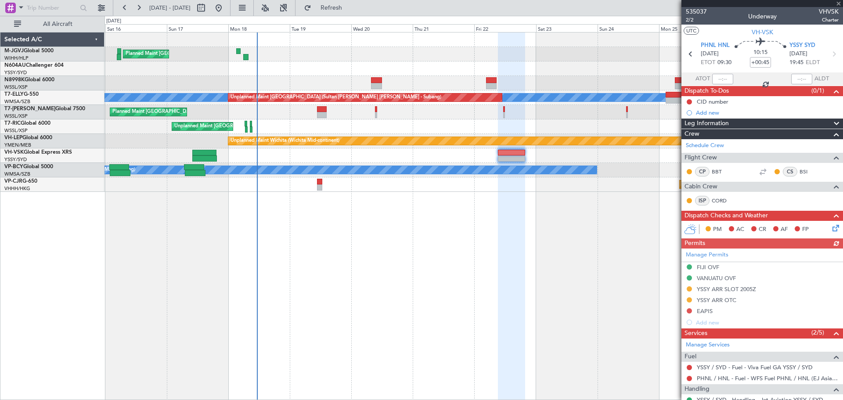
click at [498, 249] on div at bounding box center [511, 216] width 27 height 368
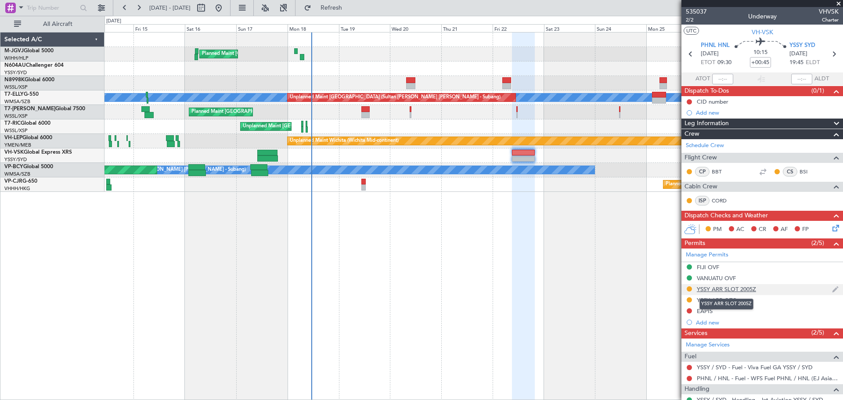
scroll to position [73, 0]
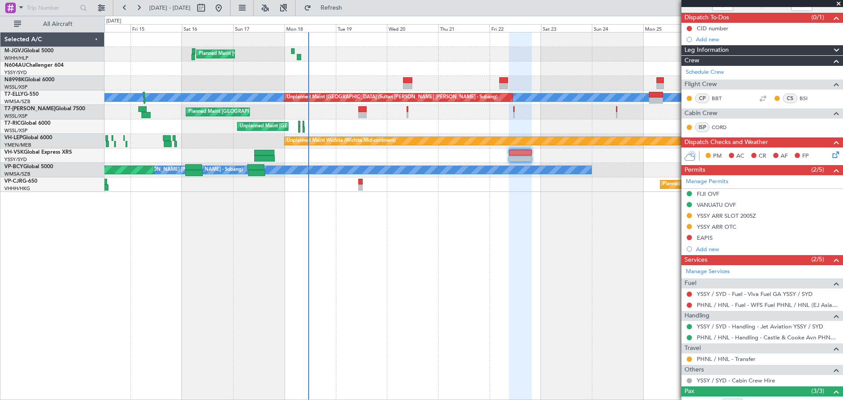
click at [548, 194] on div "Planned Maint Singapore (Seletar) Planned Maint Singapore (Seletar) MEL Unplann…" at bounding box center [473, 216] width 738 height 368
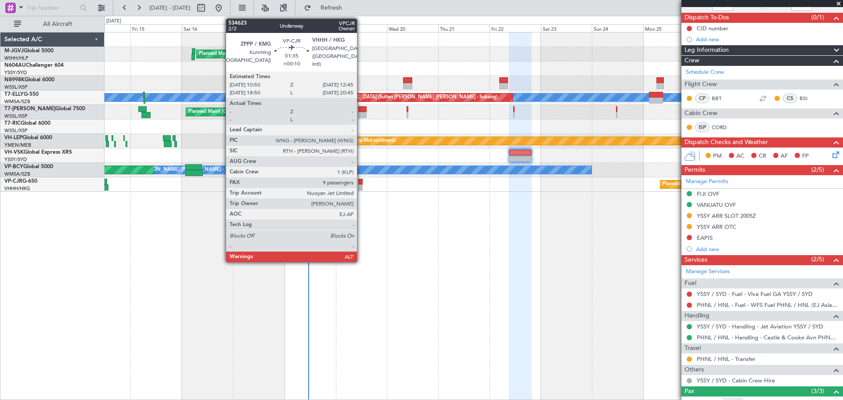
click at [361, 186] on div at bounding box center [360, 187] width 4 height 6
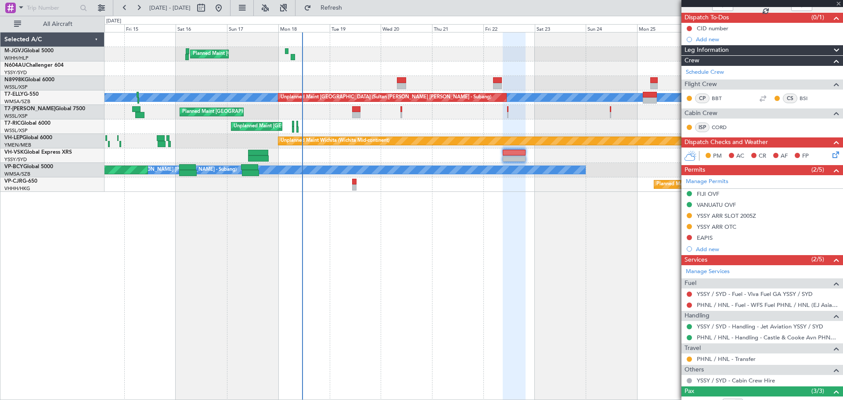
click at [486, 223] on div "Planned Maint Singapore (Seletar) Planned Maint Singapore (Seletar) MEL Unplann…" at bounding box center [473, 216] width 738 height 368
type input "+00:10"
type input "9"
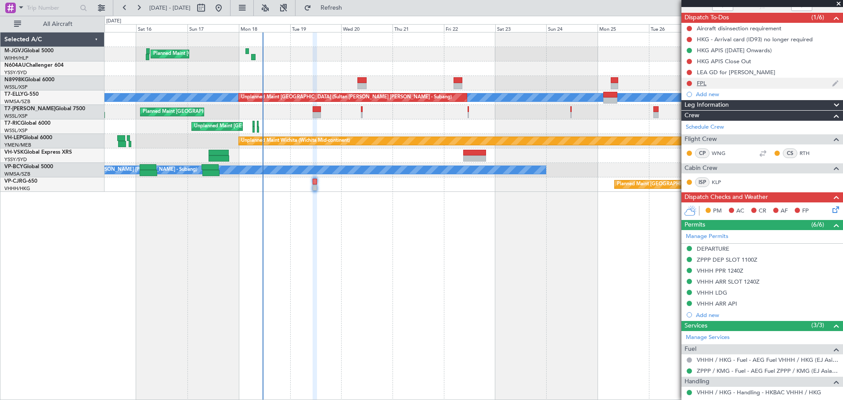
click at [701, 85] on div "FPL" at bounding box center [702, 82] width 10 height 7
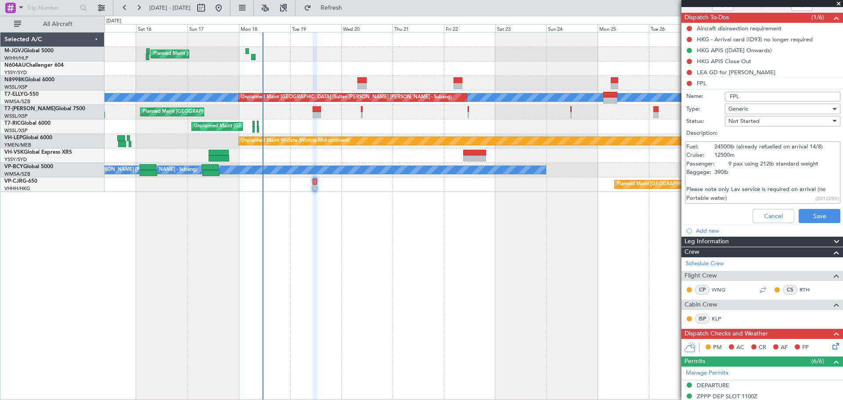
click at [723, 164] on textarea "Fuel: 24500lb (already refuelled on arrival 14/8) Cruise: 12500m Passenger: 9 p…" at bounding box center [762, 172] width 155 height 63
click at [752, 213] on button "Cancel" at bounding box center [773, 216] width 42 height 14
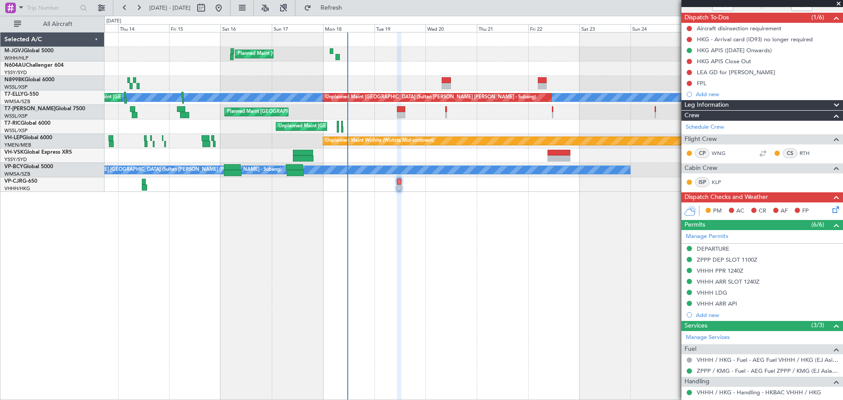
click at [232, 86] on div at bounding box center [473, 83] width 738 height 14
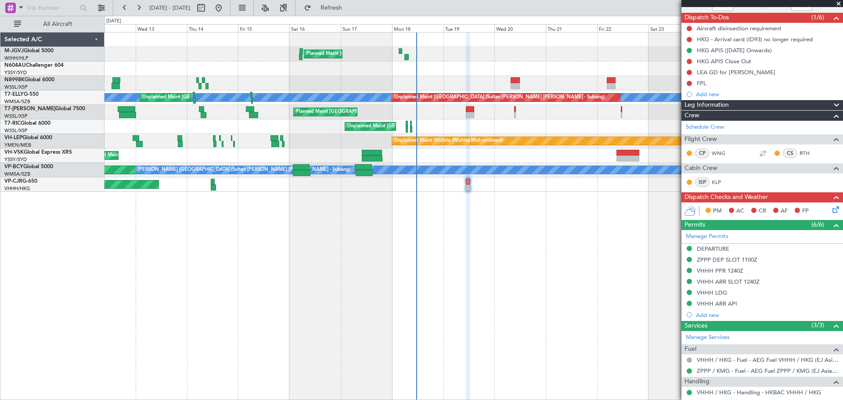
click at [254, 80] on div at bounding box center [473, 83] width 738 height 14
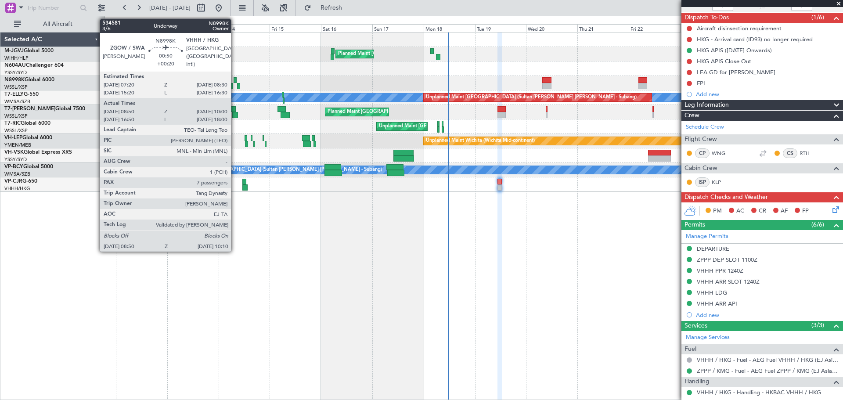
click at [235, 80] on div at bounding box center [235, 80] width 3 height 6
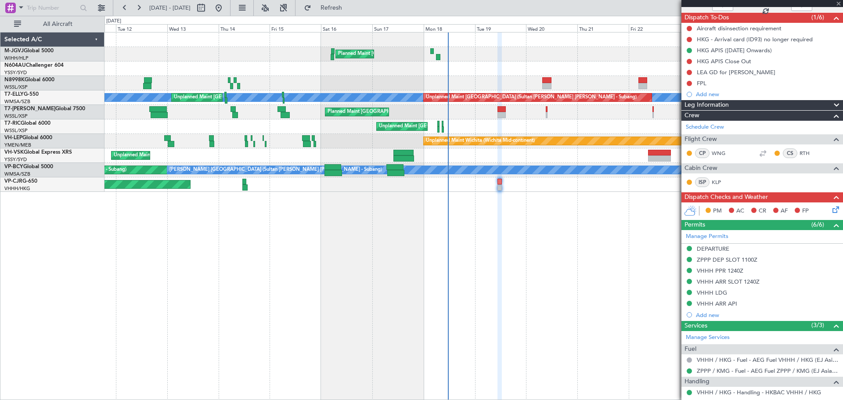
type input "+00:20"
type input "09:00"
type input "09:50"
type input "7"
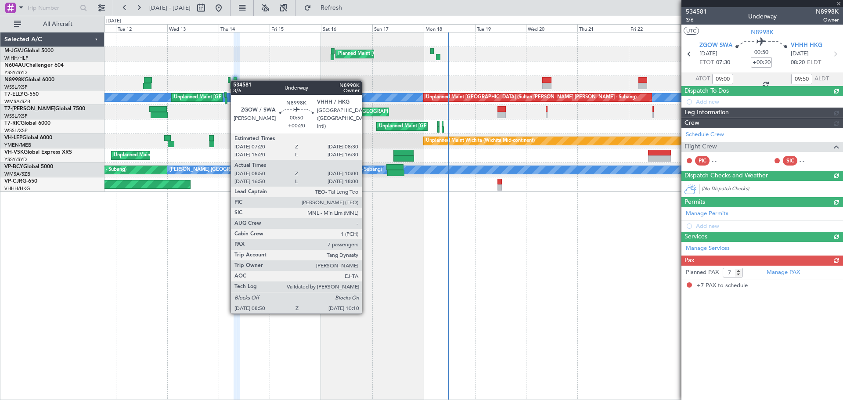
scroll to position [0, 0]
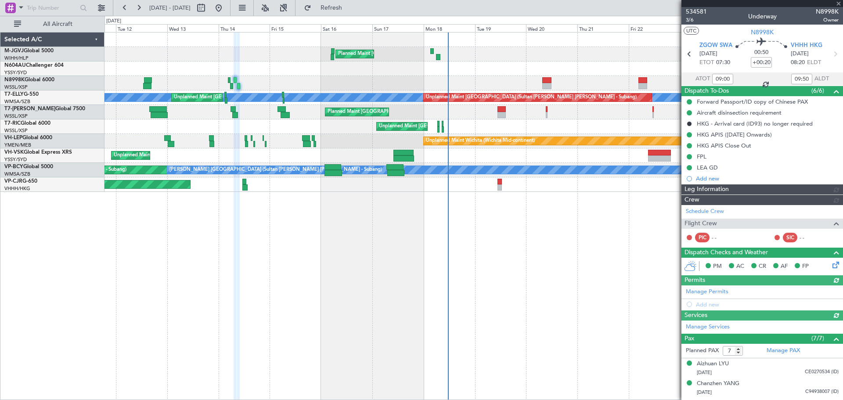
type input "Kennis Yau (KYA)"
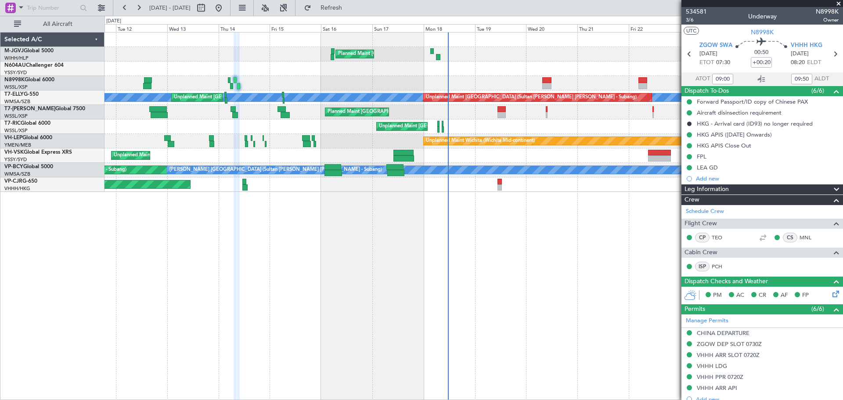
scroll to position [73, 0]
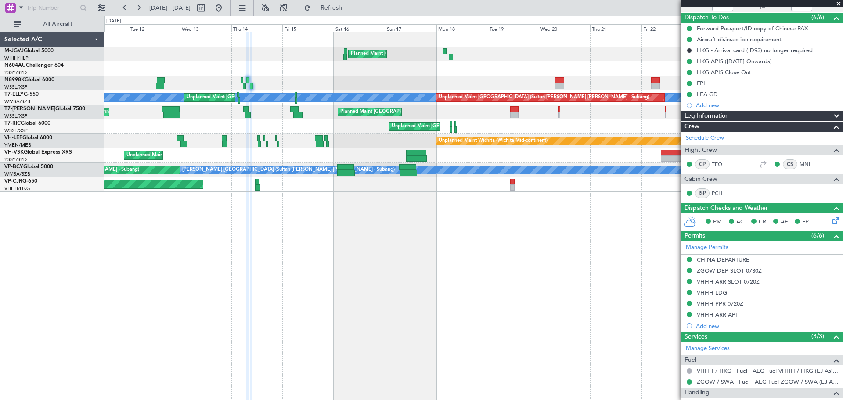
click at [220, 84] on div at bounding box center [473, 83] width 738 height 14
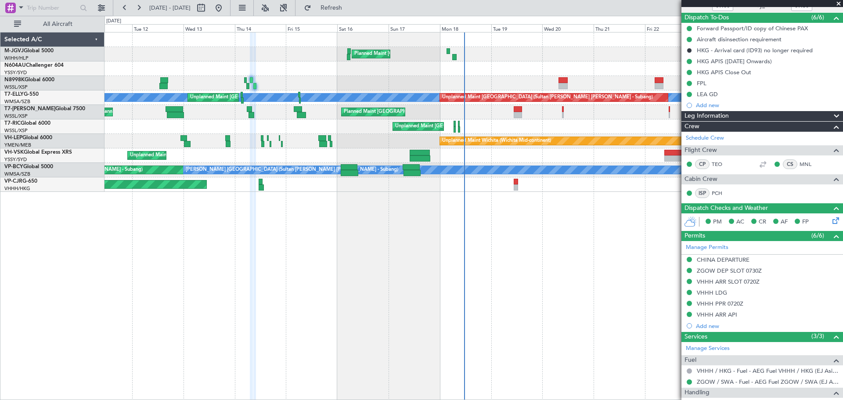
click at [220, 83] on div at bounding box center [473, 83] width 738 height 14
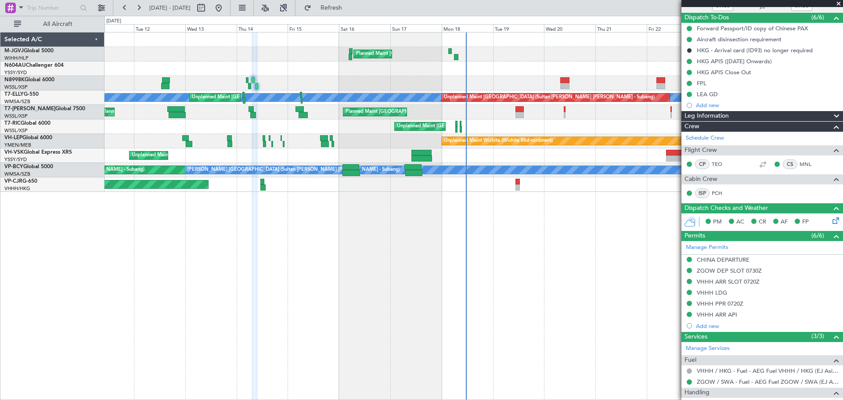
click at [228, 83] on div at bounding box center [473, 83] width 738 height 14
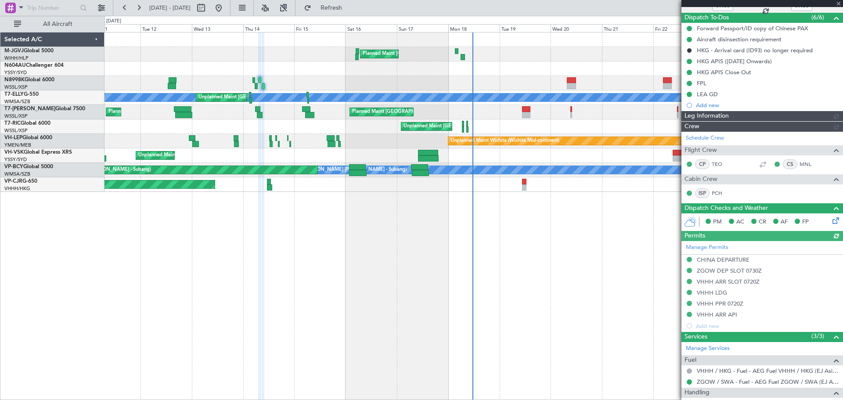
type input "Kennis Yau (KYA)"
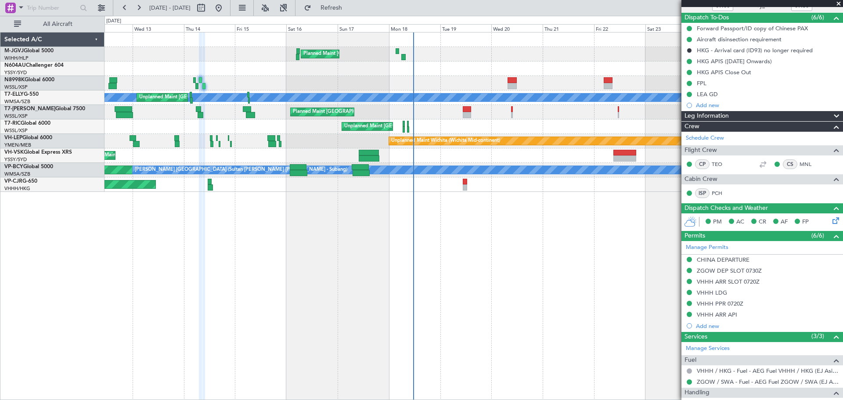
click at [415, 302] on div "Planned Maint Singapore (Seletar) Unplanned Maint Kuala Lumpur (Sultan Abdul Az…" at bounding box center [473, 216] width 738 height 368
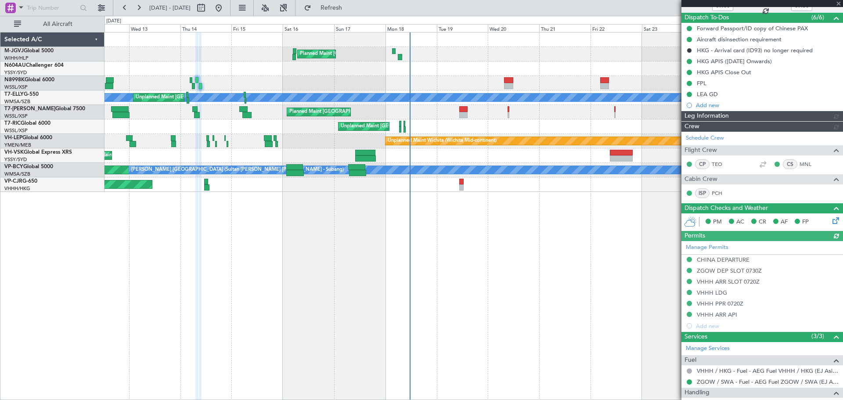
type input "Kennis Yau (KYA)"
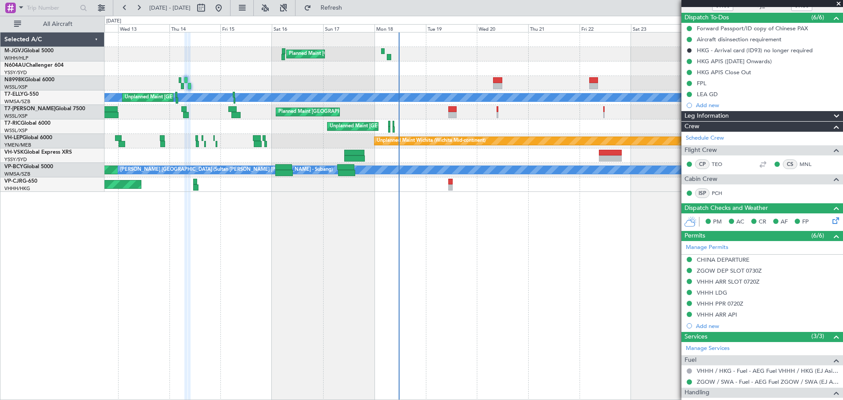
click at [439, 234] on div "Planned Maint Singapore (Seletar) Unplanned Maint Kuala Lumpur (Sultan Abdul Az…" at bounding box center [473, 216] width 738 height 368
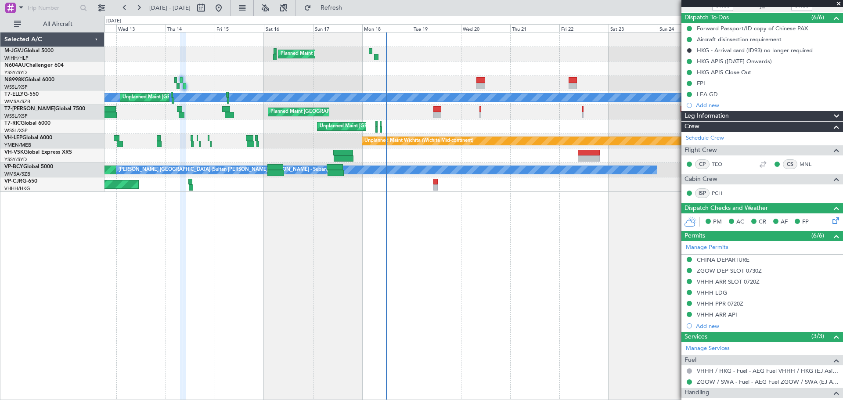
click at [421, 126] on div "Unplanned Maint [GEOGRAPHIC_DATA] (Seletar)" at bounding box center [473, 126] width 738 height 14
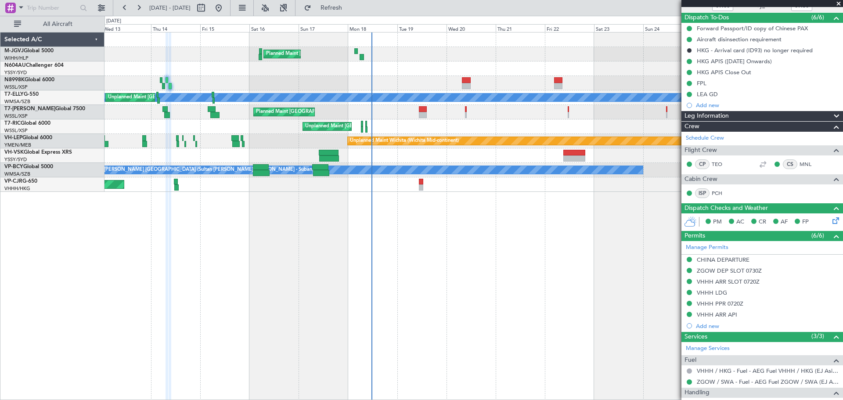
click at [394, 127] on div "Unplanned Maint [GEOGRAPHIC_DATA] (Seletar)" at bounding box center [473, 126] width 738 height 14
type input "Kennis Yau (KYA)"
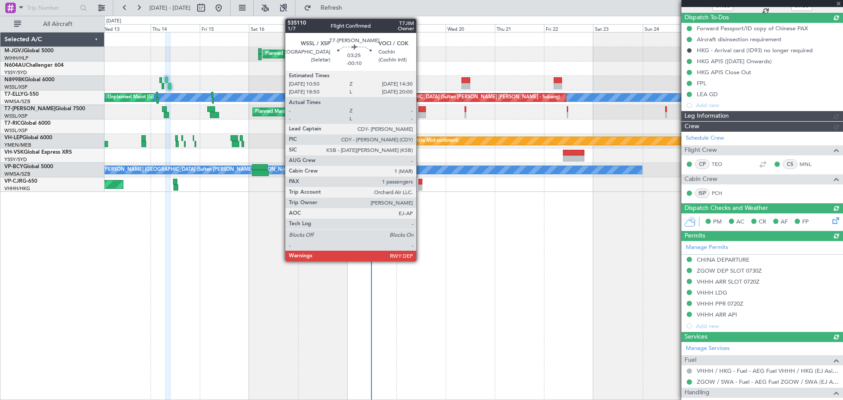
click at [420, 113] on div at bounding box center [422, 115] width 8 height 6
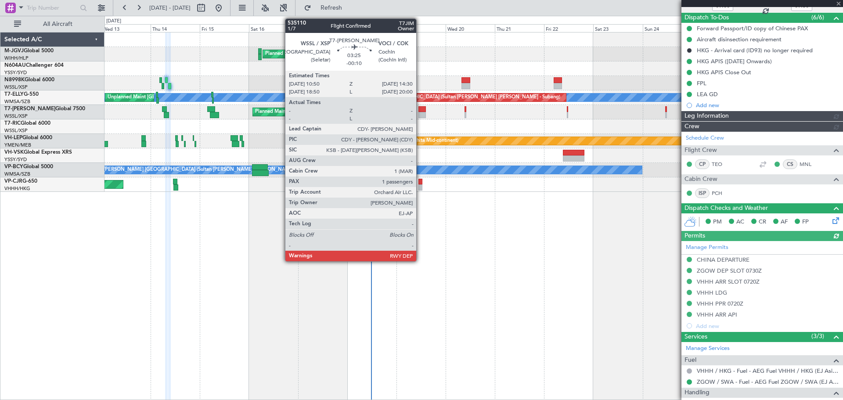
type input "Kennis Yau (KYA)"
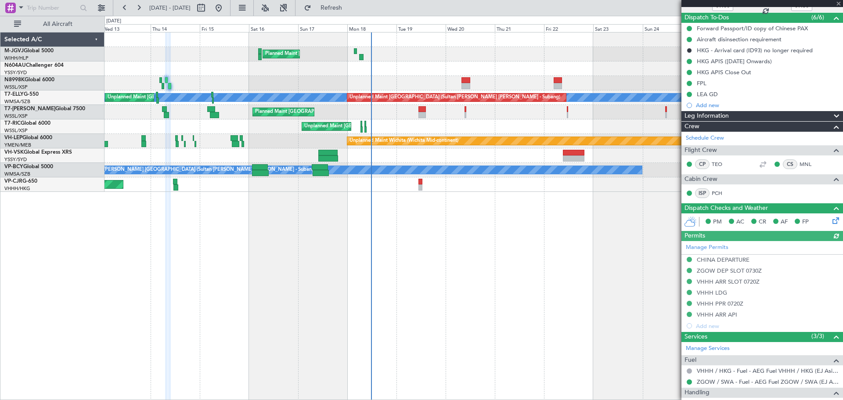
type input "-00:10"
type input "1"
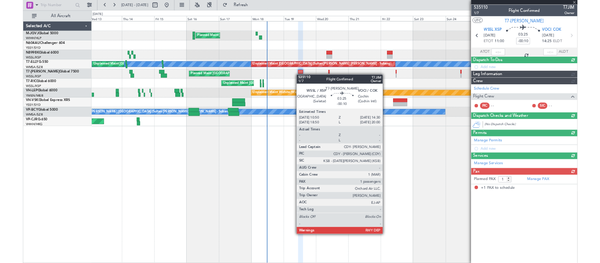
scroll to position [0, 0]
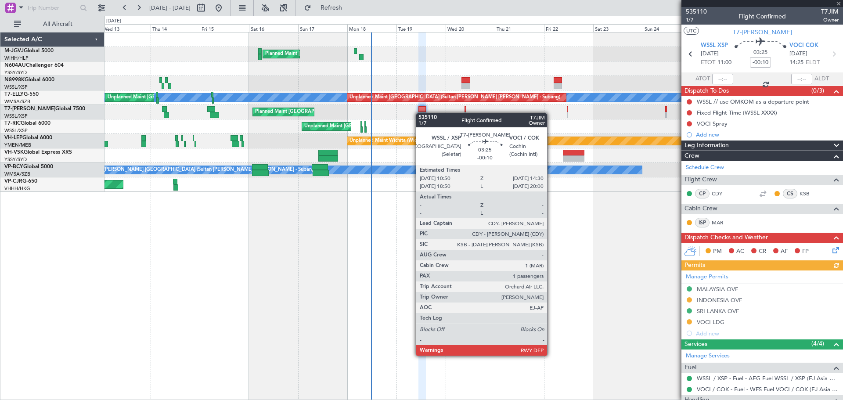
click at [420, 113] on div at bounding box center [422, 115] width 8 height 6
